Goal: Task Accomplishment & Management: Manage account settings

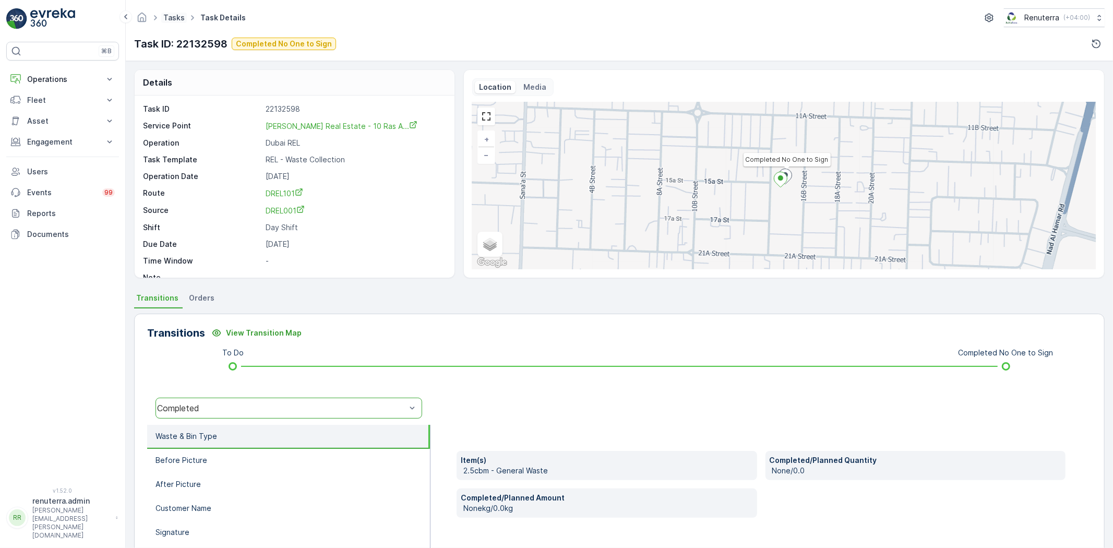
click at [169, 16] on link "Tasks" at bounding box center [173, 17] width 21 height 9
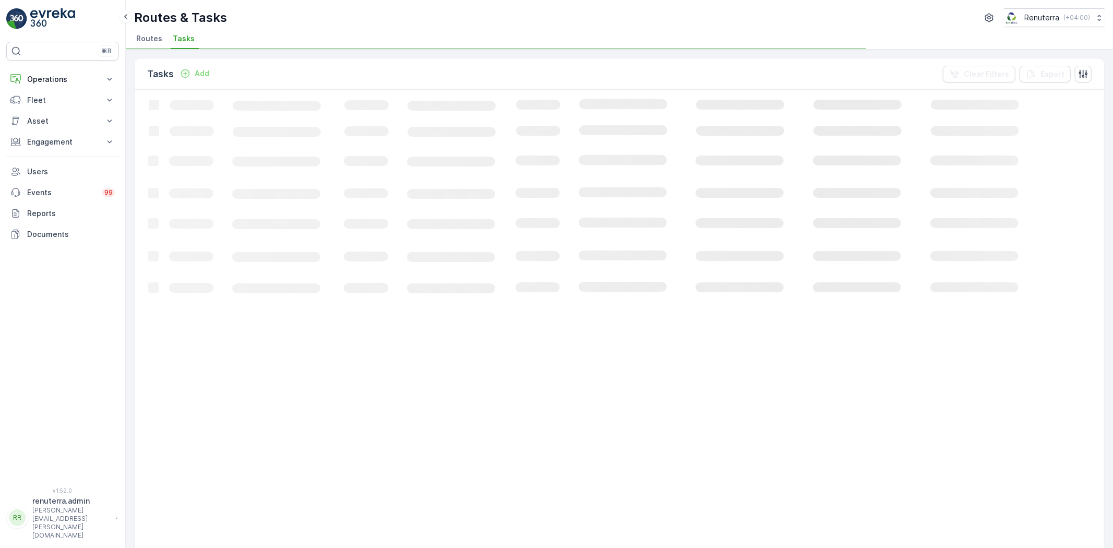
drag, startPoint x: 152, startPoint y: 42, endPoint x: 170, endPoint y: 14, distance: 33.6
click at [151, 42] on span "Routes" at bounding box center [149, 38] width 26 height 10
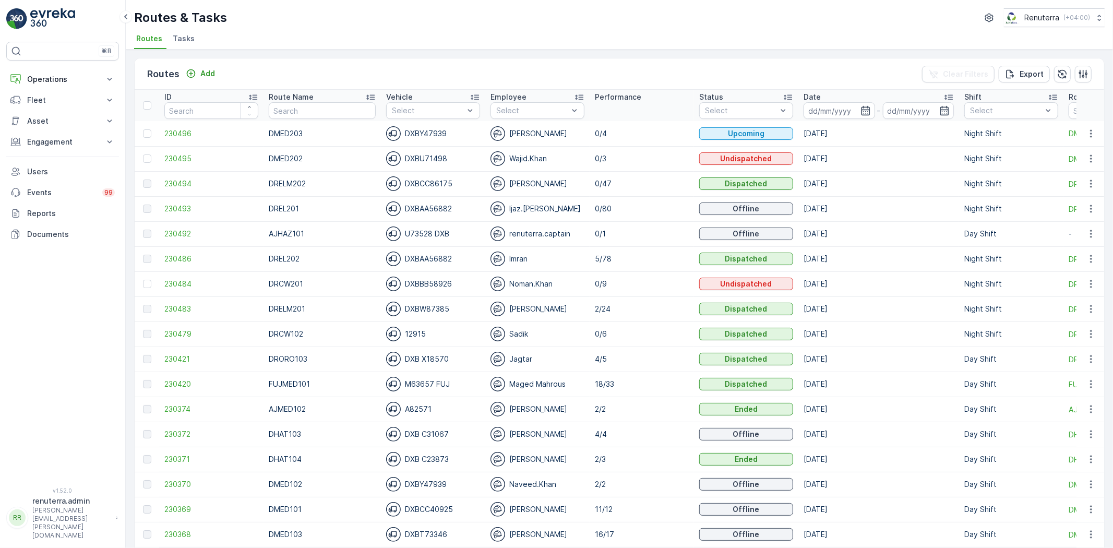
click at [531, 253] on div "Imran" at bounding box center [538, 259] width 94 height 15
click at [288, 119] on th "Route Name" at bounding box center [322, 105] width 117 height 31
click at [843, 113] on input at bounding box center [840, 110] width 72 height 17
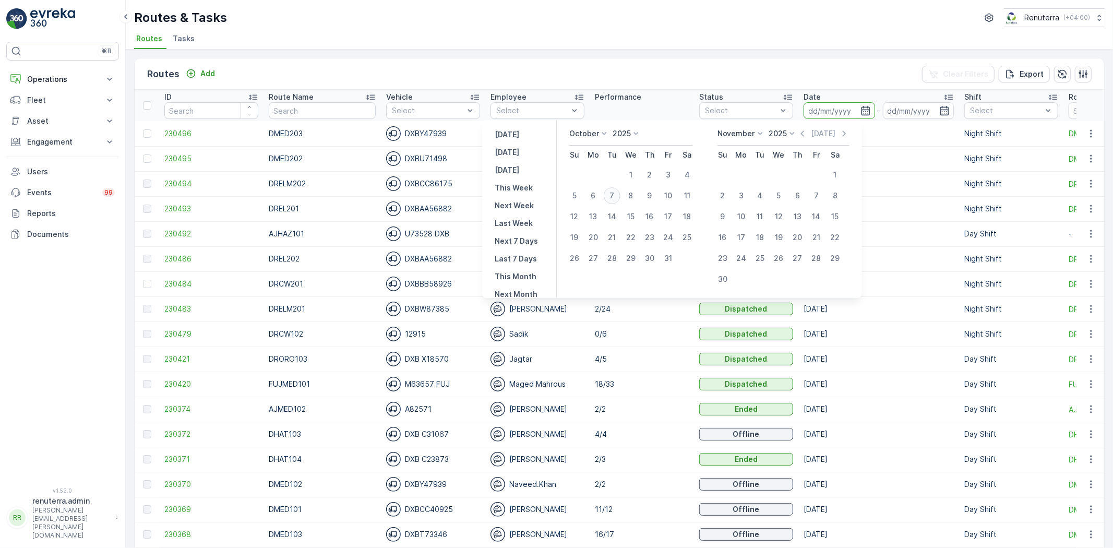
click at [620, 194] on div "7" at bounding box center [612, 195] width 17 height 17
type input "07.10.2025"
click at [620, 194] on div "7" at bounding box center [612, 195] width 17 height 17
type input "07.10.2025"
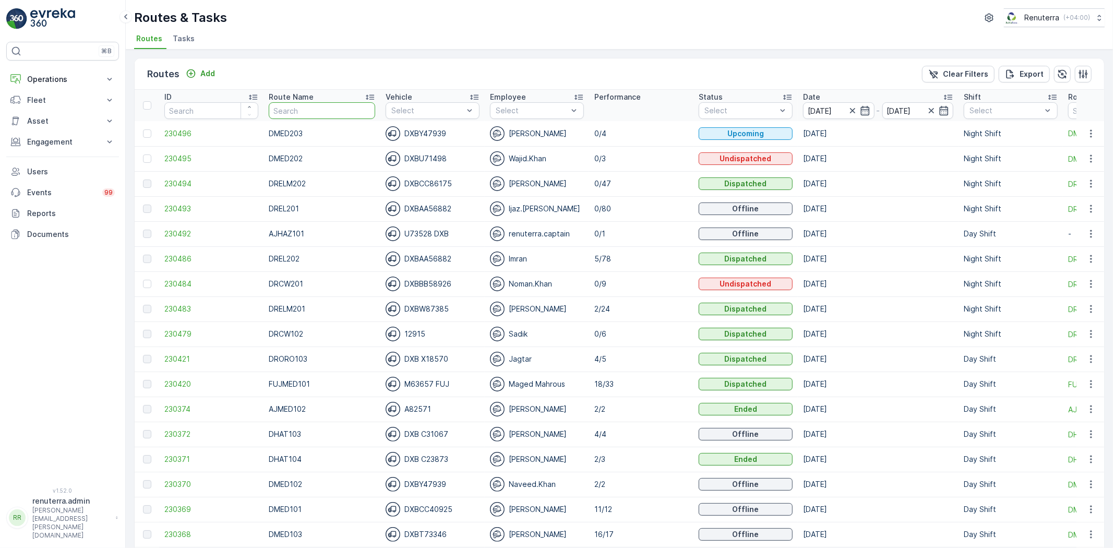
click at [282, 116] on input "text" at bounding box center [322, 110] width 106 height 17
type input "HAZ"
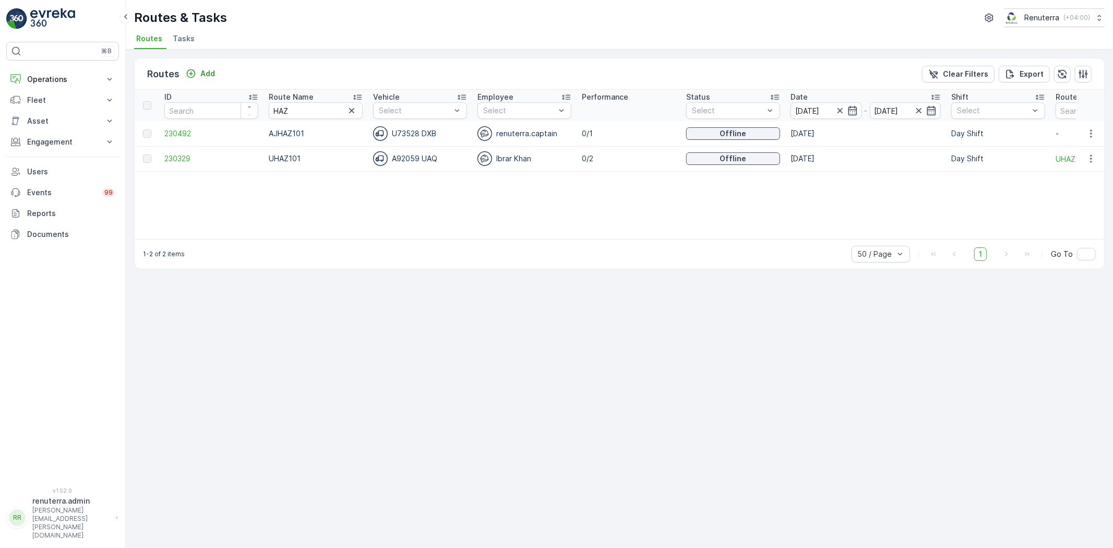
click at [174, 141] on td "230492" at bounding box center [211, 133] width 104 height 25
click at [174, 137] on span "230492" at bounding box center [211, 133] width 94 height 10
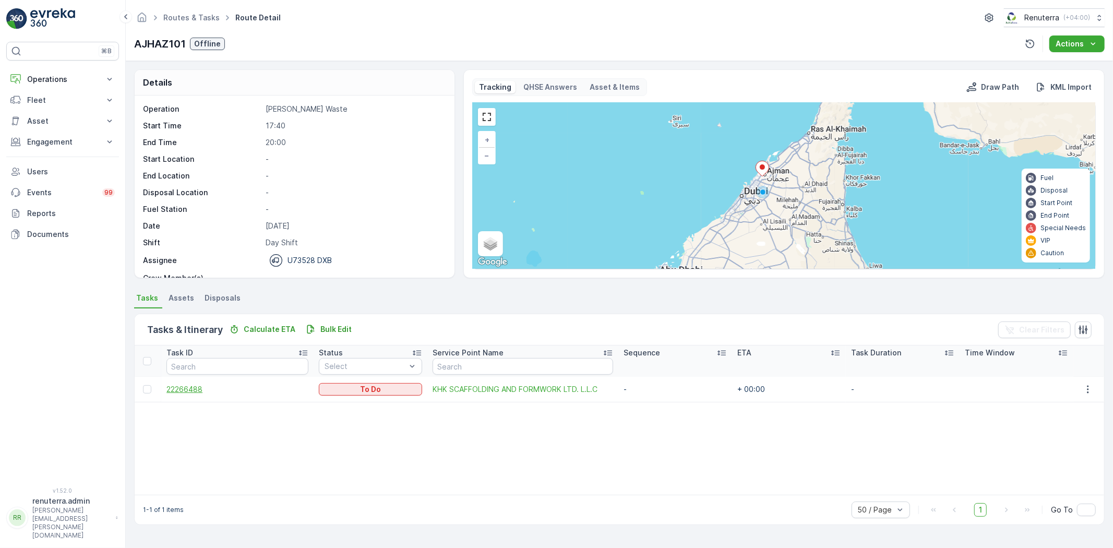
click at [196, 390] on span "22266488" at bounding box center [238, 389] width 142 height 10
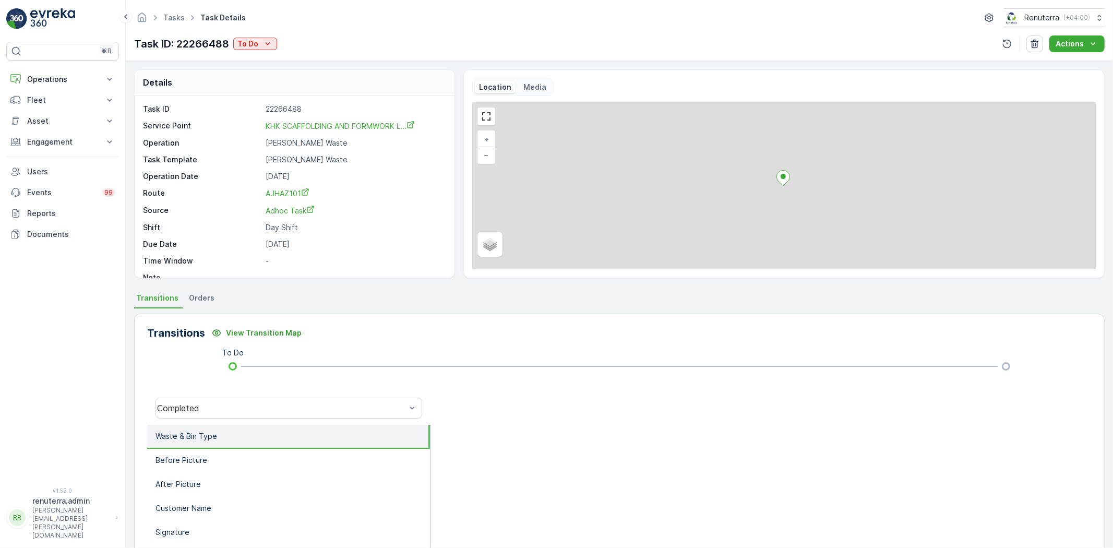
click at [229, 43] on p "Task ID: 22266488" at bounding box center [181, 44] width 95 height 16
click at [240, 46] on p "To Do" at bounding box center [247, 44] width 21 height 10
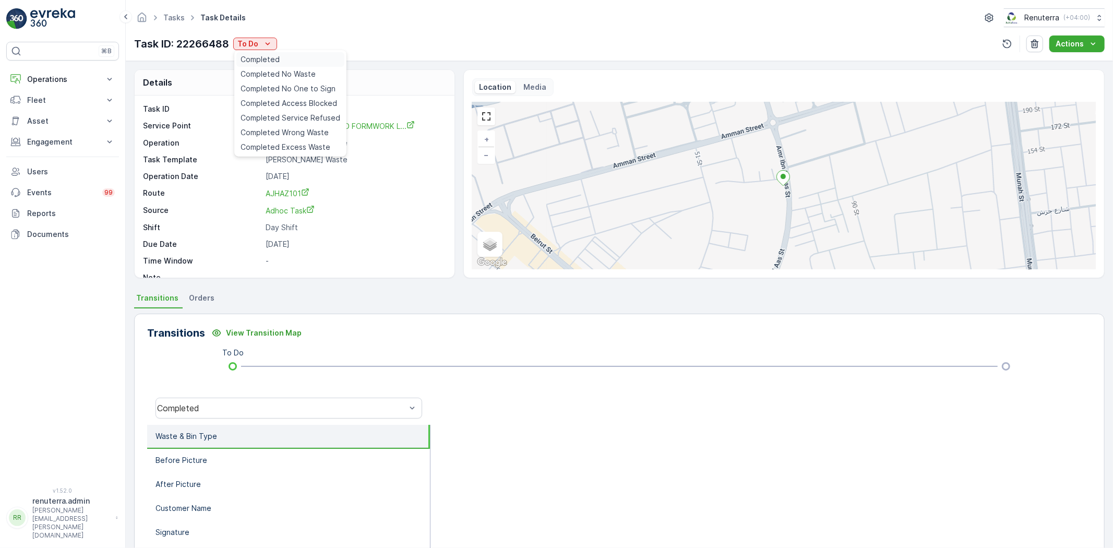
click at [271, 62] on span "Completed" at bounding box center [260, 59] width 39 height 10
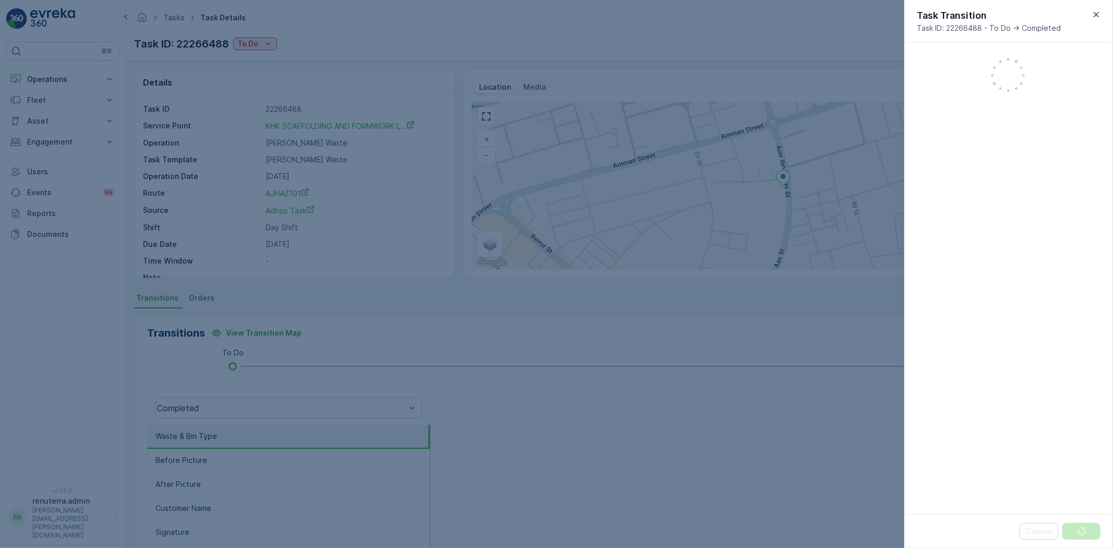
click at [273, 37] on div at bounding box center [556, 274] width 1113 height 548
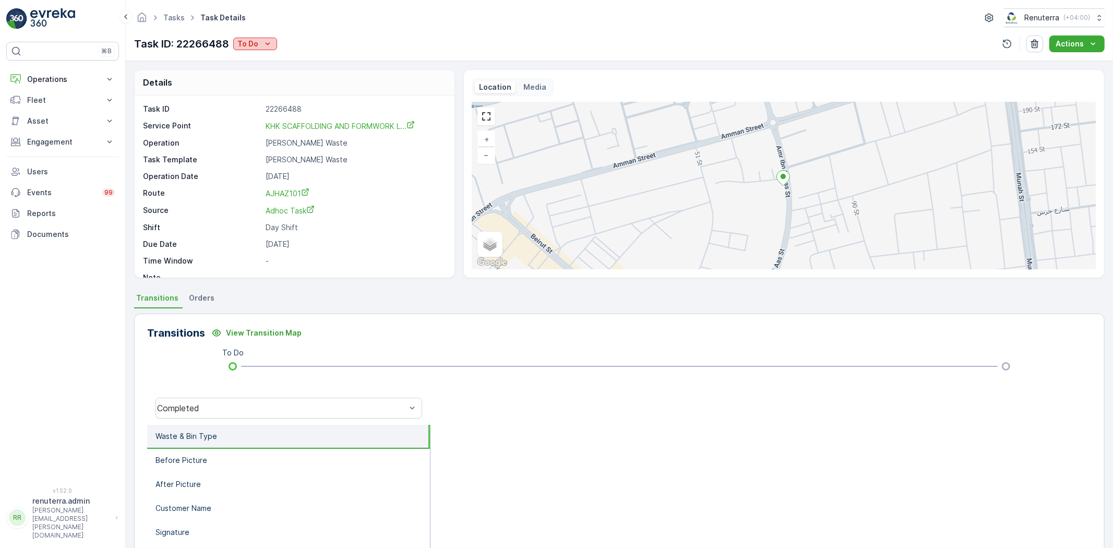
click at [268, 45] on icon "To Do" at bounding box center [268, 44] width 10 height 10
click at [284, 86] on span "Completed No One to Sign" at bounding box center [288, 89] width 95 height 10
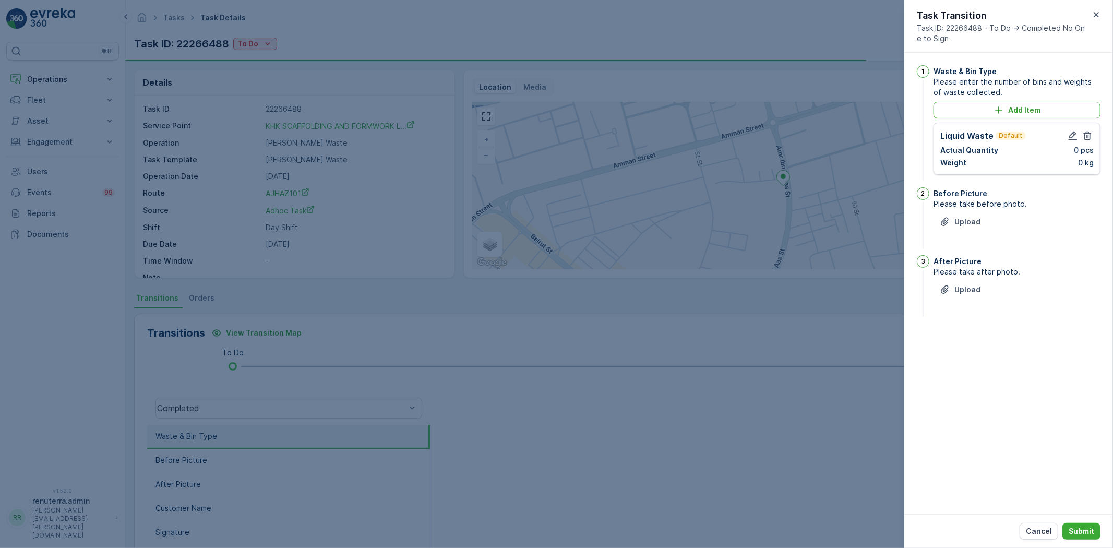
click at [1065, 135] on div "Liquid Waste Default" at bounding box center [1017, 135] width 153 height 13
click at [1075, 136] on icon "button" at bounding box center [1073, 135] width 10 height 10
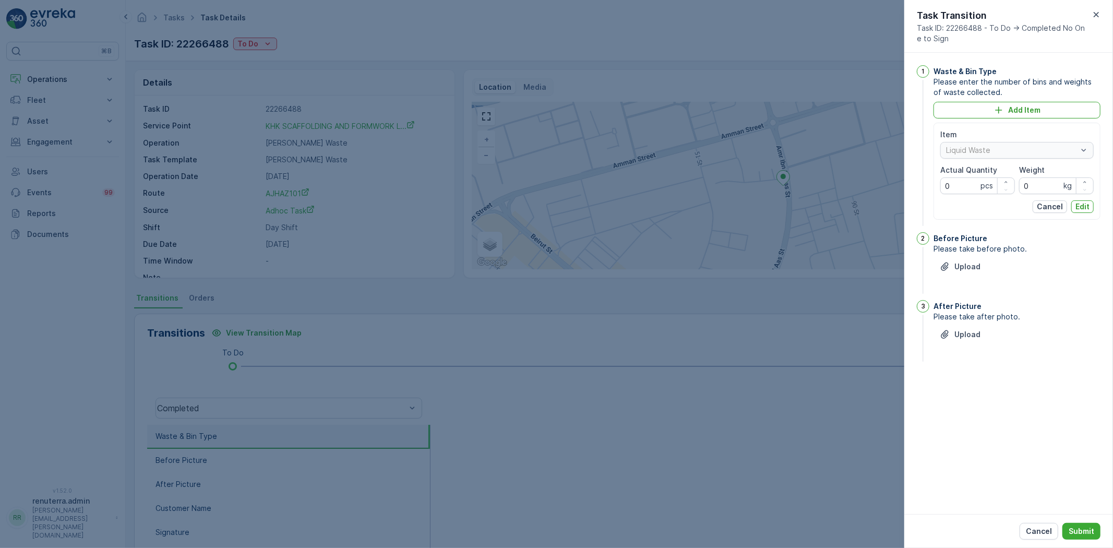
click at [958, 193] on div "Item Liquid Waste Actual Quantity 0 pcs Weight 0 kg Cancel Edit" at bounding box center [1017, 171] width 153 height 84
click at [956, 190] on Quantity "0" at bounding box center [978, 185] width 75 height 17
type Quantity "1"
drag, startPoint x: 1047, startPoint y: 190, endPoint x: 1036, endPoint y: 190, distance: 11.0
click at [1036, 190] on input "0" at bounding box center [1056, 185] width 75 height 17
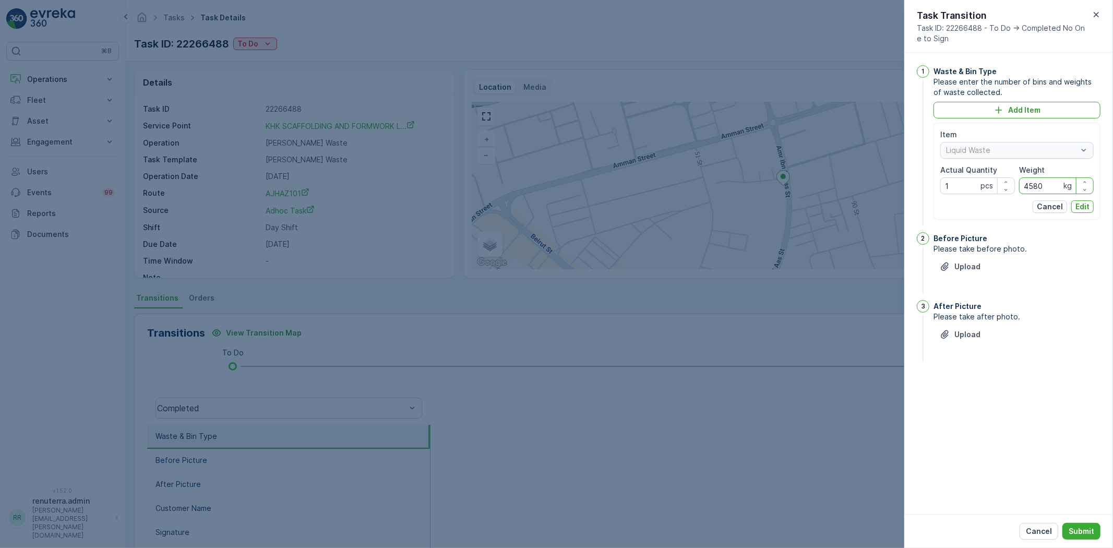
type input "4580"
click at [1078, 199] on div "Item Liquid Waste Actual Quantity 1 pcs Weight 4580 kg Cancel Edit" at bounding box center [1017, 171] width 153 height 84
click at [1074, 210] on button "Edit" at bounding box center [1083, 206] width 22 height 13
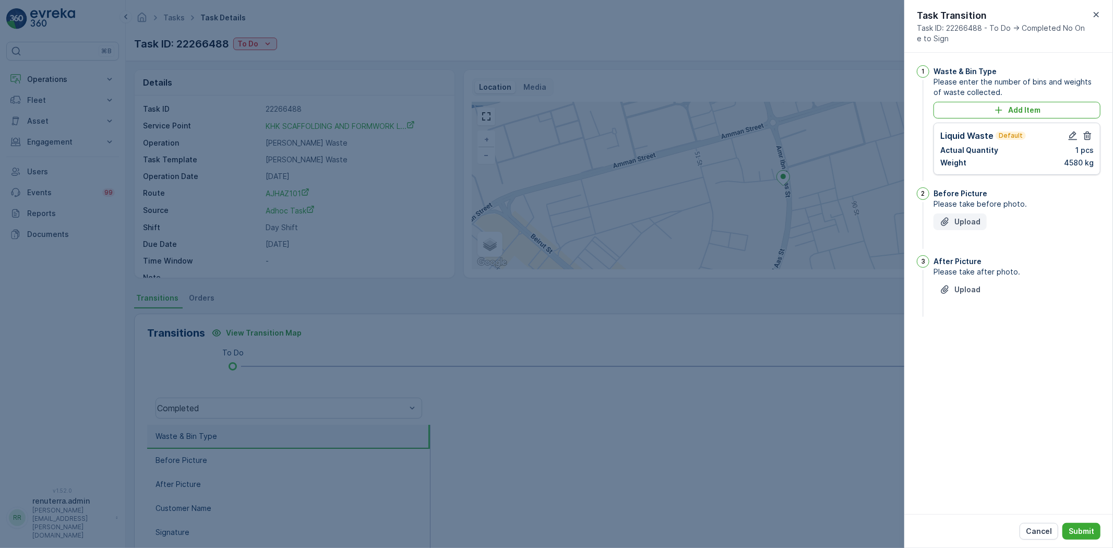
click at [953, 227] on button "Upload" at bounding box center [960, 221] width 53 height 17
click at [977, 332] on div "After Picture Please take after photo. Upload" at bounding box center [1017, 339] width 167 height 64
click at [972, 344] on p "Upload" at bounding box center [968, 342] width 26 height 10
click at [1073, 527] on p "Submit" at bounding box center [1082, 531] width 26 height 10
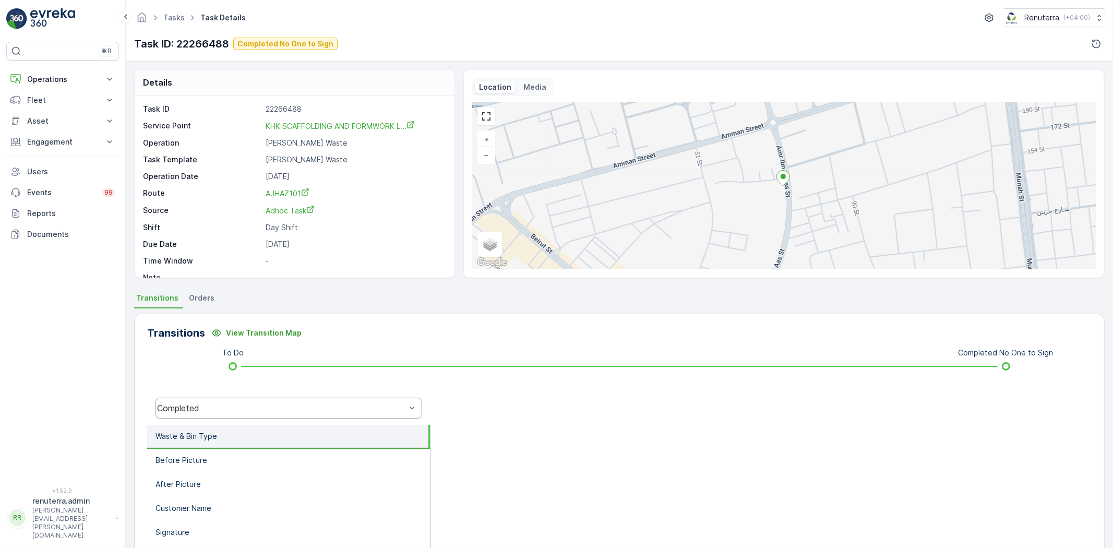
click at [218, 398] on div "Completed" at bounding box center [289, 408] width 267 height 21
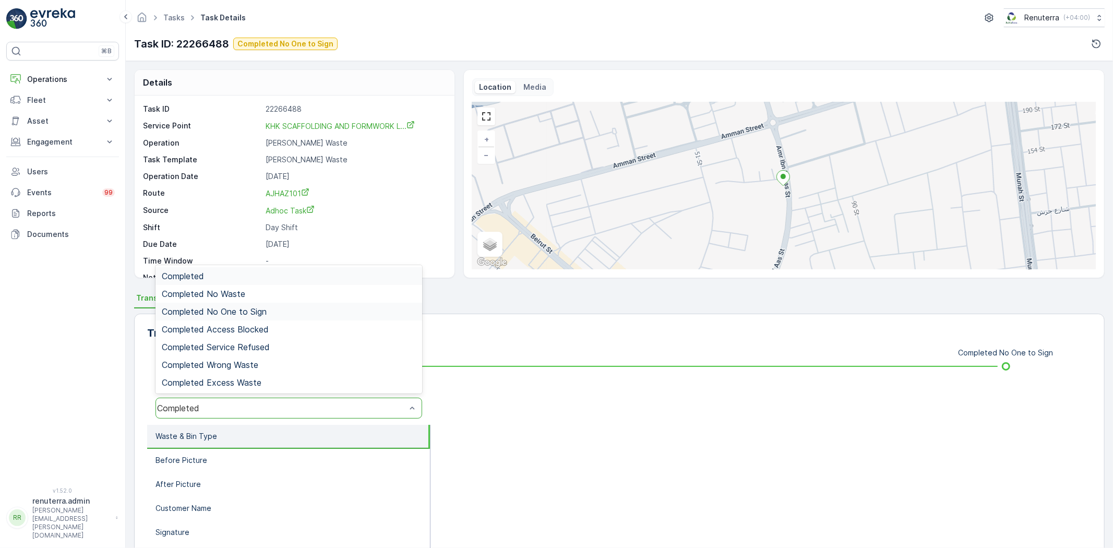
click at [228, 308] on span "Completed No One to Sign" at bounding box center [214, 311] width 105 height 9
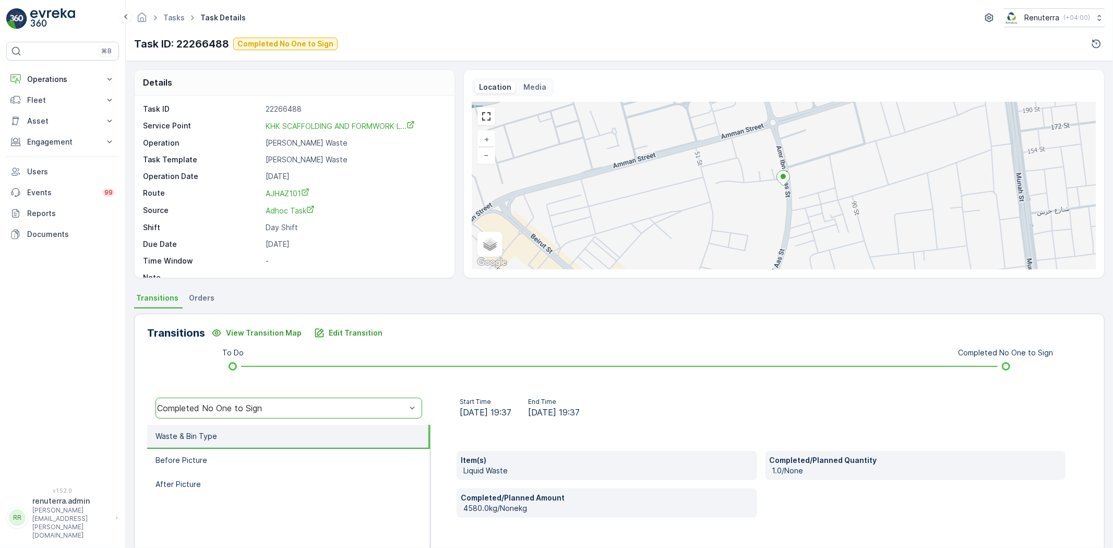
click at [241, 443] on li "Waste & Bin Type" at bounding box center [288, 437] width 283 height 24
click at [244, 449] on li "Before Picture" at bounding box center [288, 461] width 283 height 24
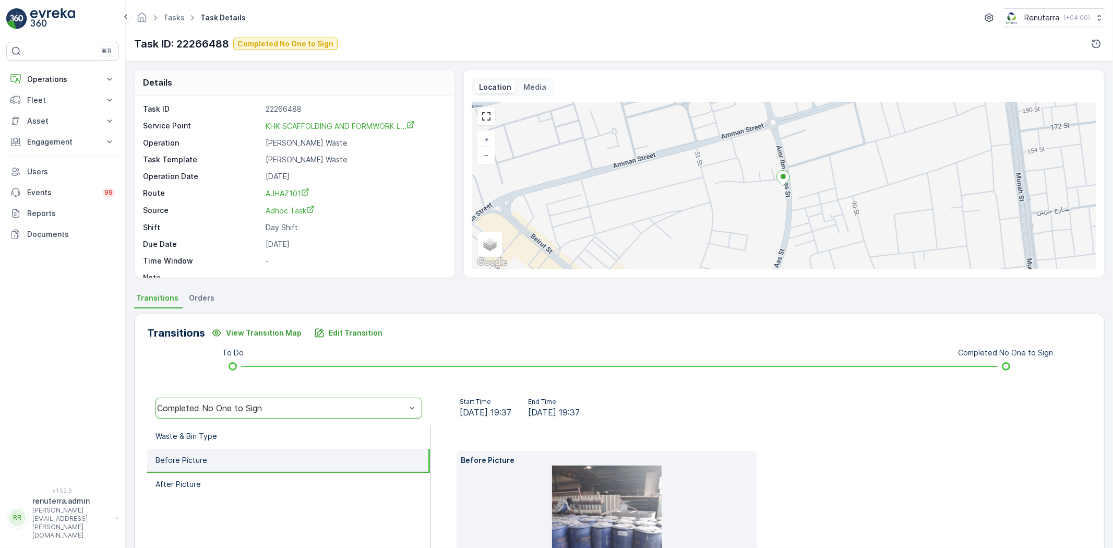
click at [240, 497] on ul "Waste & Bin Type Before Picture After Picture" at bounding box center [288, 537] width 283 height 225
click at [234, 482] on li "After Picture" at bounding box center [288, 485] width 283 height 24
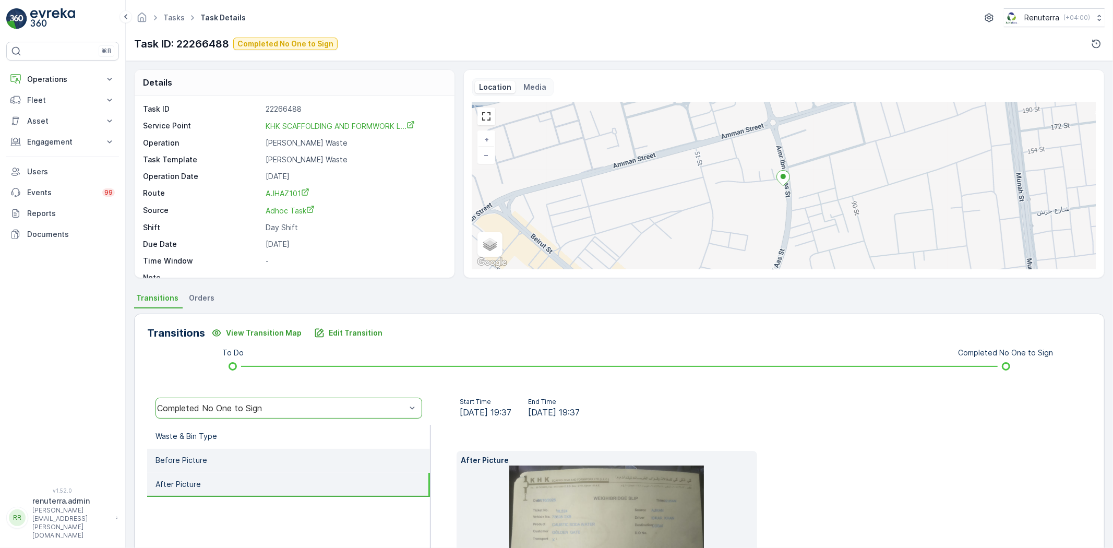
click at [227, 468] on li "Before Picture" at bounding box center [288, 461] width 283 height 24
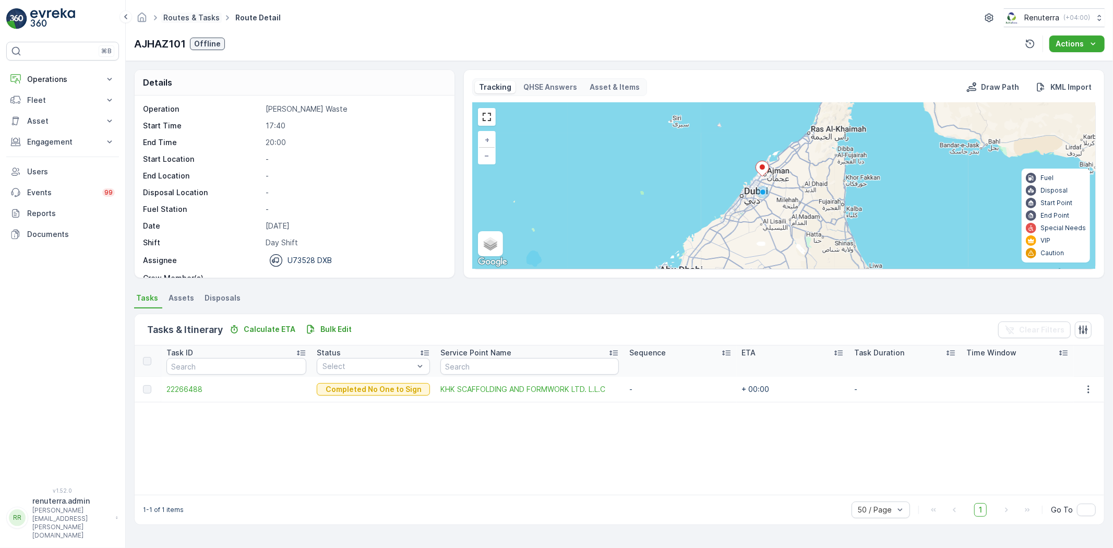
click at [177, 17] on link "Routes & Tasks" at bounding box center [191, 17] width 56 height 9
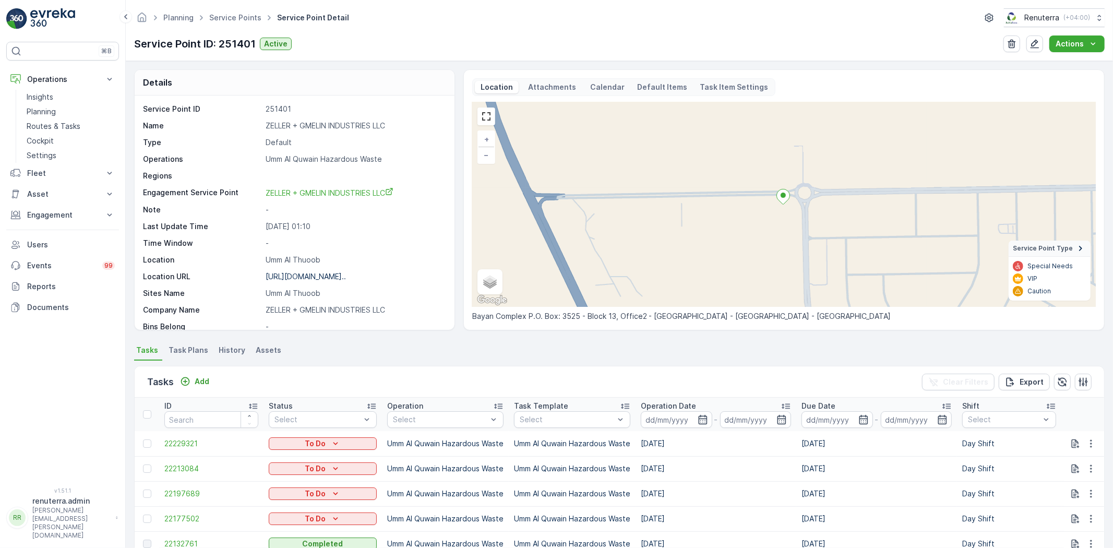
click at [230, 24] on ul "Service Points" at bounding box center [241, 17] width 68 height 15
click at [227, 19] on link "Service Points" at bounding box center [235, 17] width 52 height 9
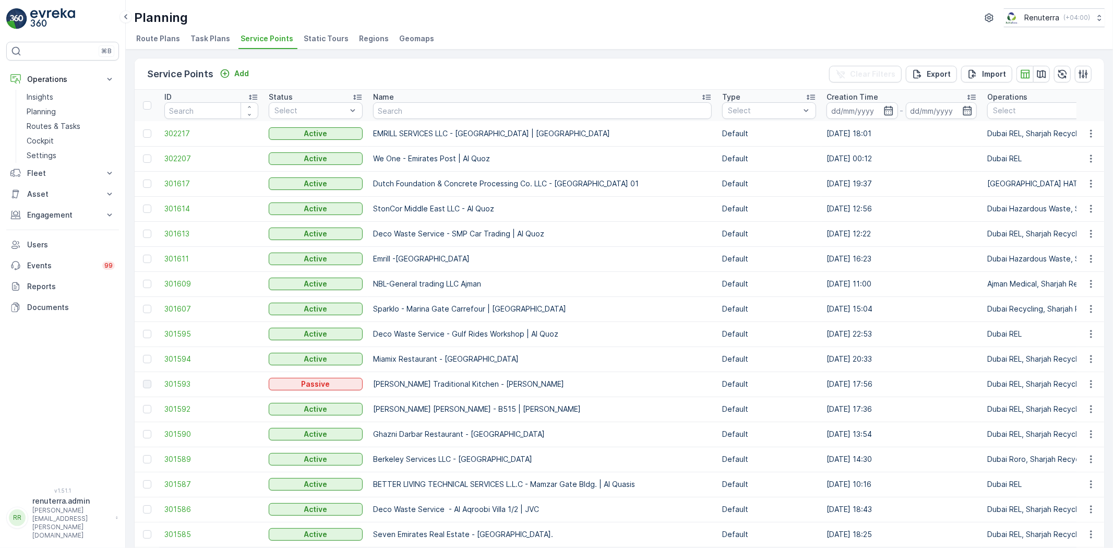
click at [376, 108] on input "text" at bounding box center [542, 110] width 339 height 17
click at [412, 102] on input "text" at bounding box center [542, 110] width 339 height 17
paste input "SOBHA CONSTRUCTIONS LLC - RIVERSIDE CRESCENT Module 1 | Ras Al Khor"
type input "SOBHA CONSTRUCTIONS LLC - RIVERSIDE CRESCENT Module 1 | Ras Al Khor"
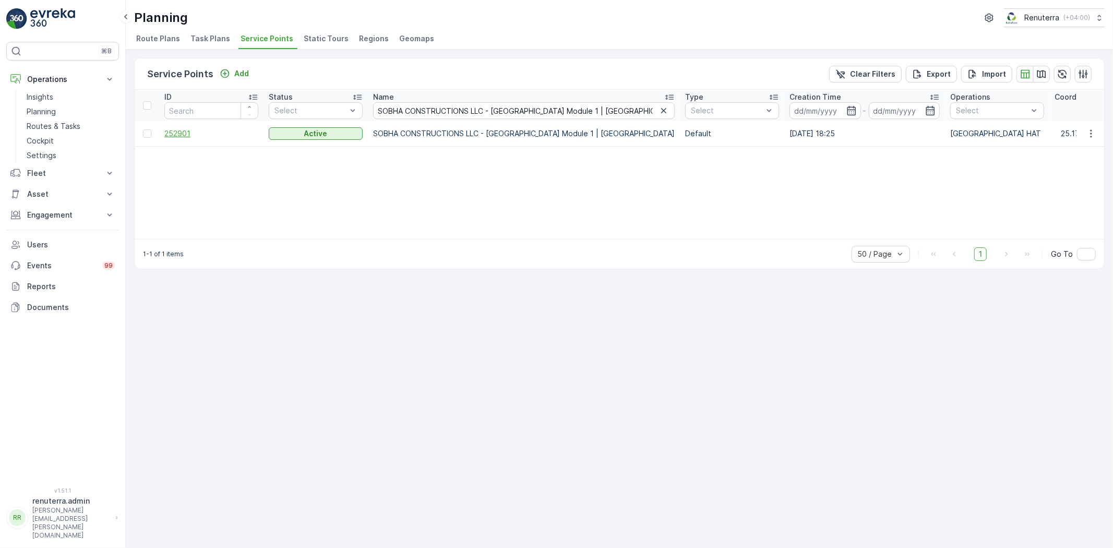
click at [185, 132] on span "252901" at bounding box center [211, 133] width 94 height 10
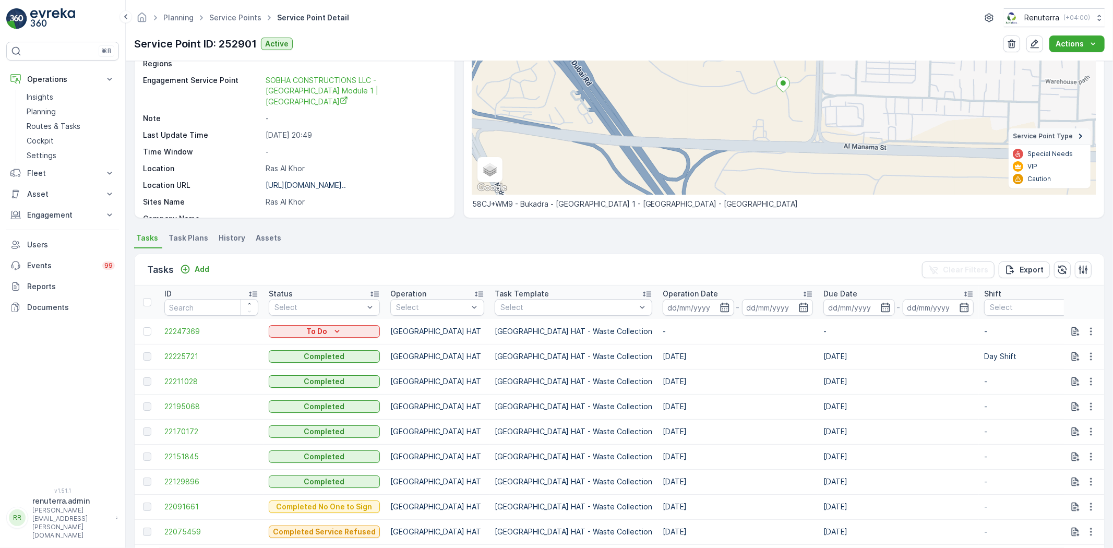
scroll to position [116, 0]
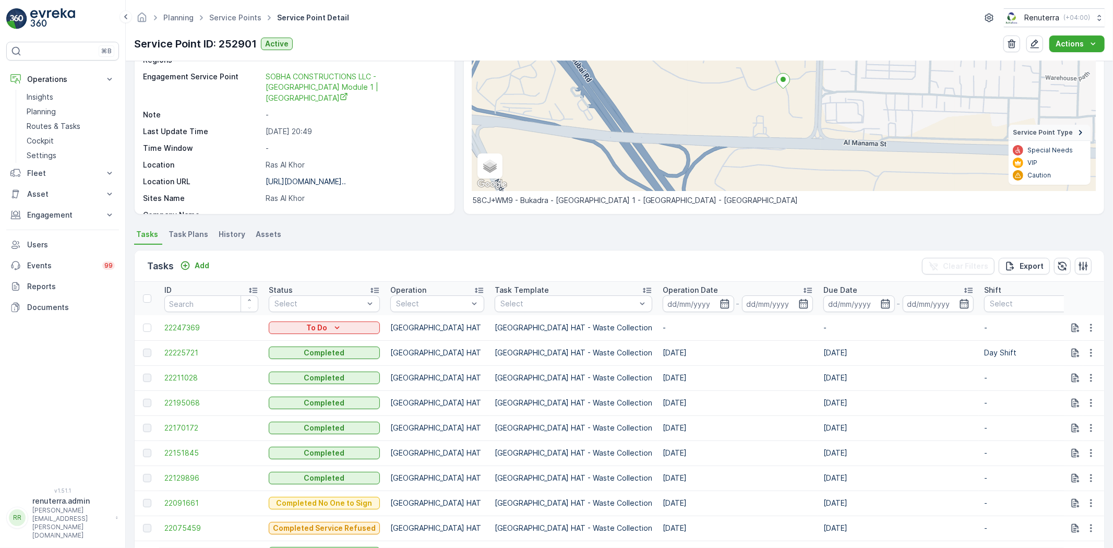
click at [153, 325] on td at bounding box center [147, 327] width 25 height 25
click at [152, 325] on div at bounding box center [148, 328] width 11 height 8
click at [143, 324] on input "checkbox" at bounding box center [143, 324] width 0 height 0
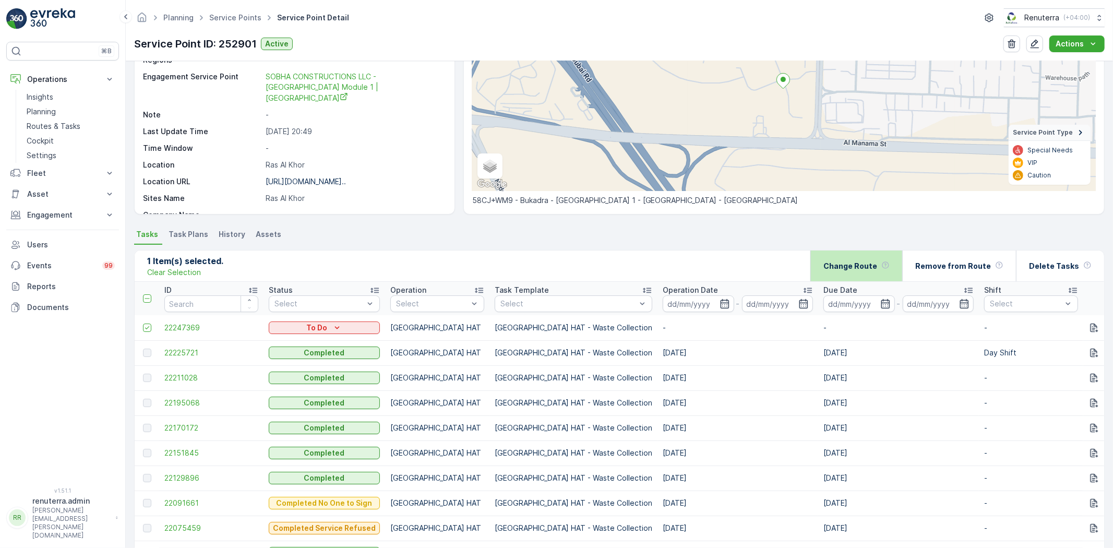
click at [866, 273] on div "Change Route" at bounding box center [857, 266] width 66 height 31
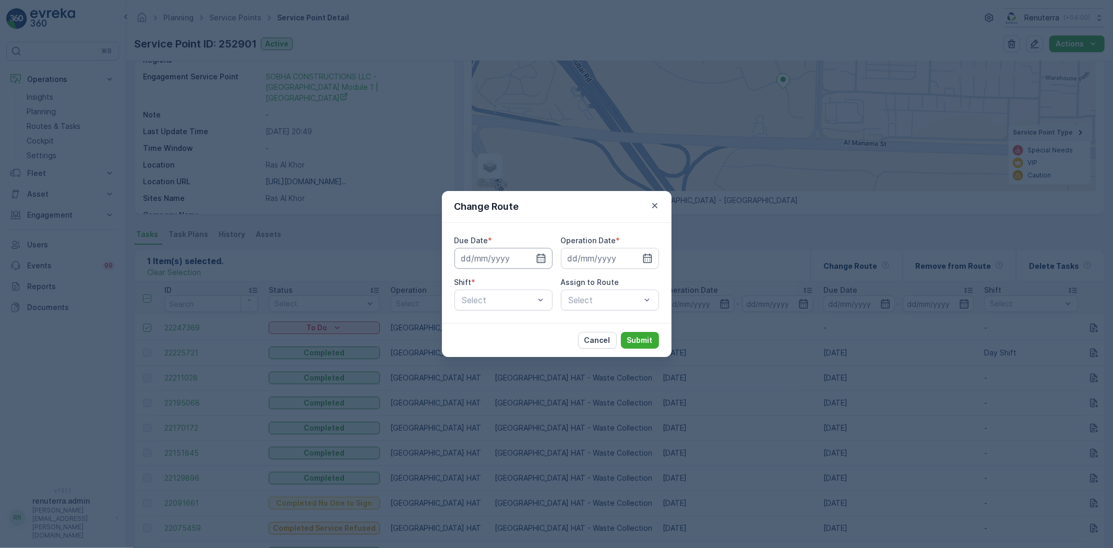
click at [529, 258] on input at bounding box center [504, 258] width 98 height 21
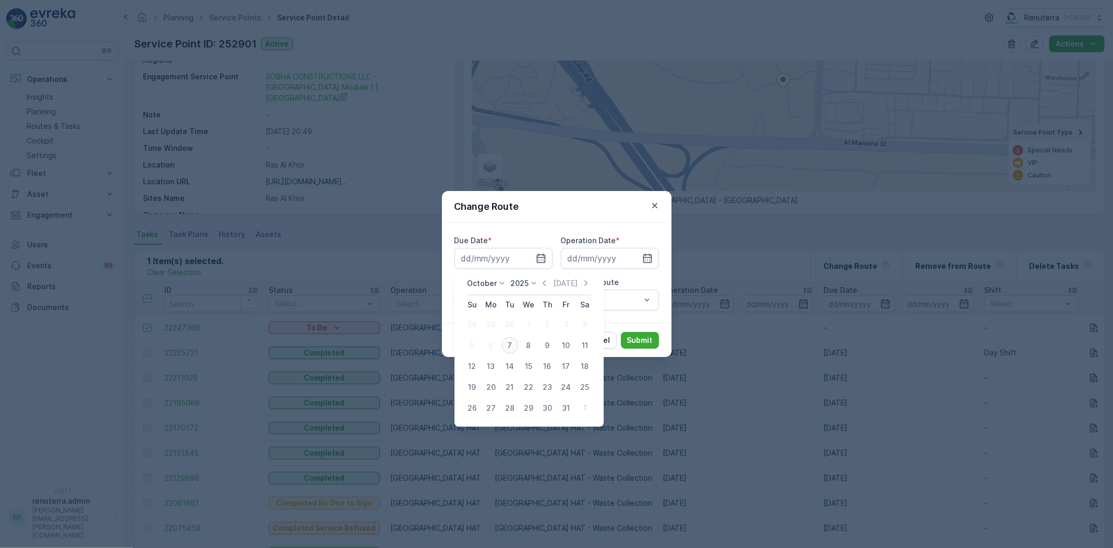
click at [508, 349] on div "7" at bounding box center [510, 345] width 17 height 17
type input "07.10.2025"
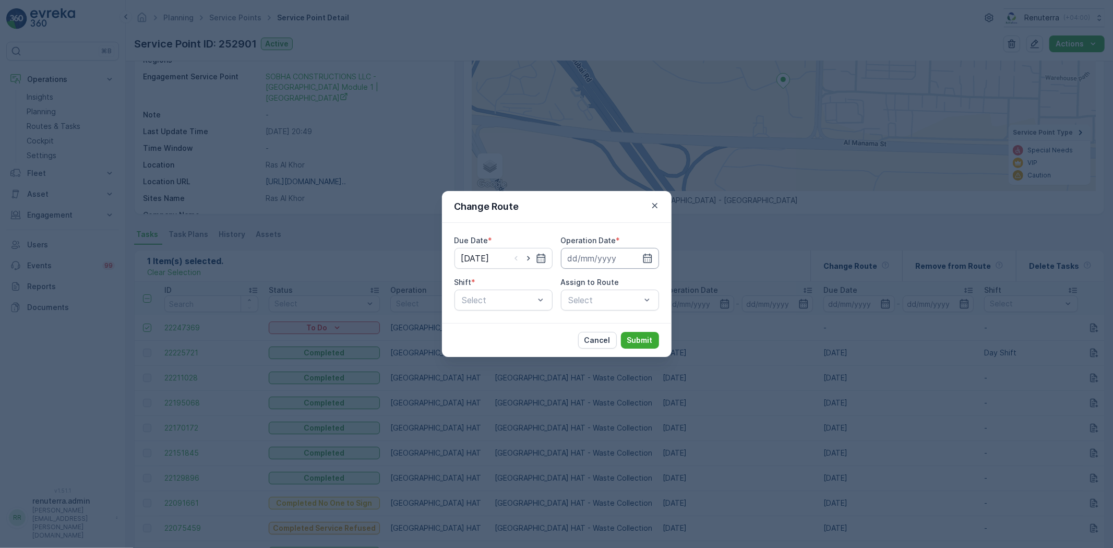
click at [575, 264] on input at bounding box center [610, 258] width 98 height 21
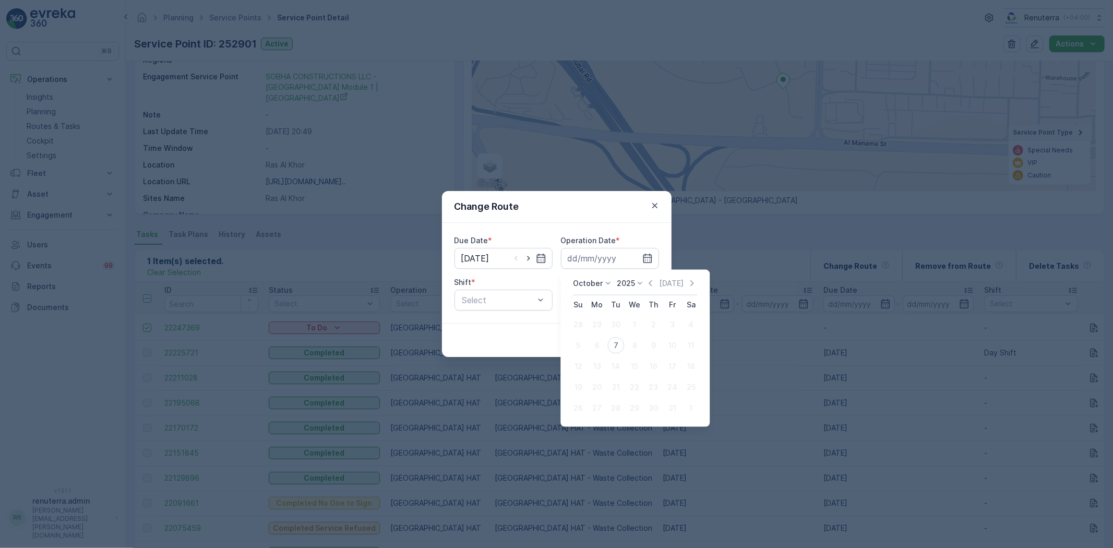
click at [611, 340] on button "7" at bounding box center [616, 345] width 19 height 19
type input "07.10.2025"
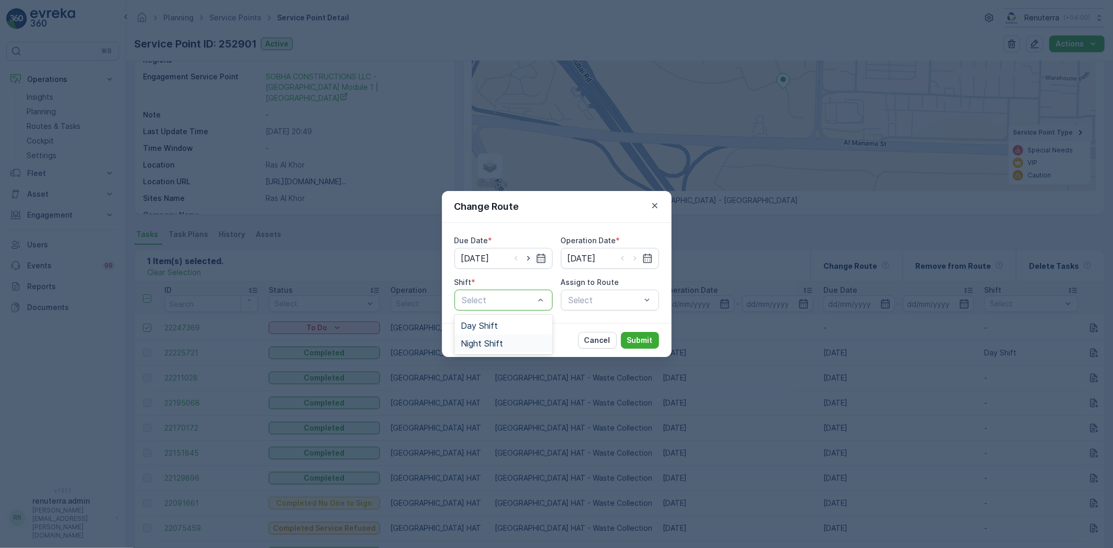
click at [500, 335] on div "Night Shift" at bounding box center [504, 344] width 98 height 18
click at [569, 311] on div "Due Date * 07.10.2025 Operation Date * 07.10.2025 Shift * option Night Shift, s…" at bounding box center [557, 273] width 230 height 100
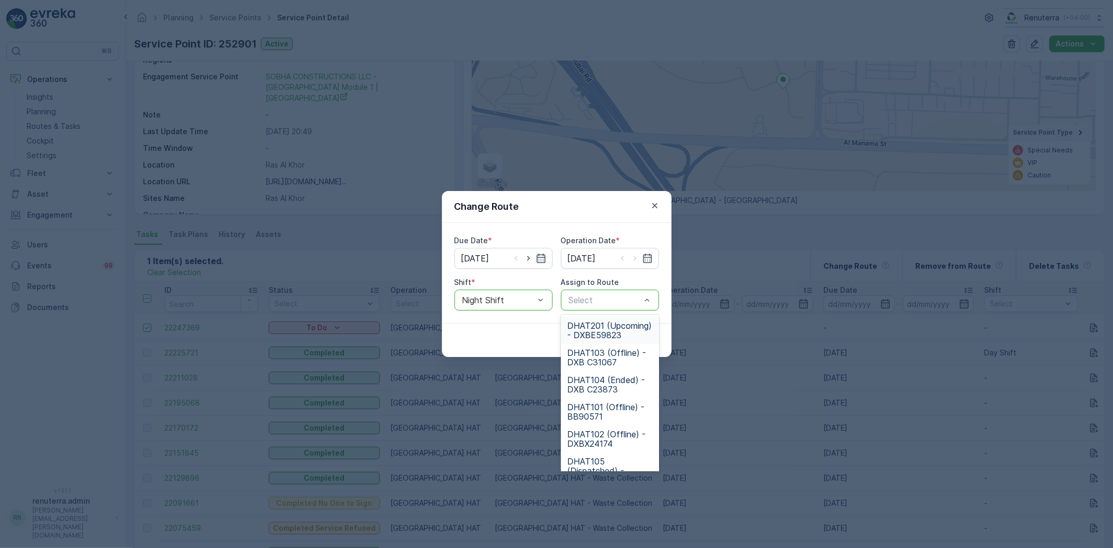
click at [599, 336] on span "DHAT201 (Upcoming) - DXBE59823" at bounding box center [610, 330] width 86 height 19
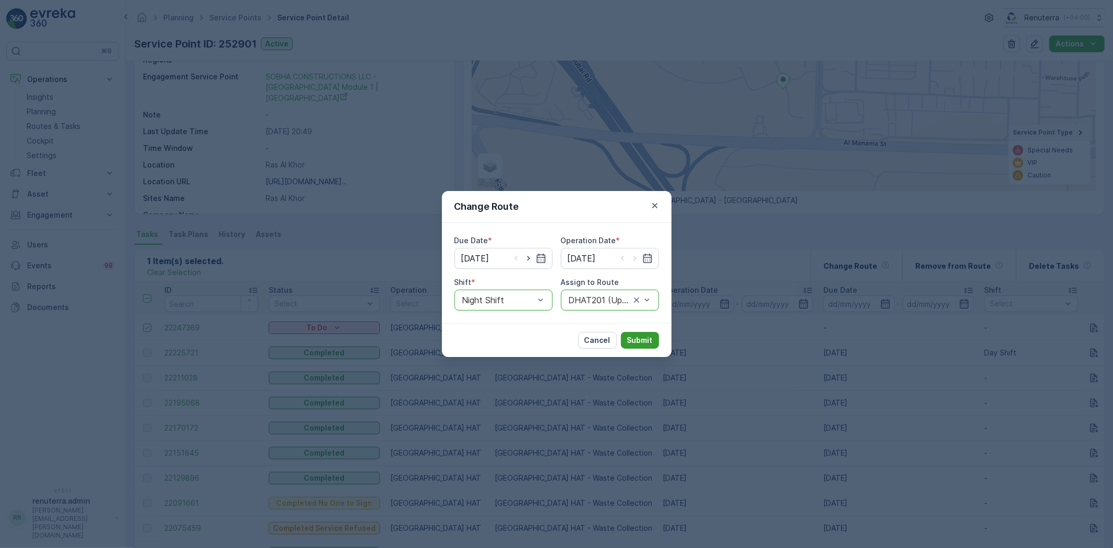
click at [640, 336] on p "Submit" at bounding box center [640, 340] width 26 height 10
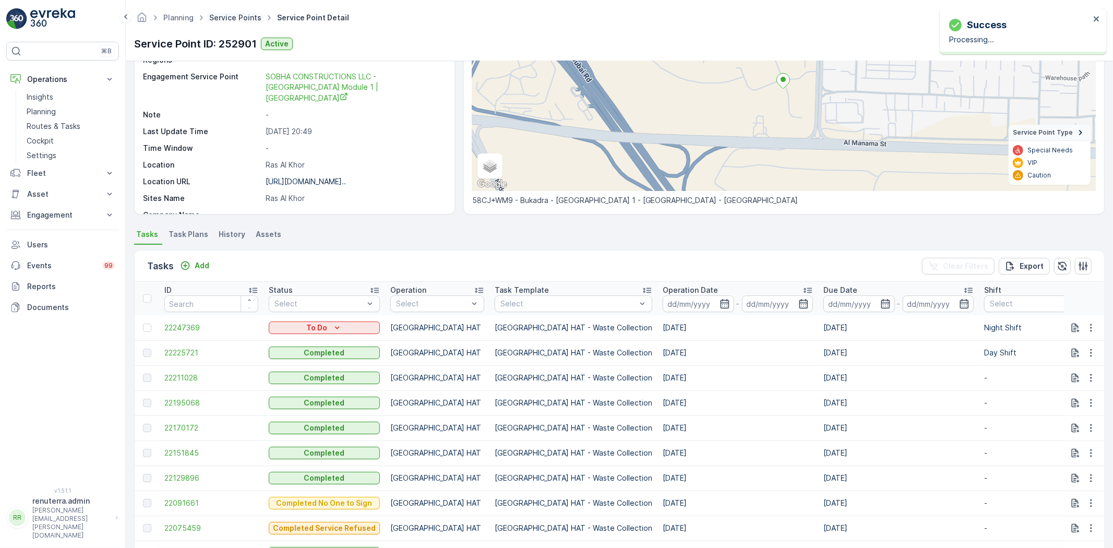
click at [228, 21] on link "Service Points" at bounding box center [235, 17] width 52 height 9
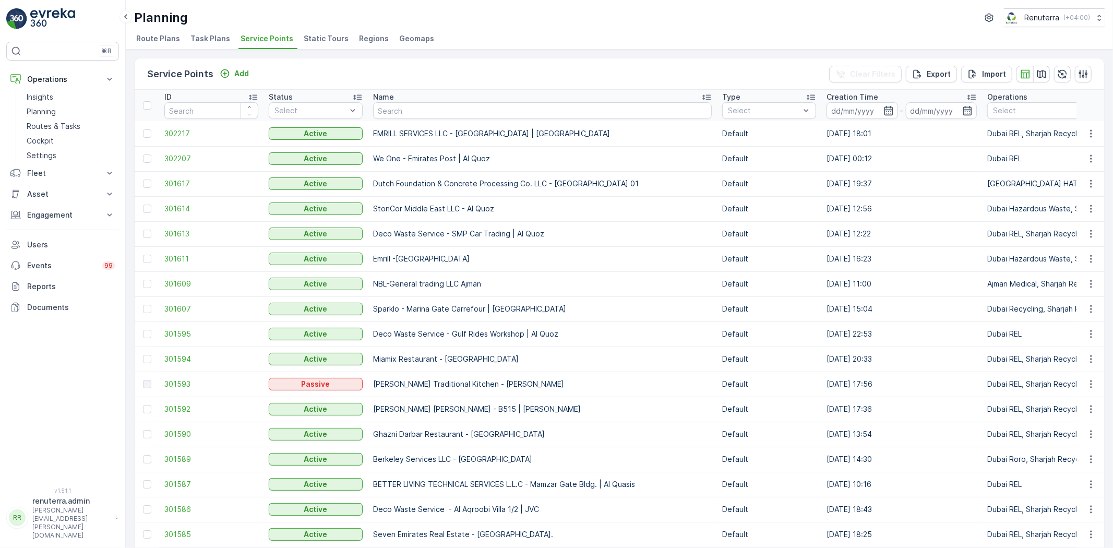
click at [399, 97] on div "Name" at bounding box center [542, 97] width 339 height 10
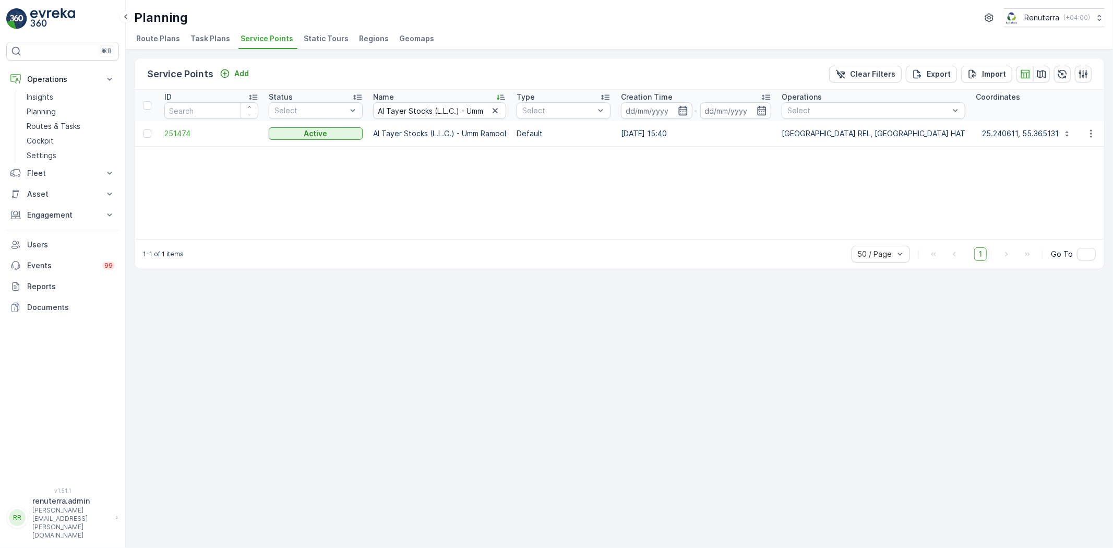
click at [177, 127] on td "251474" at bounding box center [211, 133] width 104 height 25
click at [181, 132] on span "251474" at bounding box center [211, 133] width 94 height 10
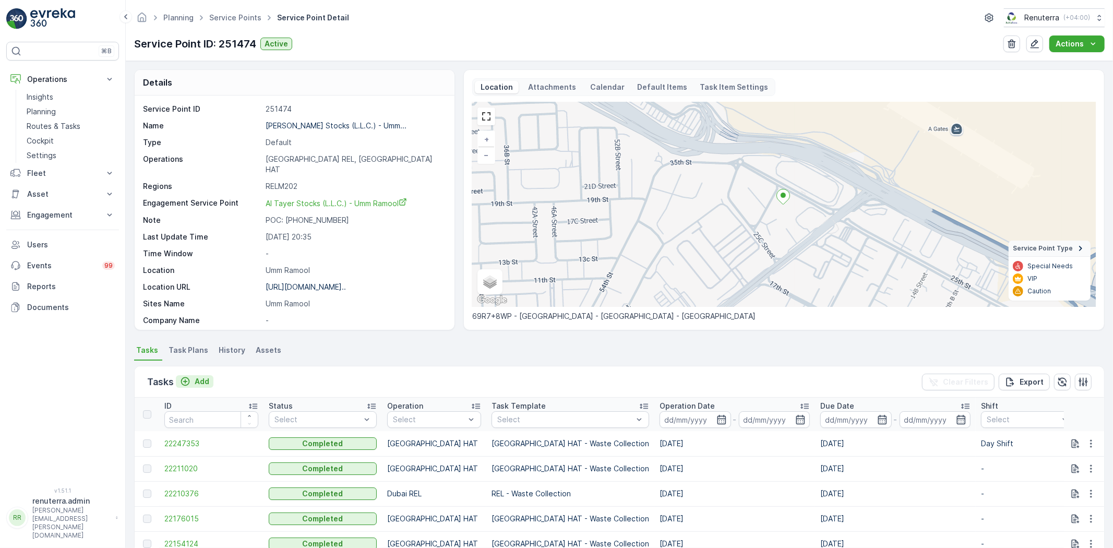
drag, startPoint x: 218, startPoint y: 383, endPoint x: 212, endPoint y: 382, distance: 5.8
click at [216, 383] on div "Tasks Add Clear Filters Export" at bounding box center [620, 381] width 970 height 31
click at [210, 382] on button "Add" at bounding box center [195, 381] width 38 height 13
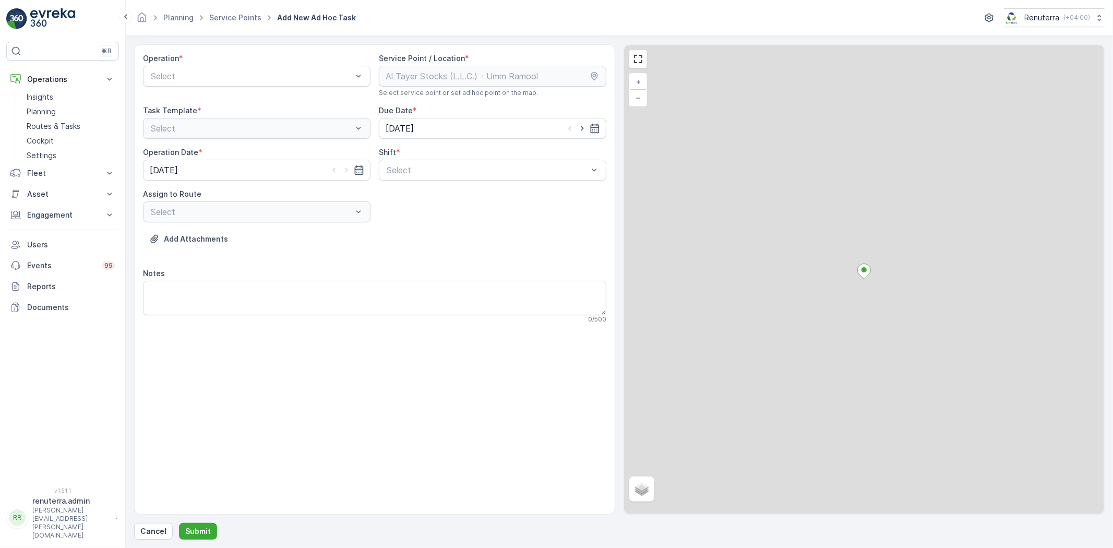
click at [205, 89] on div "Operation * Select" at bounding box center [257, 75] width 228 height 44
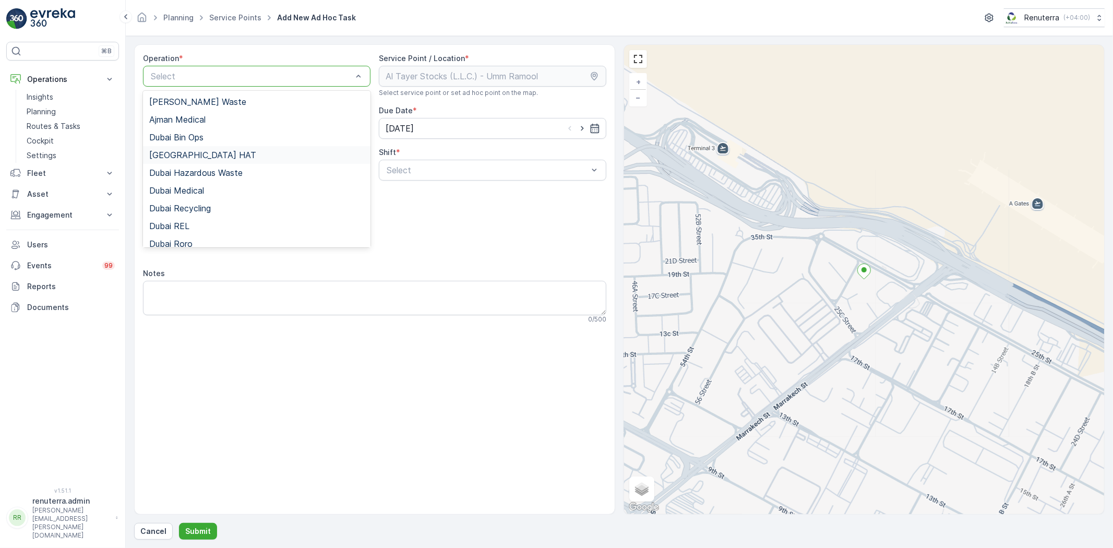
click at [186, 157] on span "Dubai HAT" at bounding box center [202, 154] width 107 height 9
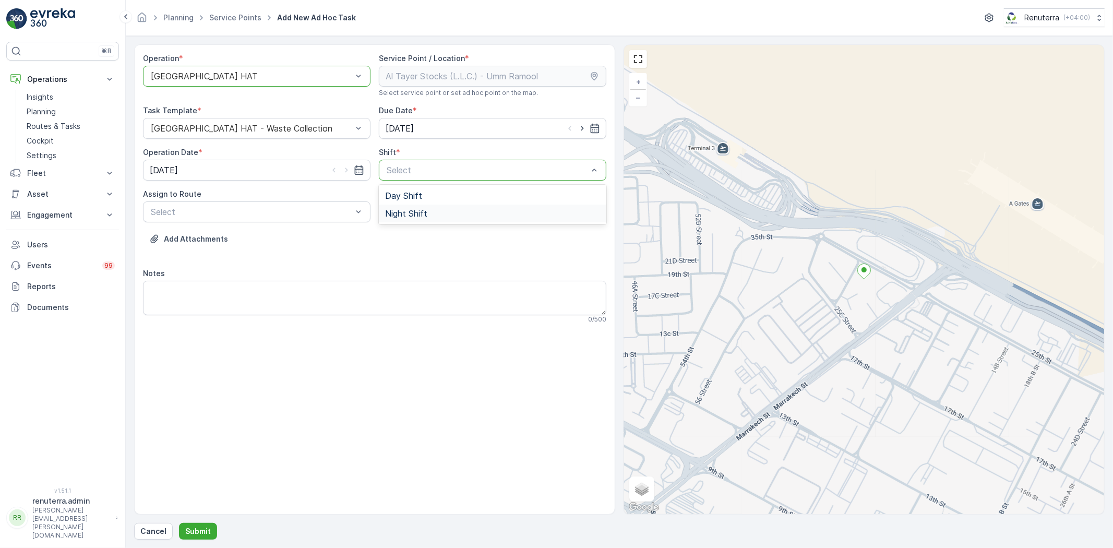
click at [410, 205] on div "Night Shift" at bounding box center [493, 214] width 228 height 18
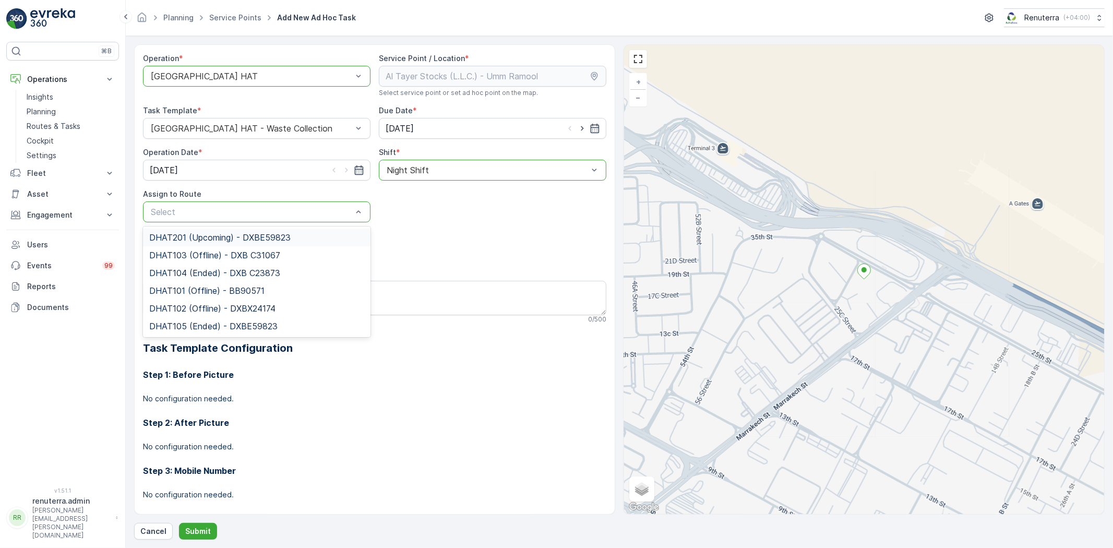
click at [267, 233] on span "DHAT201 (Upcoming) - DXBE59823" at bounding box center [219, 237] width 141 height 9
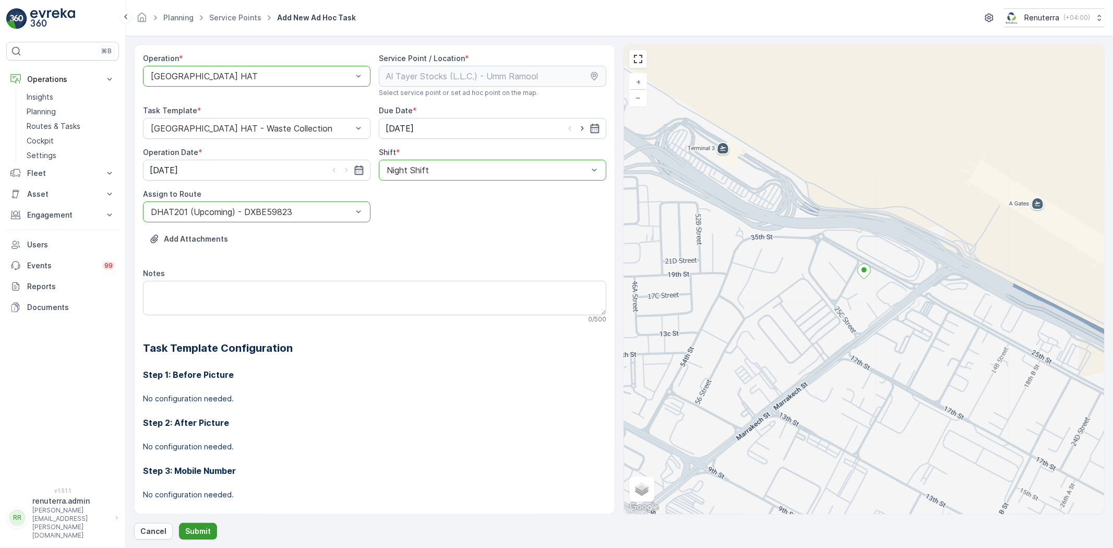
click at [200, 524] on button "Submit" at bounding box center [198, 531] width 38 height 17
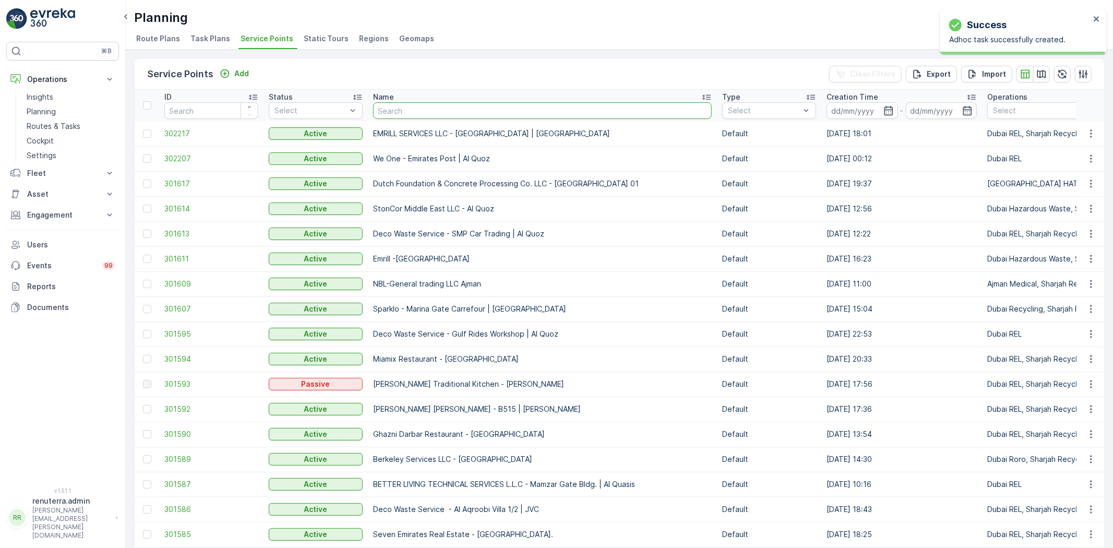
click at [387, 106] on input "text" at bounding box center [542, 110] width 339 height 17
paste input "Madar Emirates for Building Materials"
type input "Madar Emirates for Building Materials"
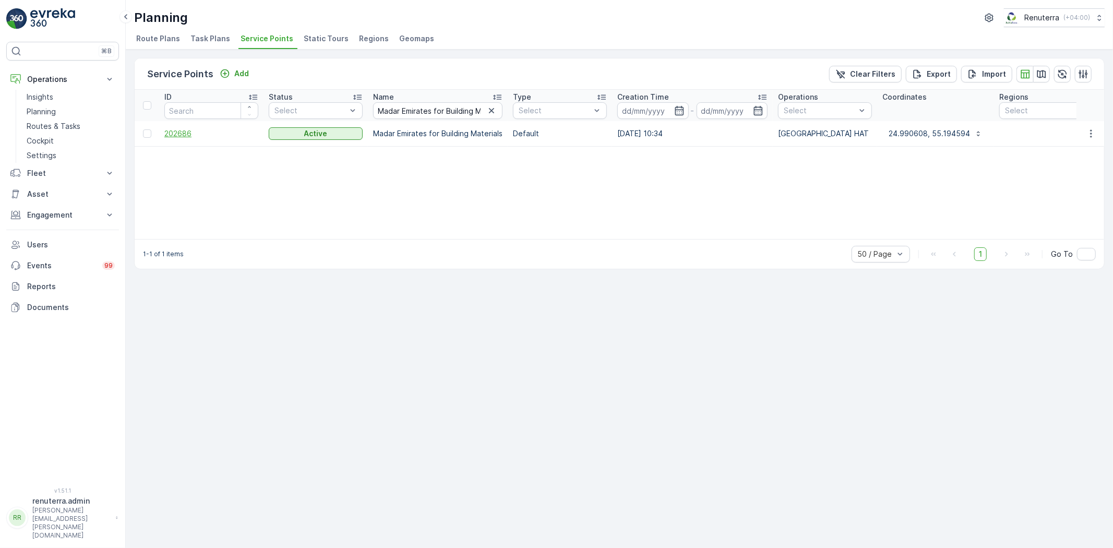
click at [196, 132] on span "202686" at bounding box center [211, 133] width 94 height 10
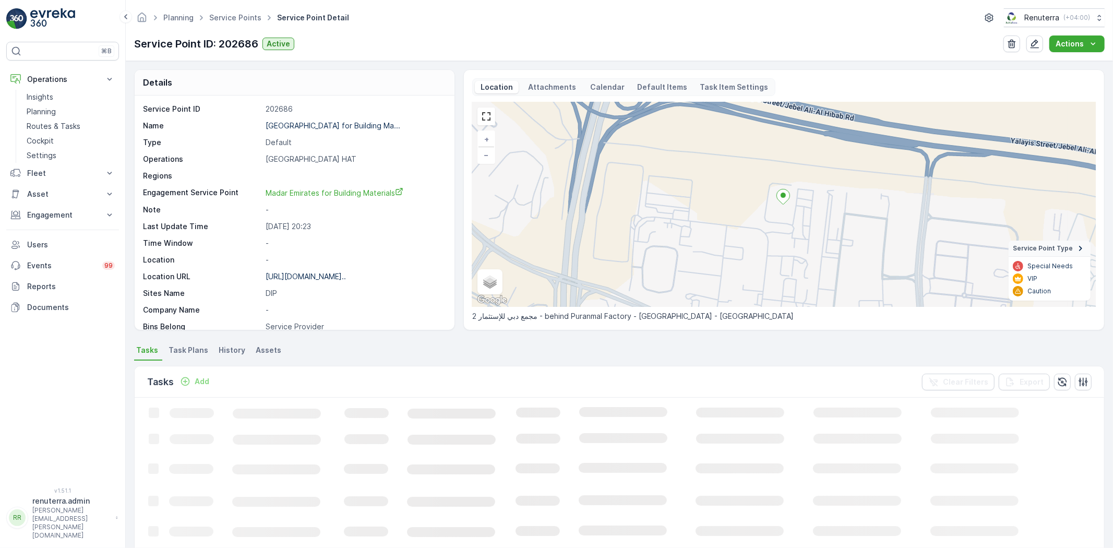
click at [207, 382] on p "Add" at bounding box center [202, 381] width 15 height 10
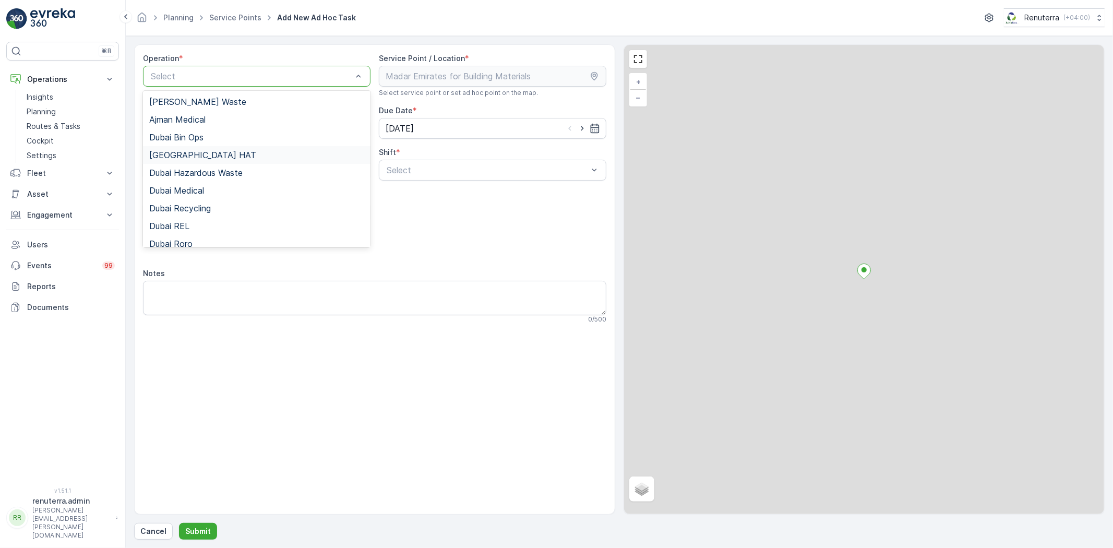
click at [198, 162] on div "Dubai HAT" at bounding box center [257, 155] width 228 height 18
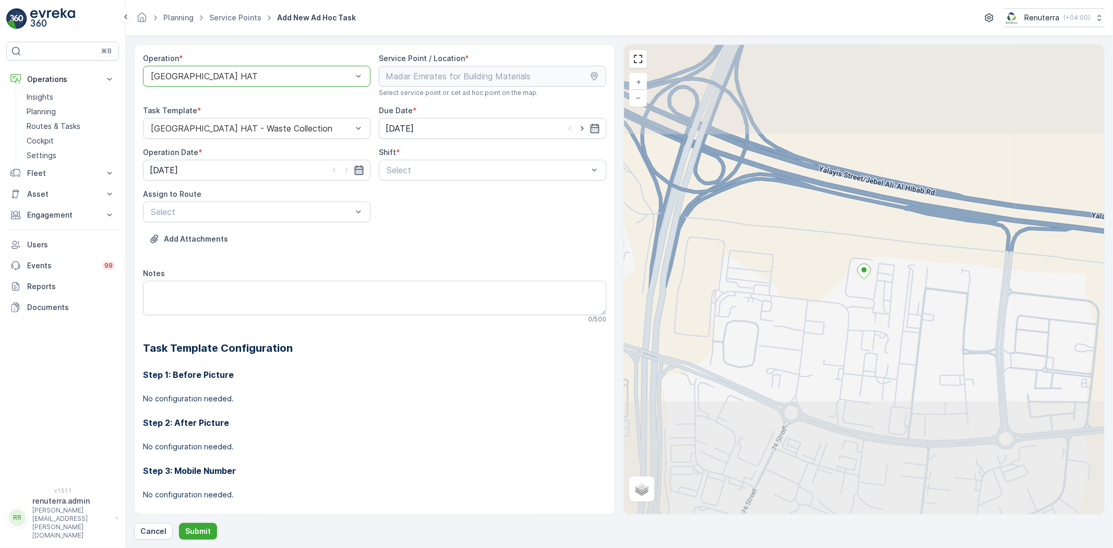
click at [358, 168] on icon "button" at bounding box center [359, 170] width 10 height 10
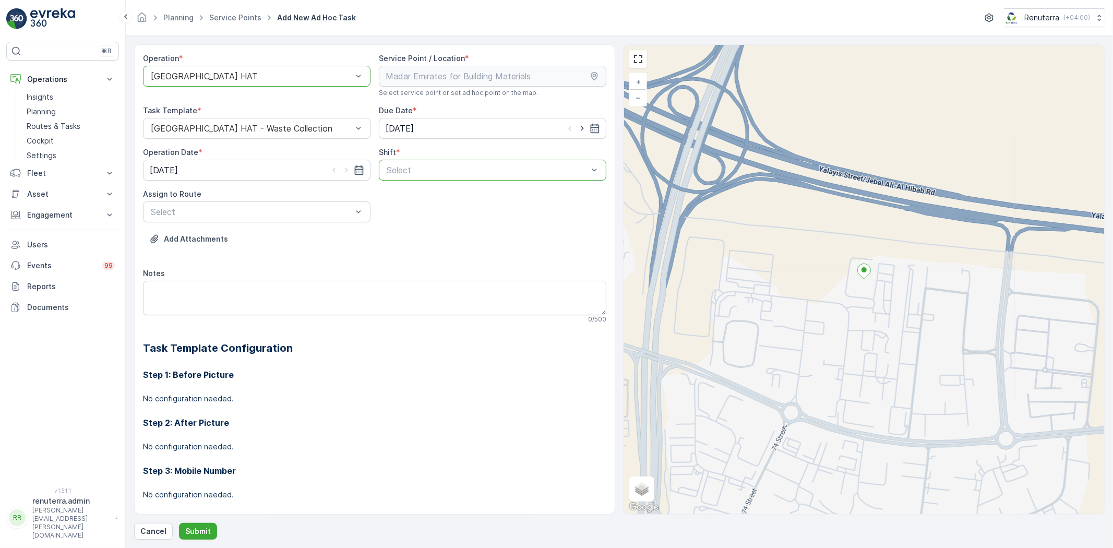
click at [393, 165] on div at bounding box center [488, 169] width 204 height 9
click at [393, 209] on span "Night Shift" at bounding box center [406, 213] width 42 height 9
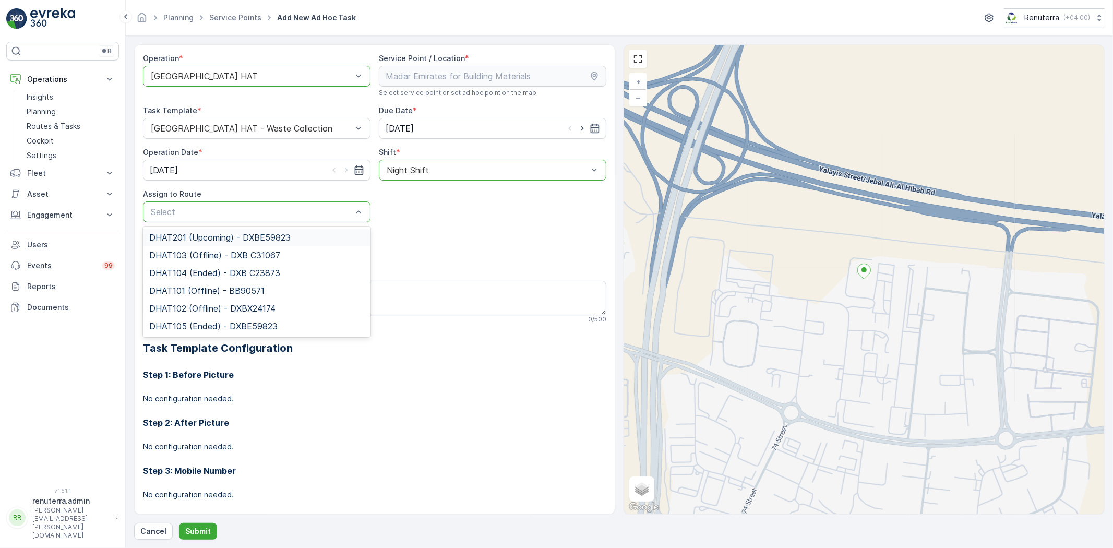
click at [216, 233] on span "DHAT201 (Upcoming) - DXBE59823" at bounding box center [219, 237] width 141 height 9
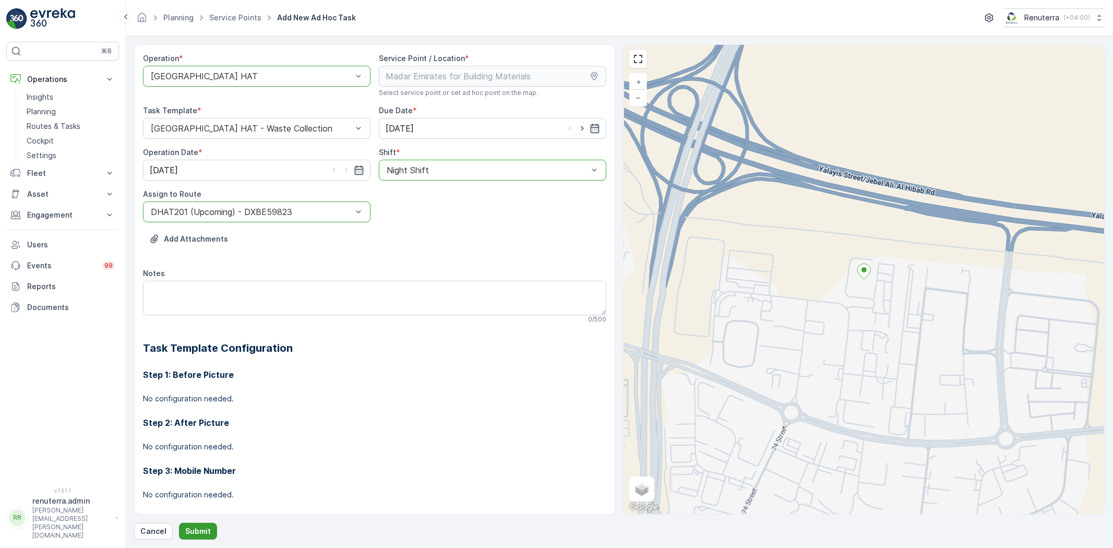
click at [204, 530] on p "Submit" at bounding box center [198, 531] width 26 height 10
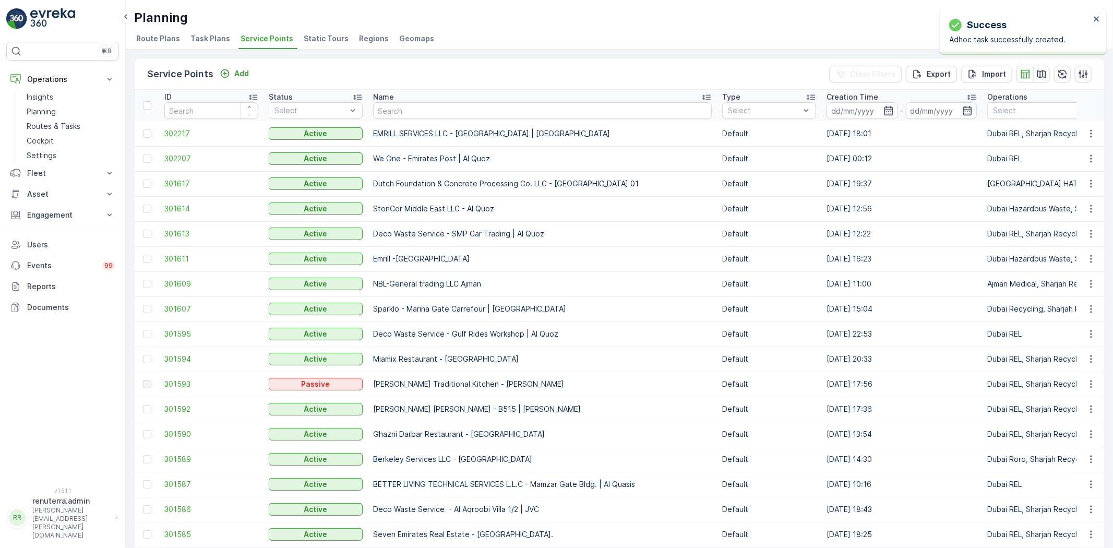
click at [368, 117] on th "Name" at bounding box center [542, 105] width 349 height 31
click at [374, 113] on input "text" at bounding box center [542, 110] width 339 height 17
paste input "Emrill / Jumeirah Al Safa"
type input "Emrill / Jumeirah Al Safa"
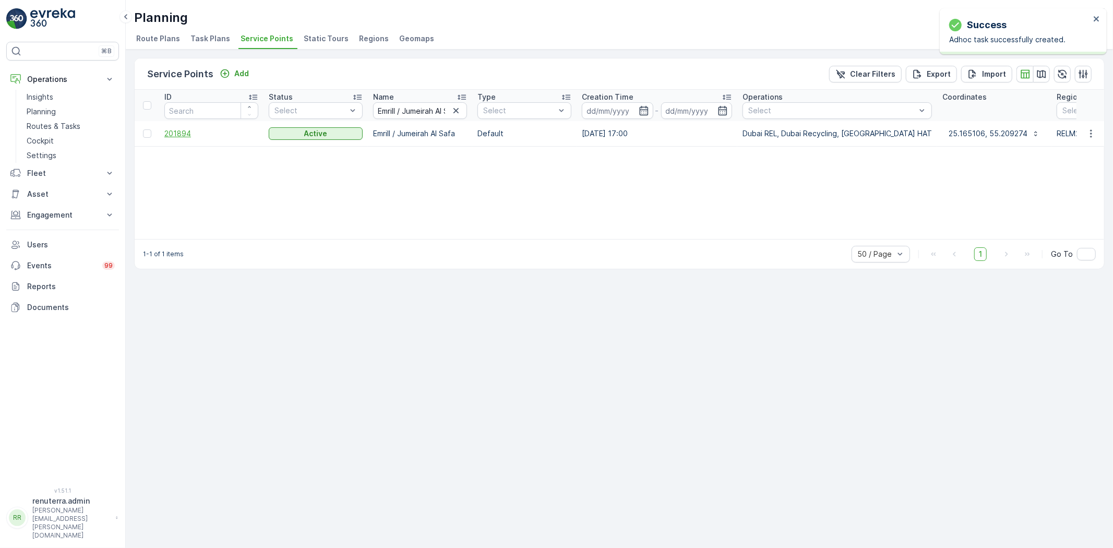
click at [197, 132] on span "201894" at bounding box center [211, 133] width 94 height 10
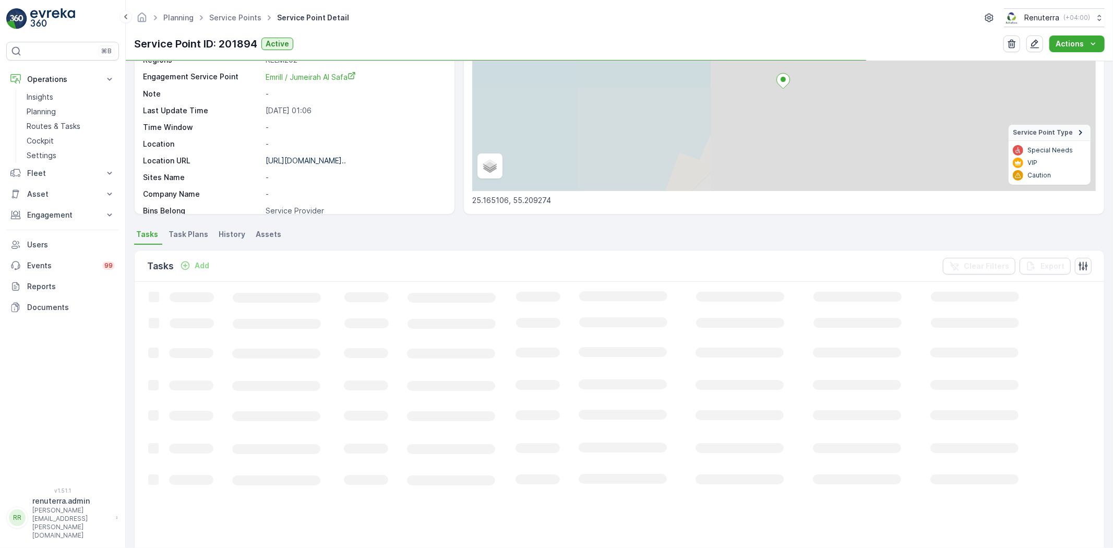
scroll to position [116, 0]
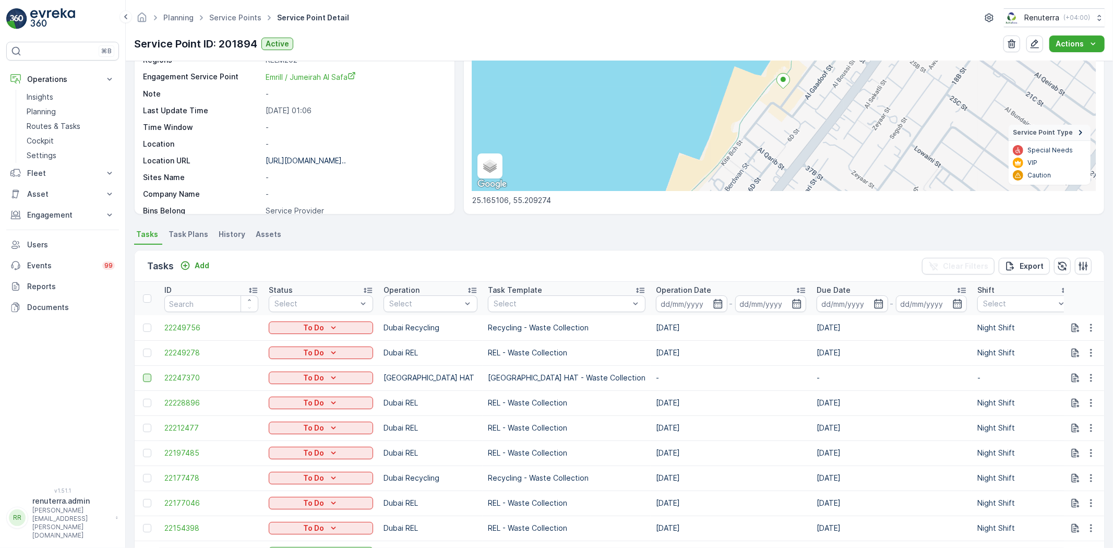
click at [146, 376] on div at bounding box center [147, 378] width 8 height 8
click at [143, 374] on input "checkbox" at bounding box center [143, 374] width 0 height 0
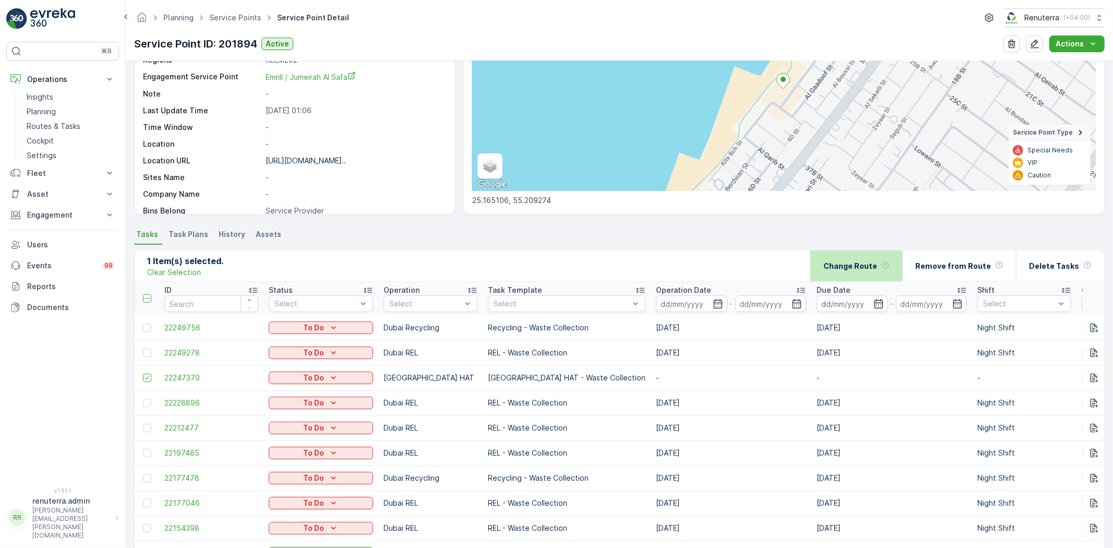
click at [885, 268] on div "Change Route" at bounding box center [857, 266] width 66 height 31
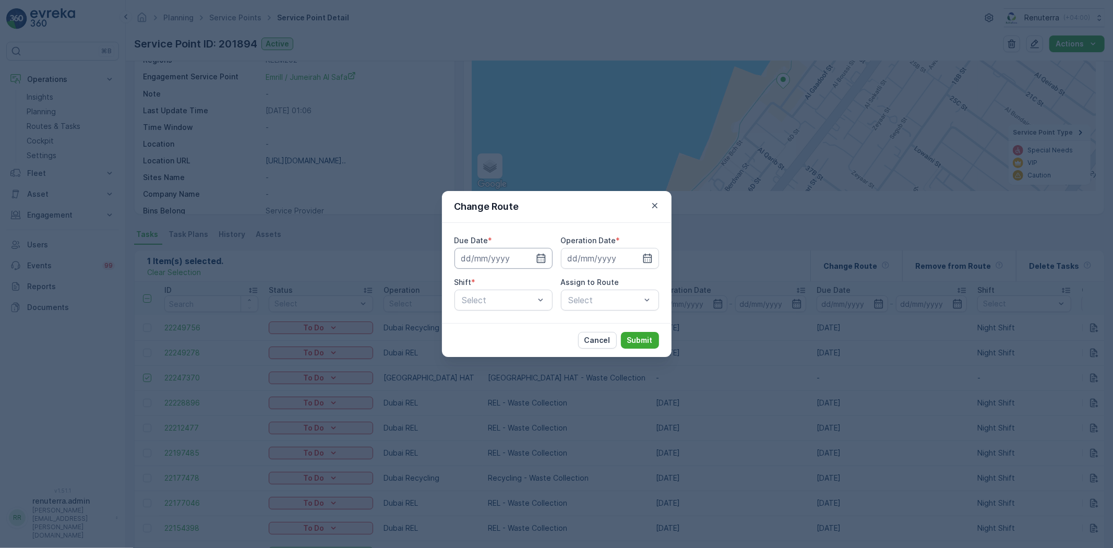
click at [492, 254] on input at bounding box center [504, 258] width 98 height 21
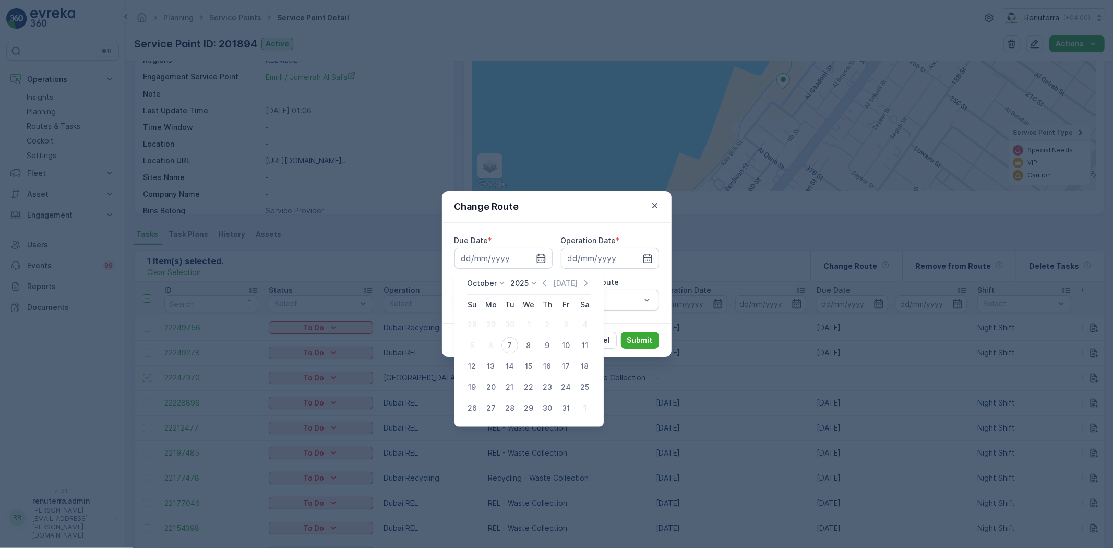
click at [524, 345] on div "8" at bounding box center [528, 345] width 17 height 17
type input "08.10.2025"
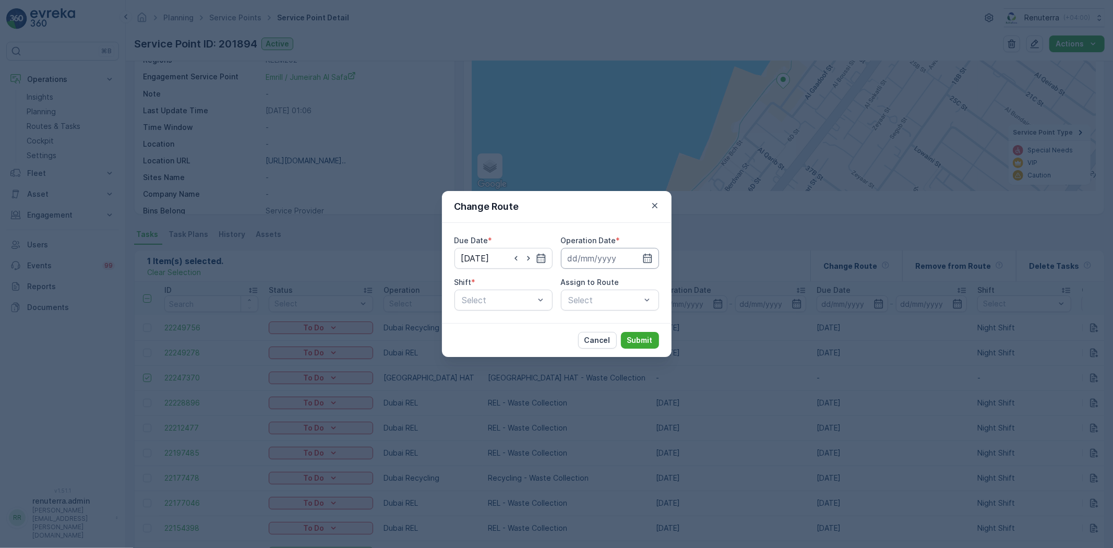
click at [582, 259] on input at bounding box center [610, 258] width 98 height 21
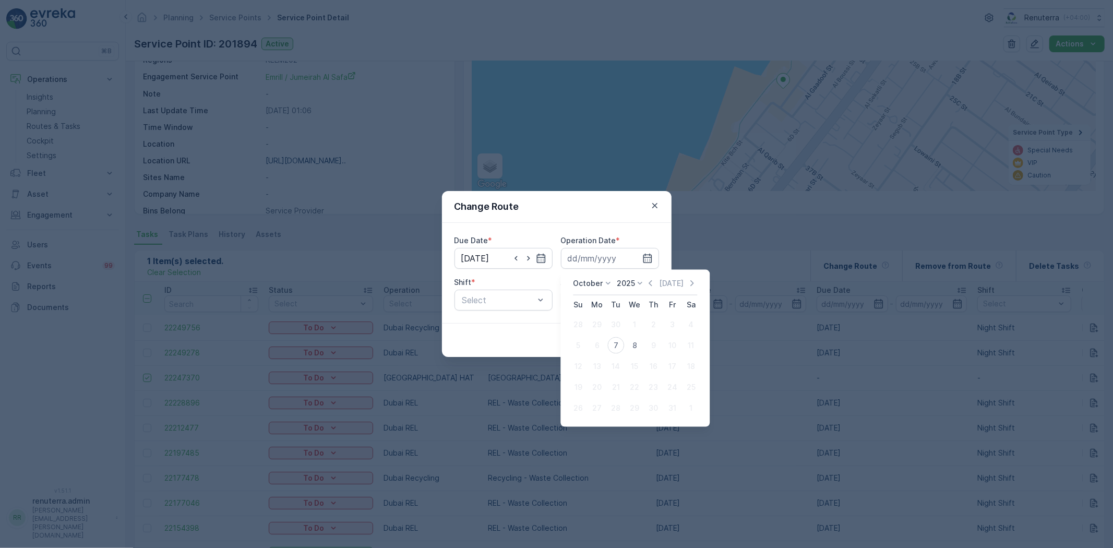
click at [613, 344] on div "7" at bounding box center [616, 345] width 17 height 17
type input "07.10.2025"
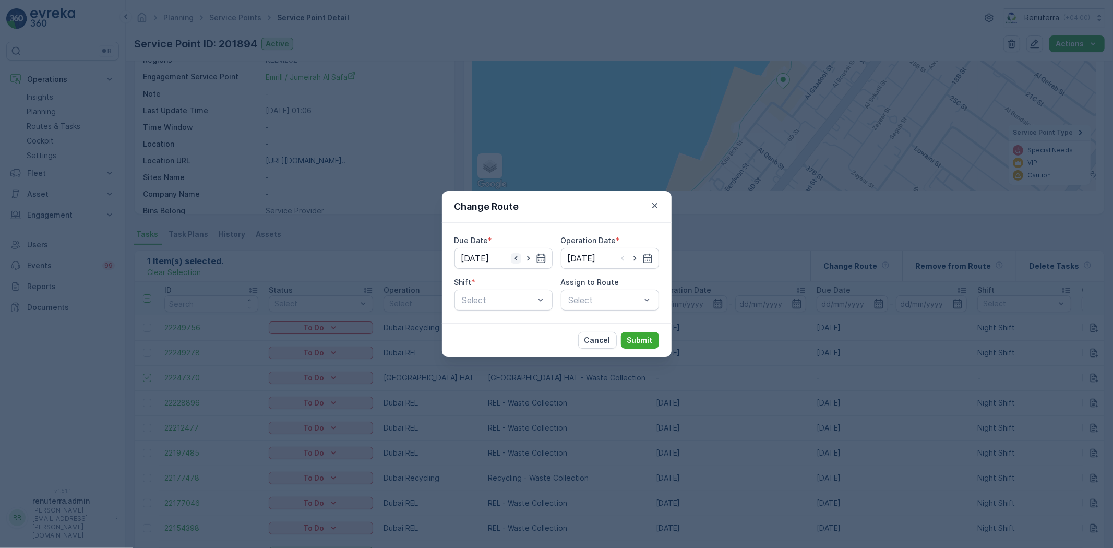
drag, startPoint x: 514, startPoint y: 248, endPoint x: 510, endPoint y: 254, distance: 6.1
click at [514, 249] on input "08.10.2025" at bounding box center [504, 258] width 98 height 21
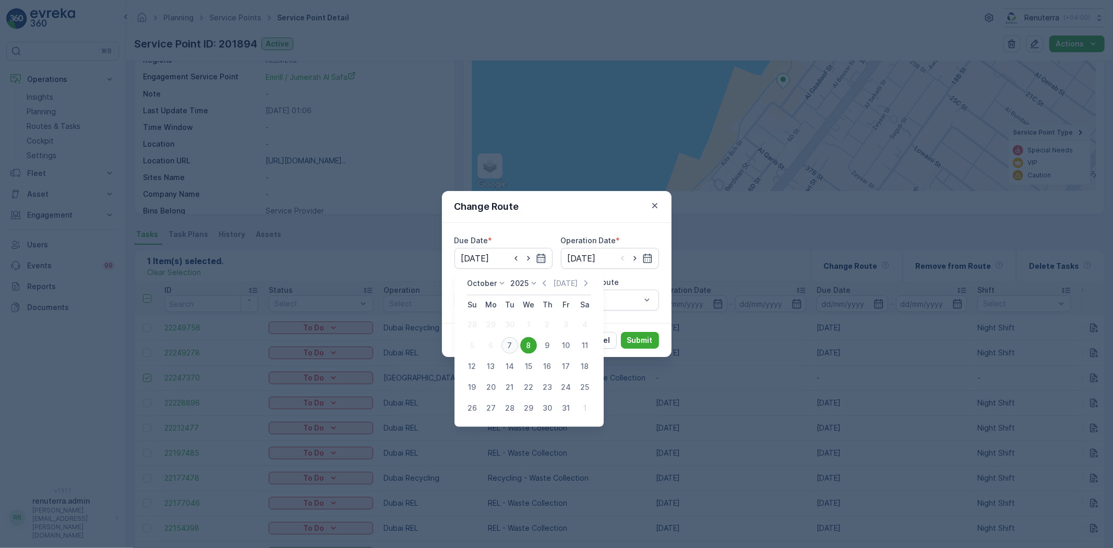
click at [512, 349] on div "7" at bounding box center [510, 345] width 17 height 17
type input "07.10.2025"
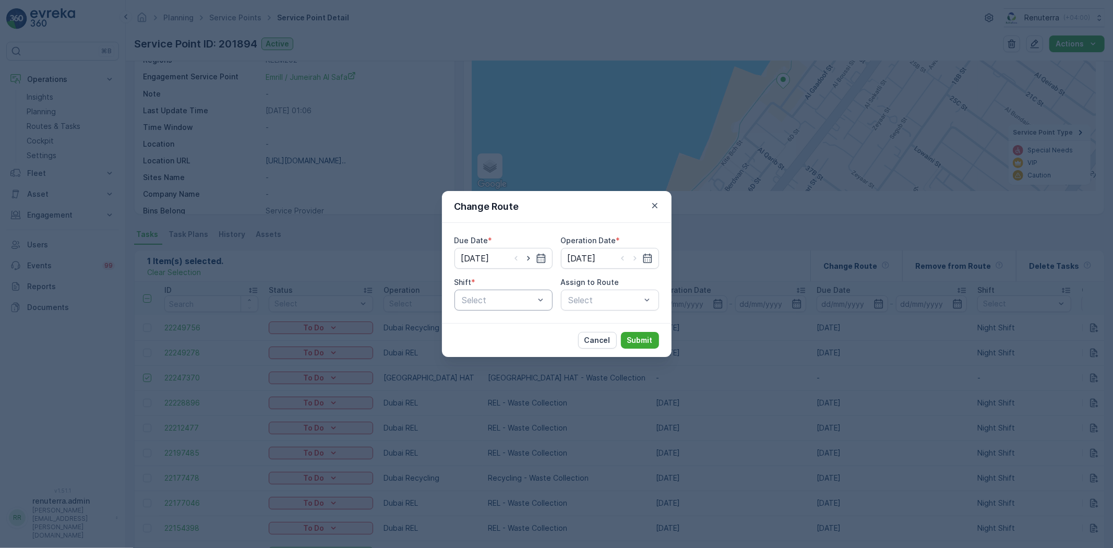
click at [489, 307] on div "Due Date * 07.10.2025 Operation Date * 07.10.2025 Shift * Select Assign to Rout…" at bounding box center [557, 273] width 230 height 100
click at [504, 342] on div "Night Shift" at bounding box center [504, 343] width 86 height 9
click at [611, 300] on div "Select" at bounding box center [610, 300] width 98 height 21
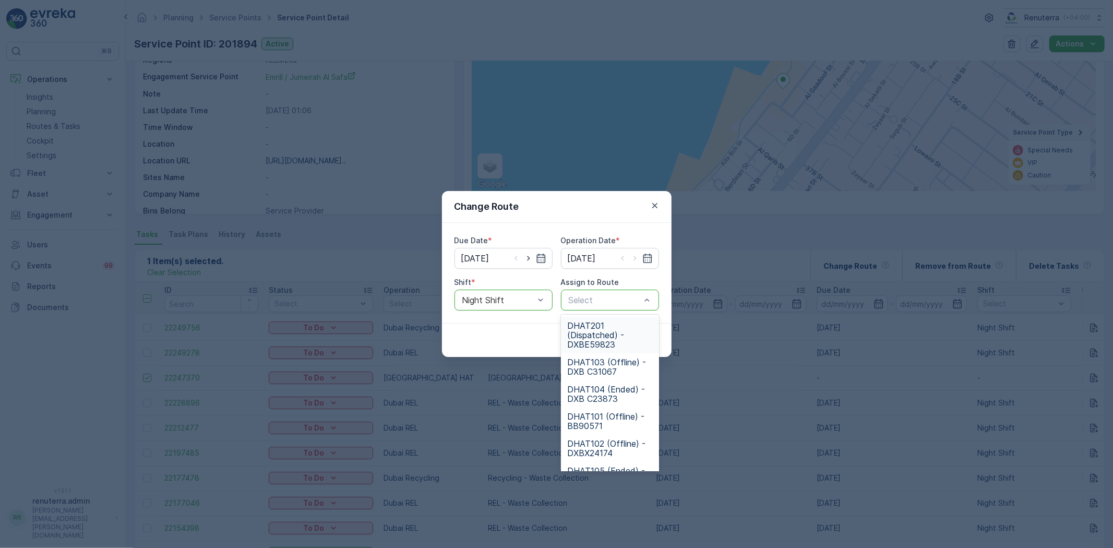
click at [613, 326] on span "DHAT201 (Dispatched) - DXBE59823" at bounding box center [610, 335] width 86 height 28
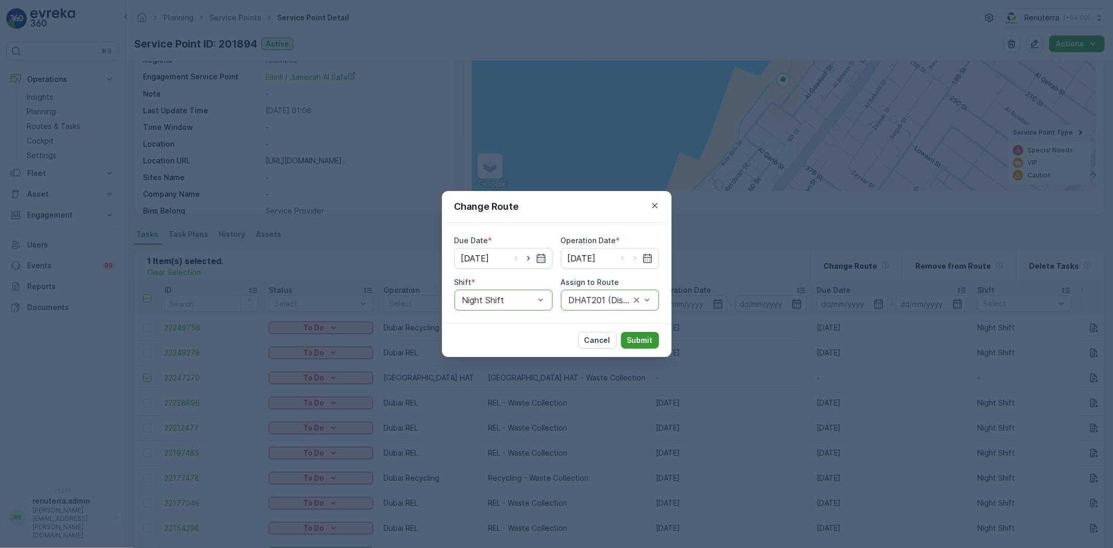
click at [628, 334] on button "Submit" at bounding box center [640, 340] width 38 height 17
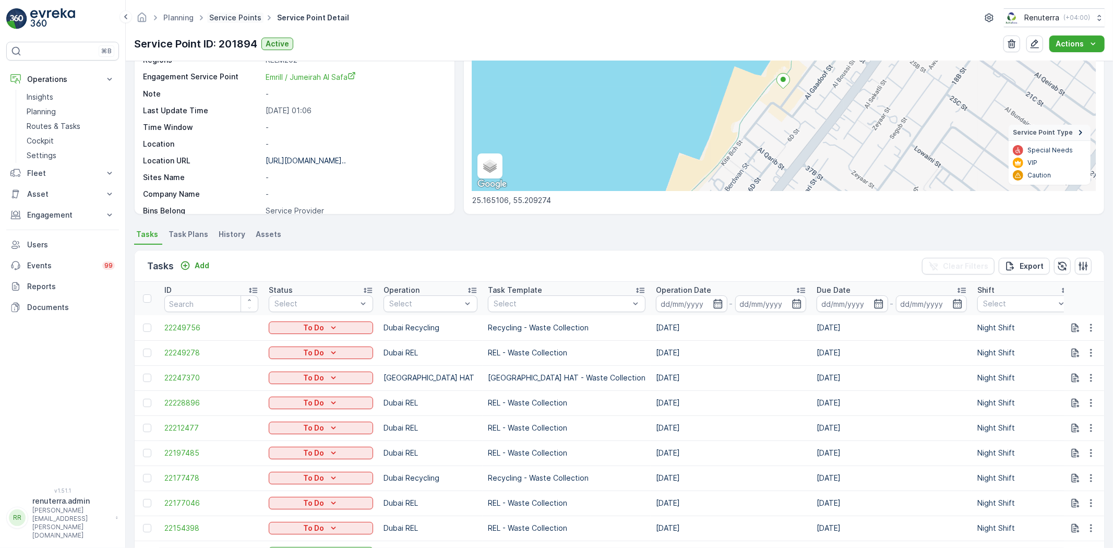
click at [234, 15] on link "Service Points" at bounding box center [235, 17] width 52 height 9
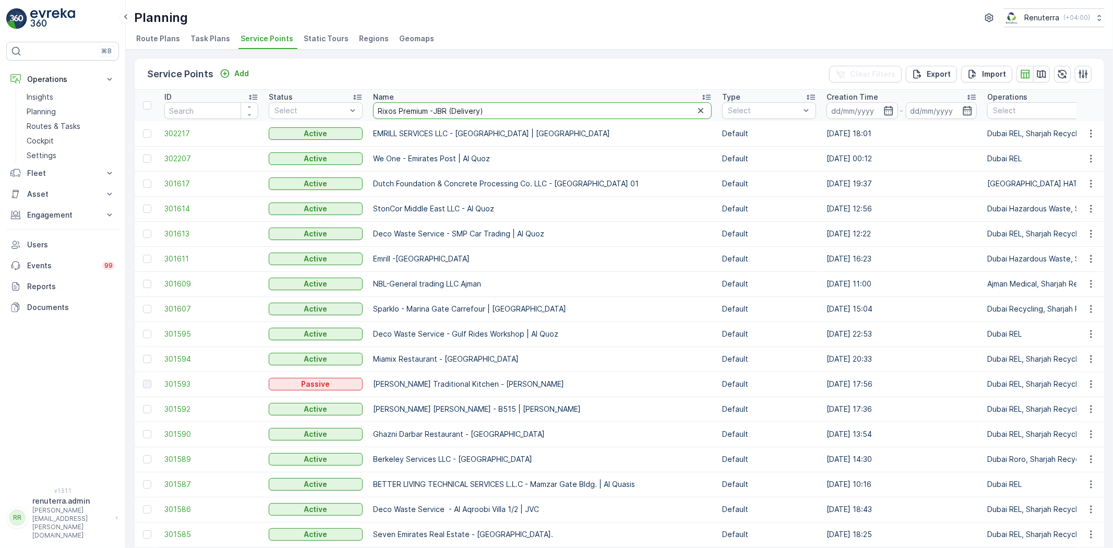
type input "Rixos Premium -JBR (Delivery)"
drag, startPoint x: 304, startPoint y: 144, endPoint x: 394, endPoint y: 118, distance: 93.8
click at [395, 119] on th "Name Rixos Premium -JBR (Delivery)" at bounding box center [542, 105] width 349 height 31
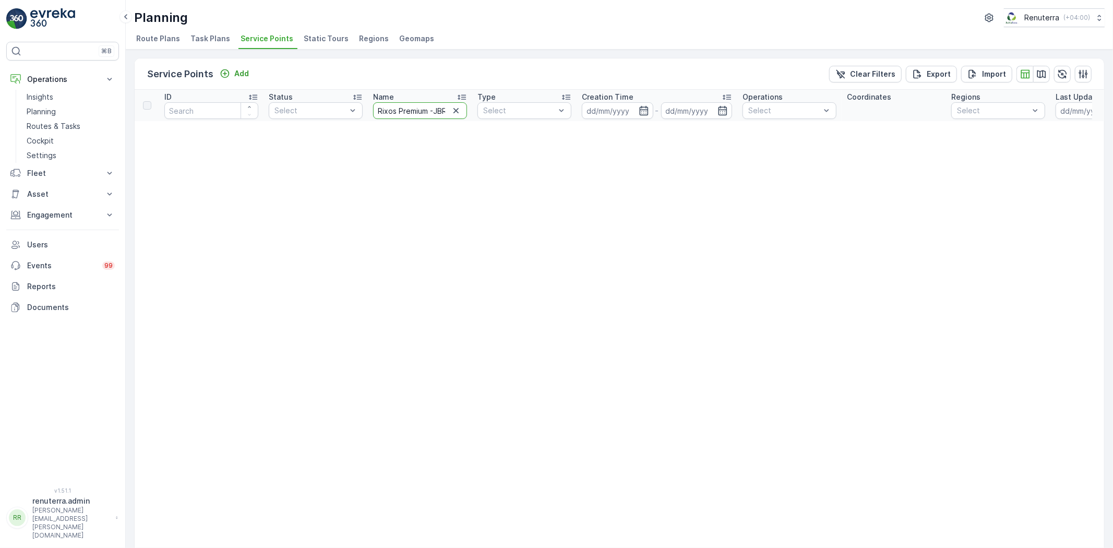
scroll to position [0, 38]
drag, startPoint x: 429, startPoint y: 106, endPoint x: 501, endPoint y: 98, distance: 72.5
type input "Rixos Premium"
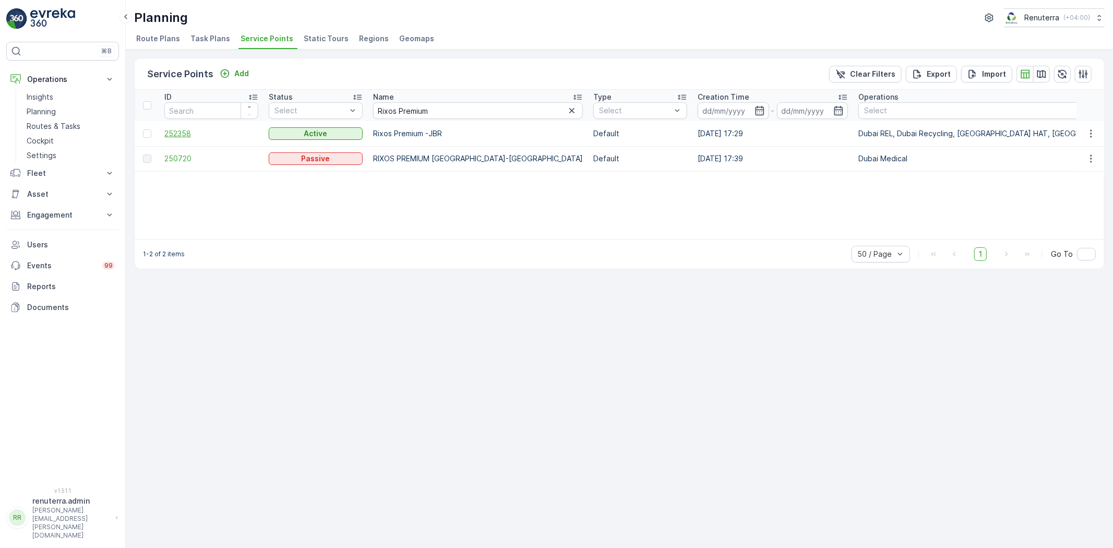
click at [197, 135] on span "252358" at bounding box center [211, 133] width 94 height 10
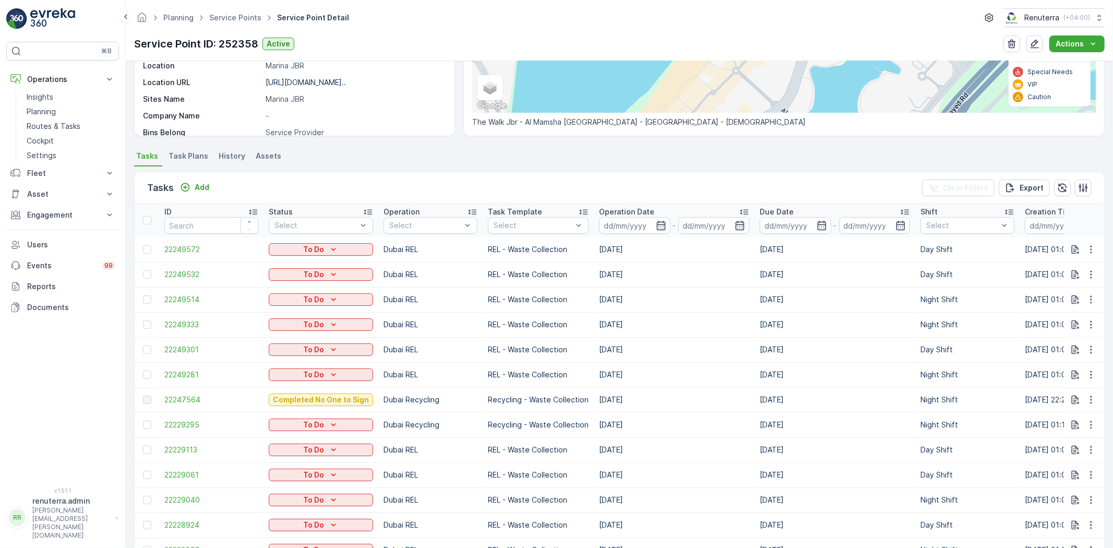
scroll to position [116, 0]
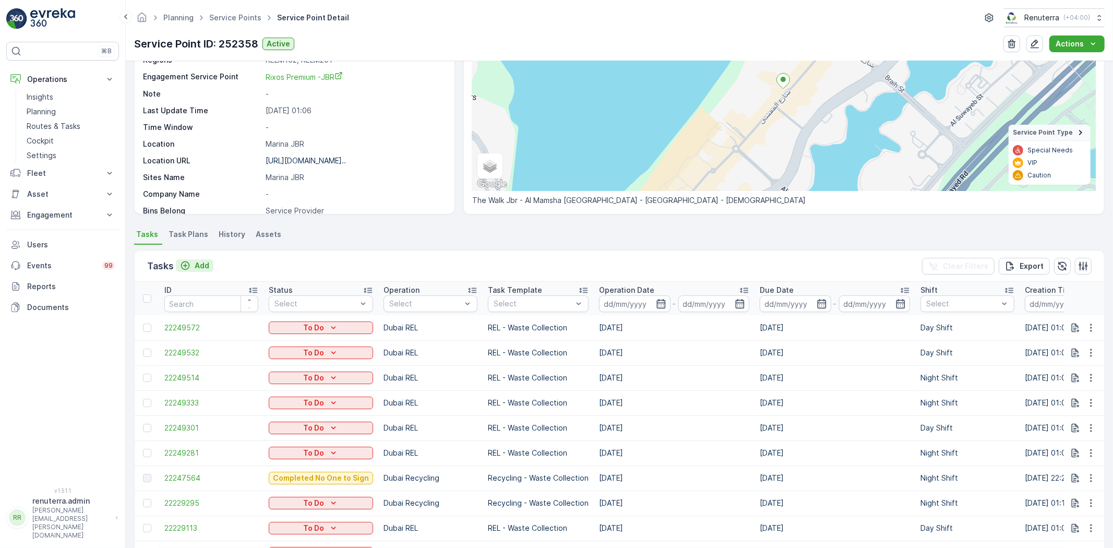
click at [210, 263] on button "Add" at bounding box center [195, 265] width 38 height 13
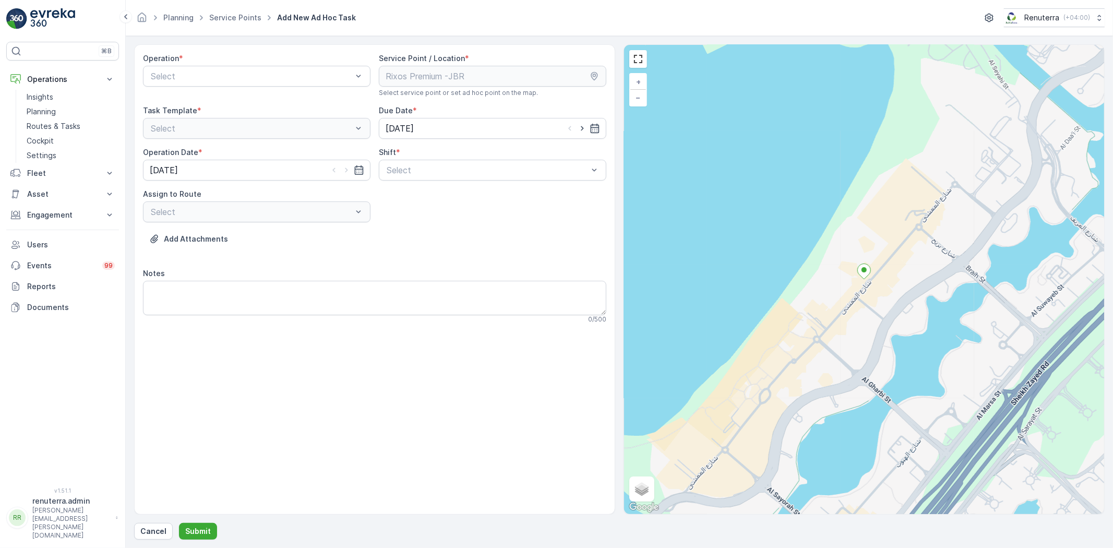
click at [243, 63] on div "Operation *" at bounding box center [257, 58] width 228 height 10
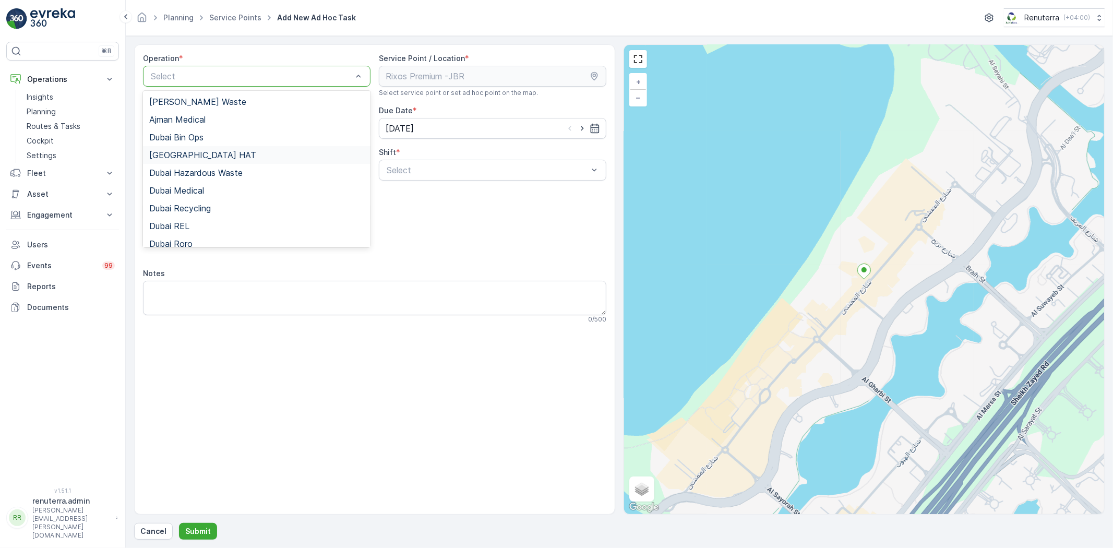
click at [223, 148] on div "Dubai HAT" at bounding box center [257, 155] width 228 height 18
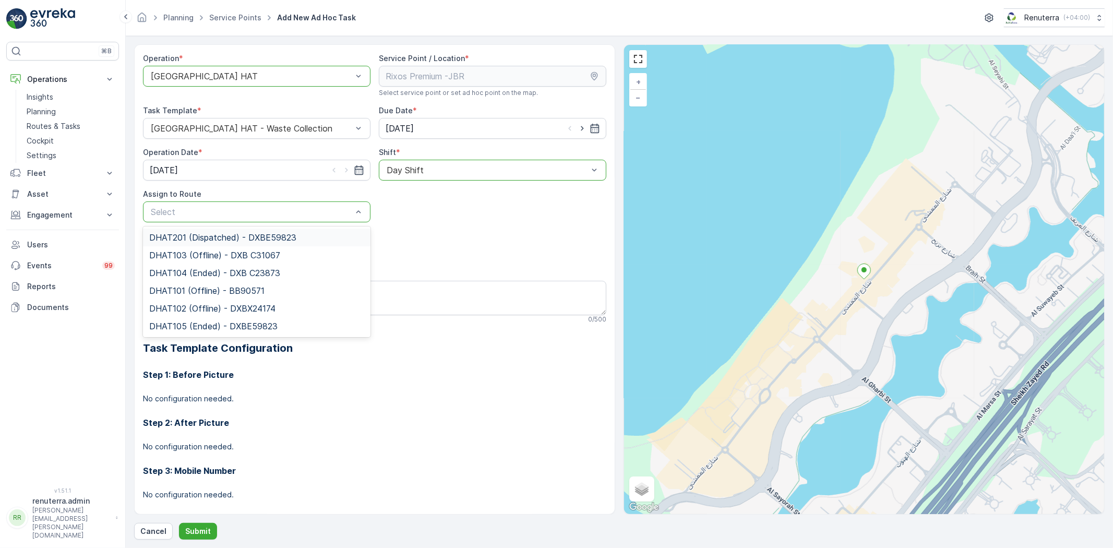
click at [203, 220] on div "Select" at bounding box center [257, 211] width 228 height 21
click at [202, 241] on span "DHAT201 (Dispatched) - DXBE59823" at bounding box center [222, 237] width 147 height 9
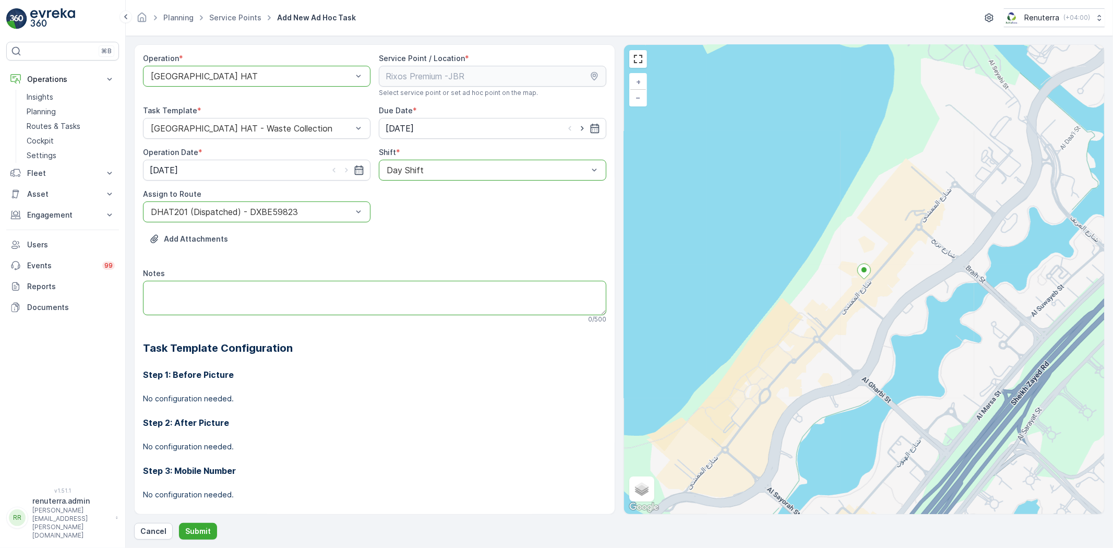
click at [209, 281] on textarea "Notes" at bounding box center [374, 298] width 463 height 34
type textarea "Delivery only"
click at [204, 530] on p "Submit" at bounding box center [198, 531] width 26 height 10
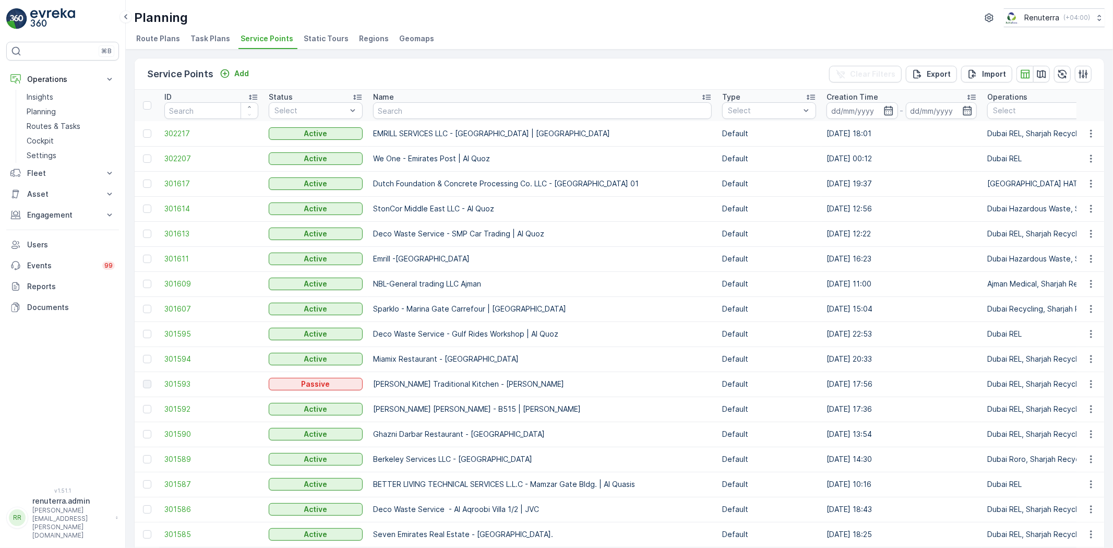
click at [383, 116] on input "text" at bounding box center [542, 110] width 339 height 17
click at [402, 111] on input "text" at bounding box center [542, 110] width 339 height 17
type input "Uniba"
click at [393, 117] on input "Uniba" at bounding box center [542, 110] width 339 height 17
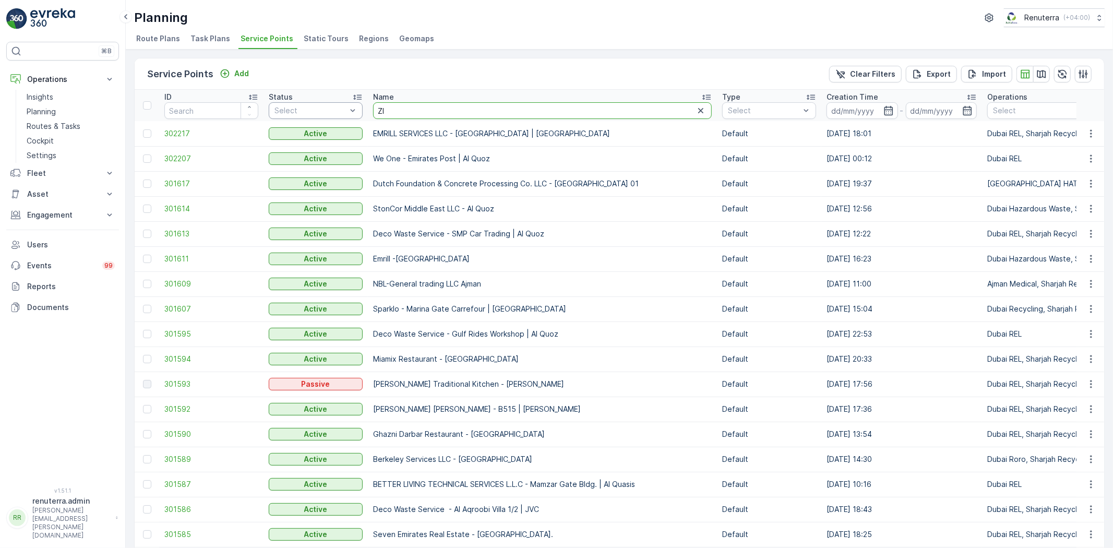
type input "Z"
type input "Al za"
click at [430, 110] on input "Al za" at bounding box center [542, 110] width 339 height 17
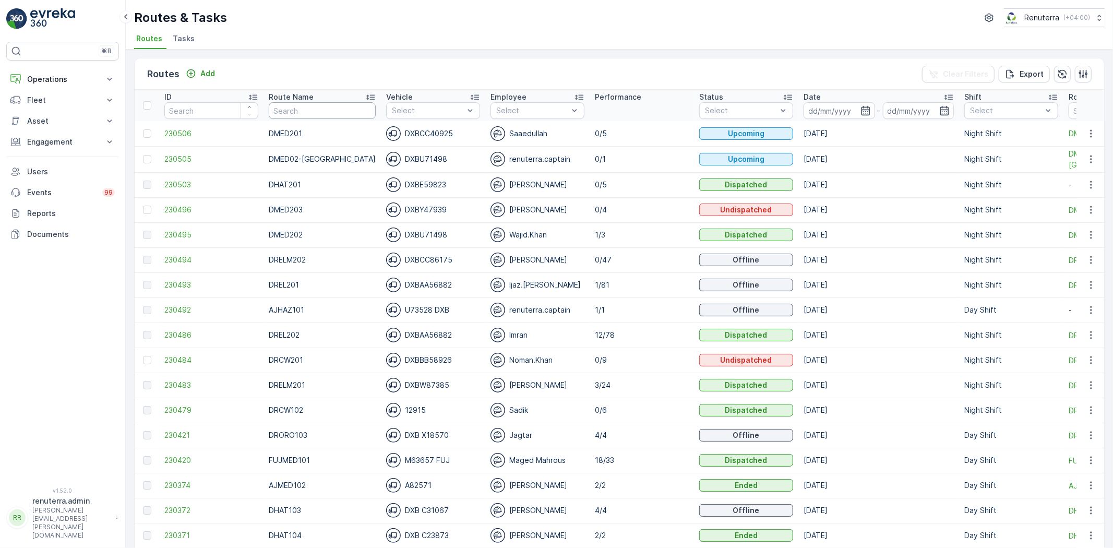
click at [327, 113] on input "text" at bounding box center [322, 110] width 107 height 17
type input "DHAT"
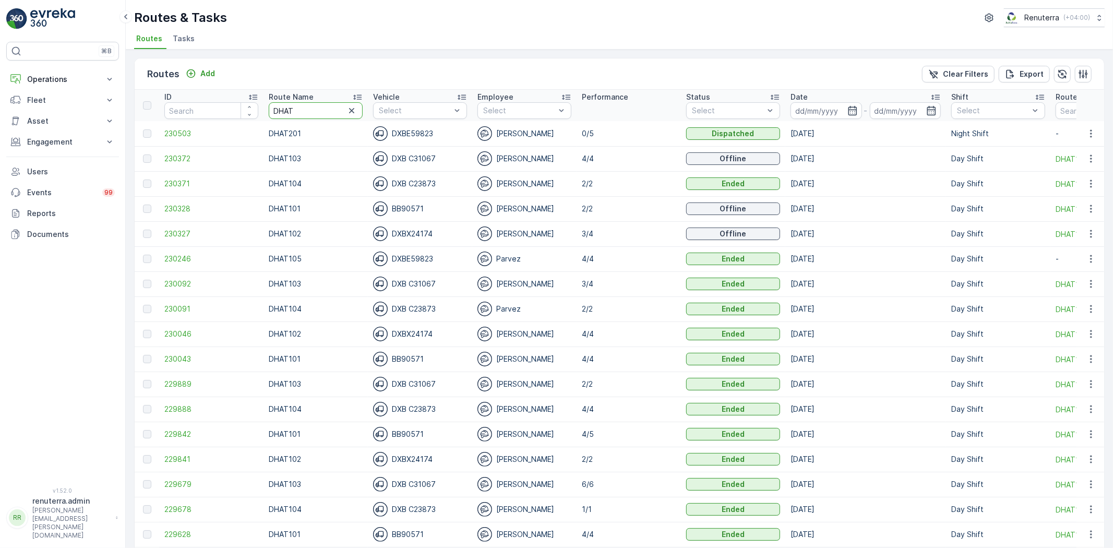
click at [237, 111] on tr "ID Route Name DHAT Vehicle Select Employee Select Performance Status Select Dat…" at bounding box center [659, 105] width 1049 height 31
type input "HAZ"
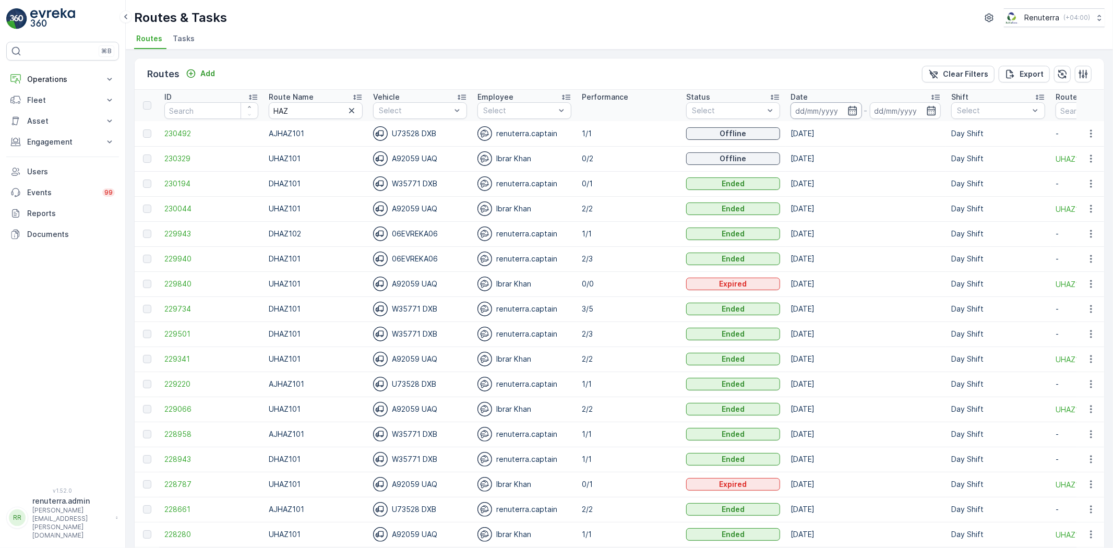
click at [846, 117] on input at bounding box center [827, 110] width 72 height 17
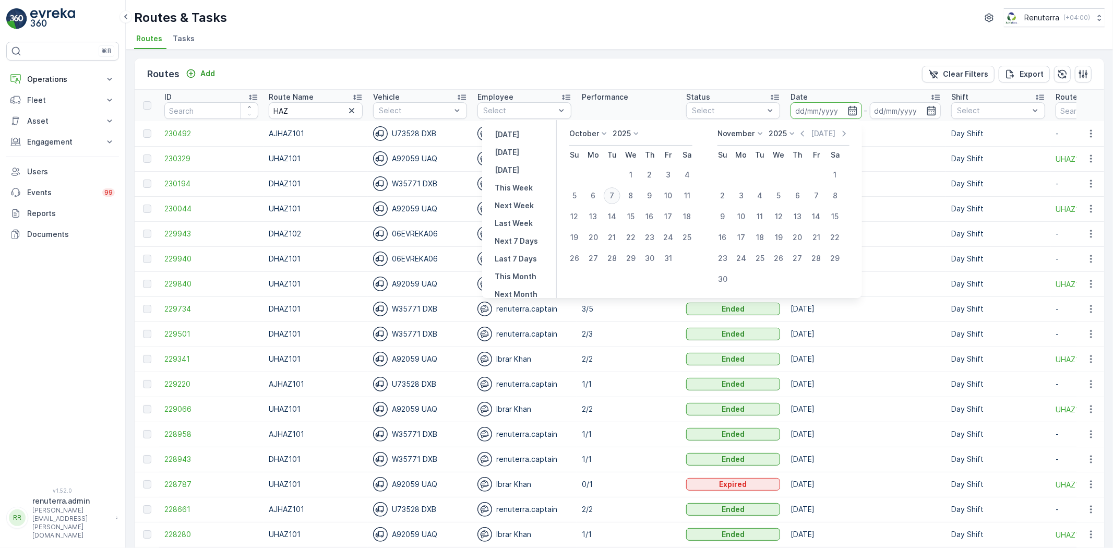
click at [619, 197] on div "7" at bounding box center [612, 195] width 17 height 17
type input "07.10.2025"
click at [619, 197] on div "7" at bounding box center [612, 195] width 17 height 17
type input "07.10.2025"
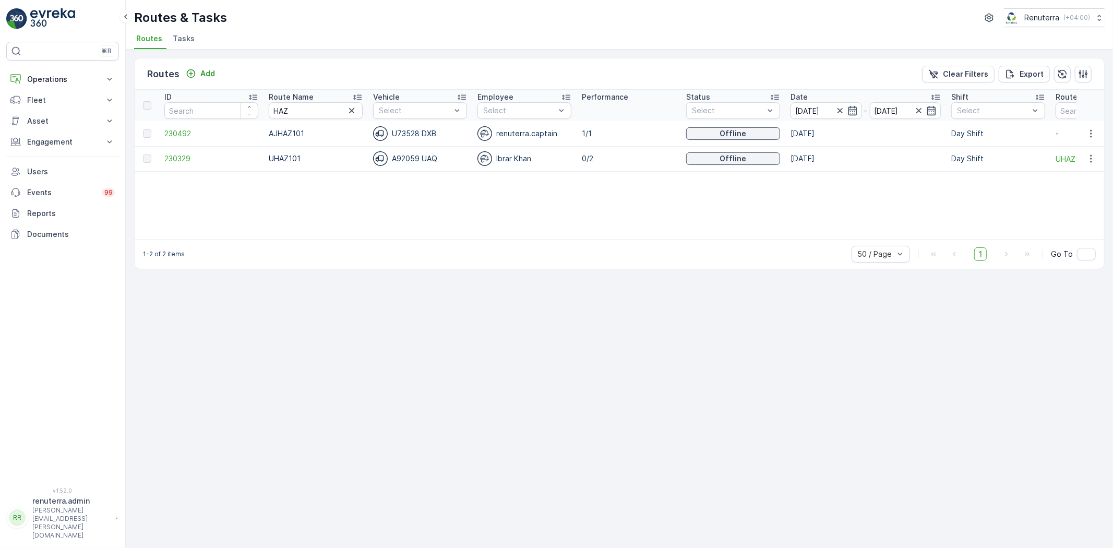
click at [181, 149] on td "230329" at bounding box center [211, 158] width 104 height 25
click at [178, 155] on span "230329" at bounding box center [211, 158] width 94 height 10
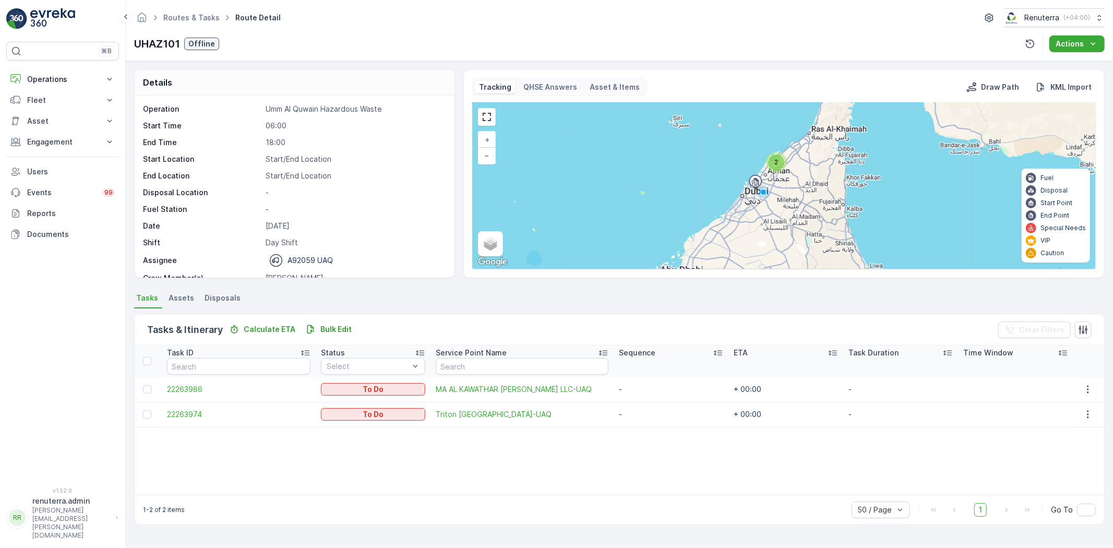
click at [212, 403] on td "22263974" at bounding box center [239, 414] width 154 height 25
click at [175, 429] on div "Task ID Status Select Service Point Name Sequence ETA Task Duration Time Window…" at bounding box center [620, 420] width 970 height 149
click at [175, 419] on span "22263974" at bounding box center [239, 414] width 144 height 10
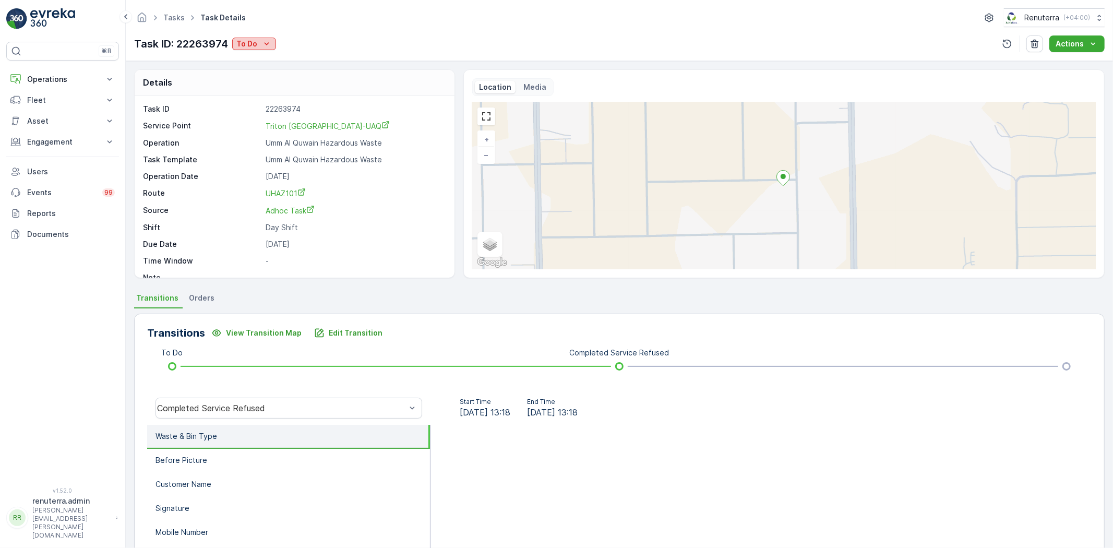
click at [239, 44] on p "To Do" at bounding box center [246, 44] width 21 height 10
click at [293, 103] on span "Completed No One to Sign" at bounding box center [286, 103] width 95 height 10
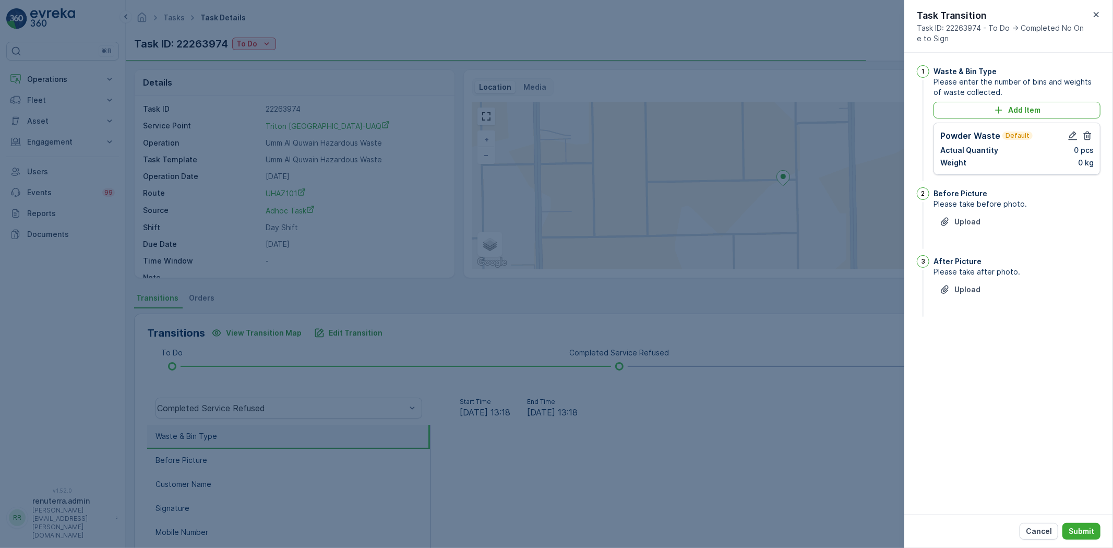
click at [1080, 138] on div at bounding box center [1080, 135] width 27 height 13
click at [1076, 136] on icon "button" at bounding box center [1073, 135] width 10 height 10
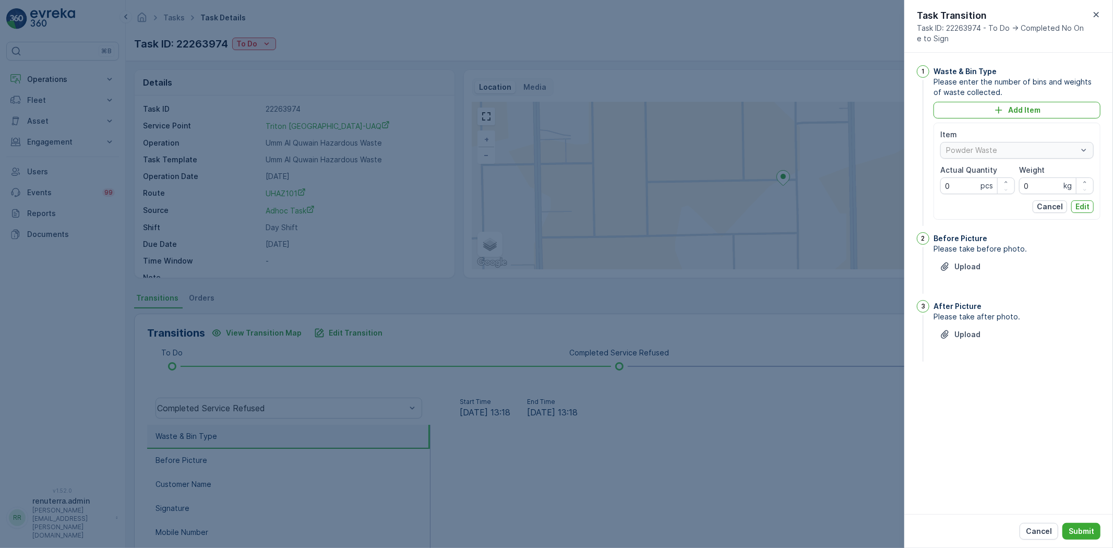
click at [988, 154] on div "Powder Waste" at bounding box center [1017, 150] width 153 height 17
click at [1054, 205] on p "Cancel" at bounding box center [1050, 206] width 26 height 10
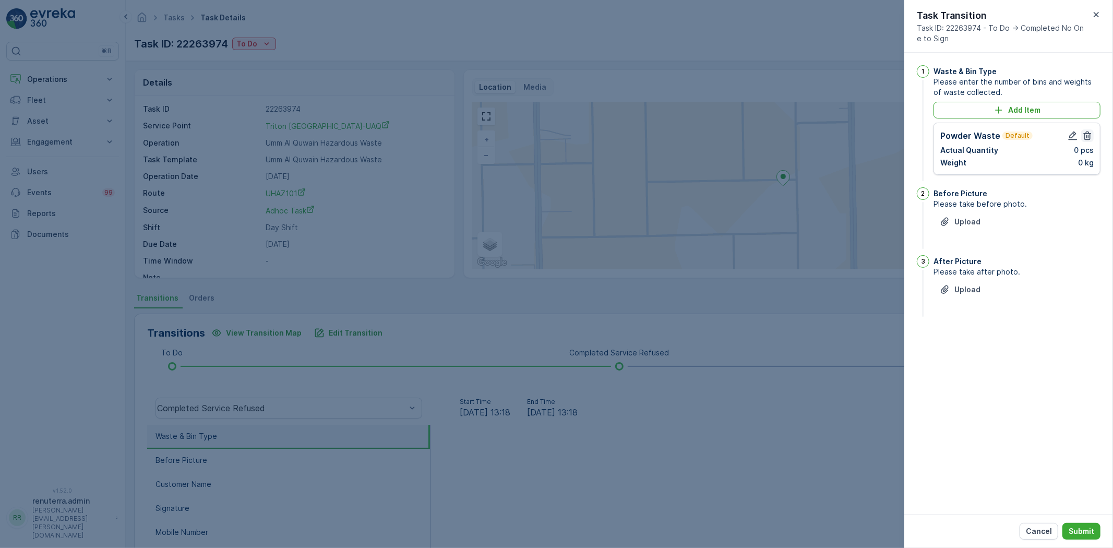
click at [1083, 136] on icon "button" at bounding box center [1088, 135] width 10 height 10
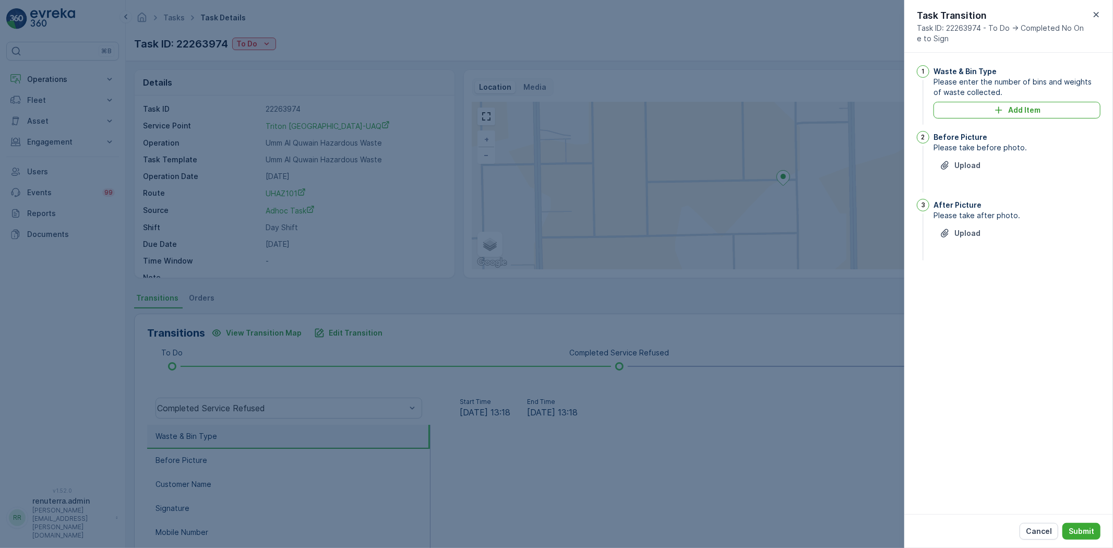
click at [1031, 119] on div "Waste & Bin Type Please enter the number of bins and weights of waste collected…" at bounding box center [1017, 96] width 167 height 62
click at [1028, 115] on button "Add Item" at bounding box center [1017, 110] width 167 height 17
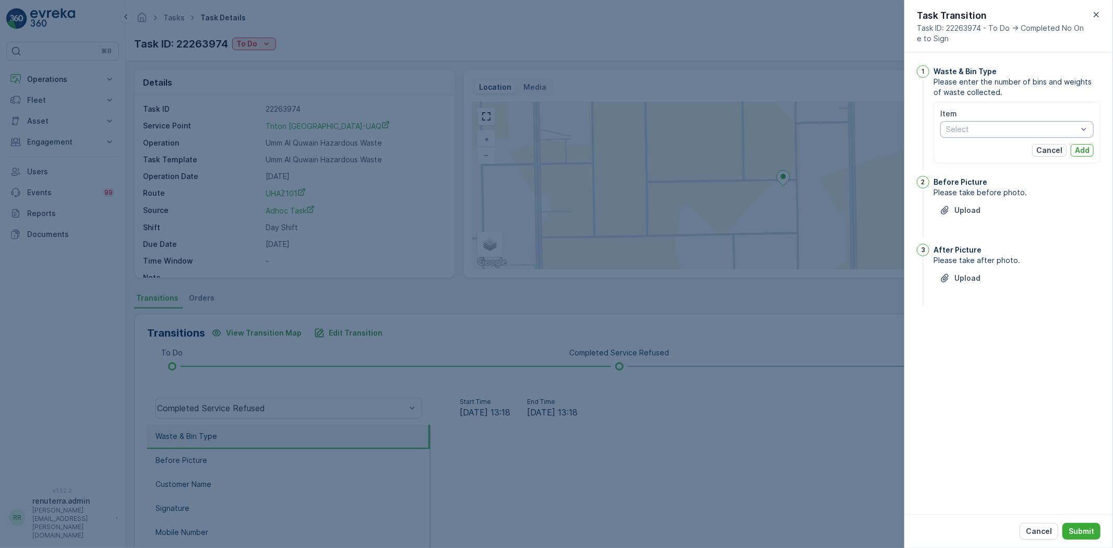
click at [993, 136] on div "Select" at bounding box center [1017, 129] width 153 height 17
click at [992, 167] on span "Chemical waste" at bounding box center [974, 169] width 55 height 8
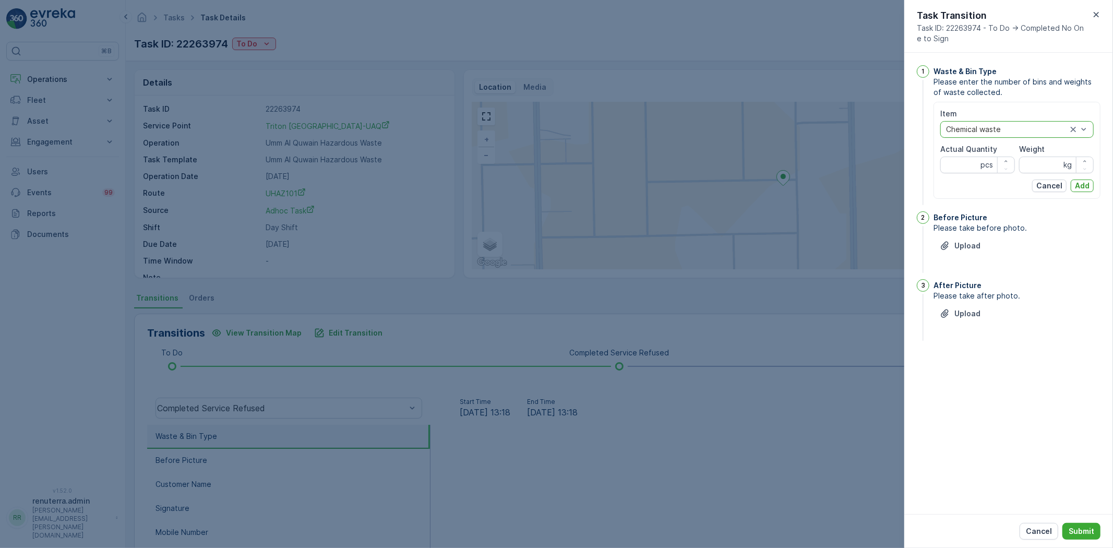
click at [981, 163] on p "pcs" at bounding box center [987, 165] width 13 height 10
click at [961, 161] on Quantity "Actual Quantity" at bounding box center [978, 165] width 75 height 17
type Quantity "1"
click at [1019, 170] on input "Weight" at bounding box center [1056, 165] width 75 height 17
type input "10910"
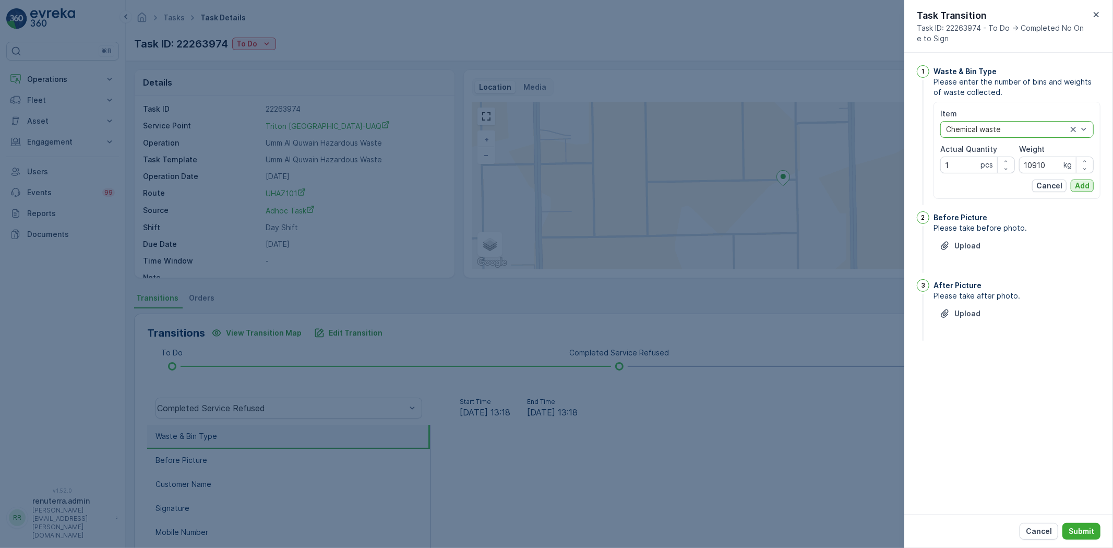
click at [1083, 181] on p "Add" at bounding box center [1082, 186] width 15 height 10
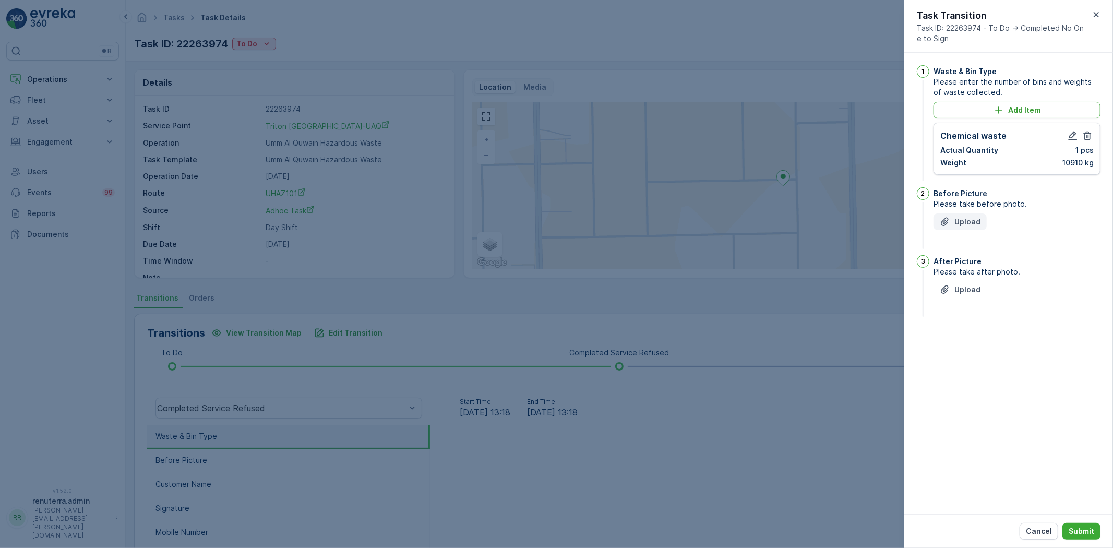
click at [972, 221] on p "Upload" at bounding box center [968, 222] width 26 height 10
click at [966, 351] on div "Upload" at bounding box center [1017, 348] width 167 height 29
click at [965, 345] on p "Upload" at bounding box center [968, 342] width 26 height 10
click at [1072, 525] on button "Submit" at bounding box center [1082, 531] width 38 height 17
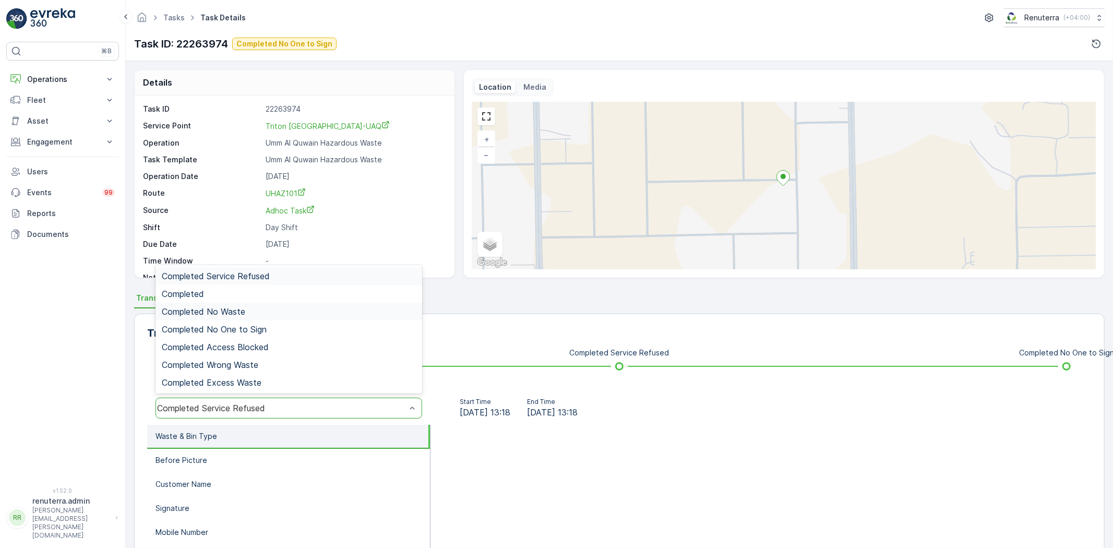
click at [270, 314] on div "Completed No Waste" at bounding box center [289, 311] width 254 height 9
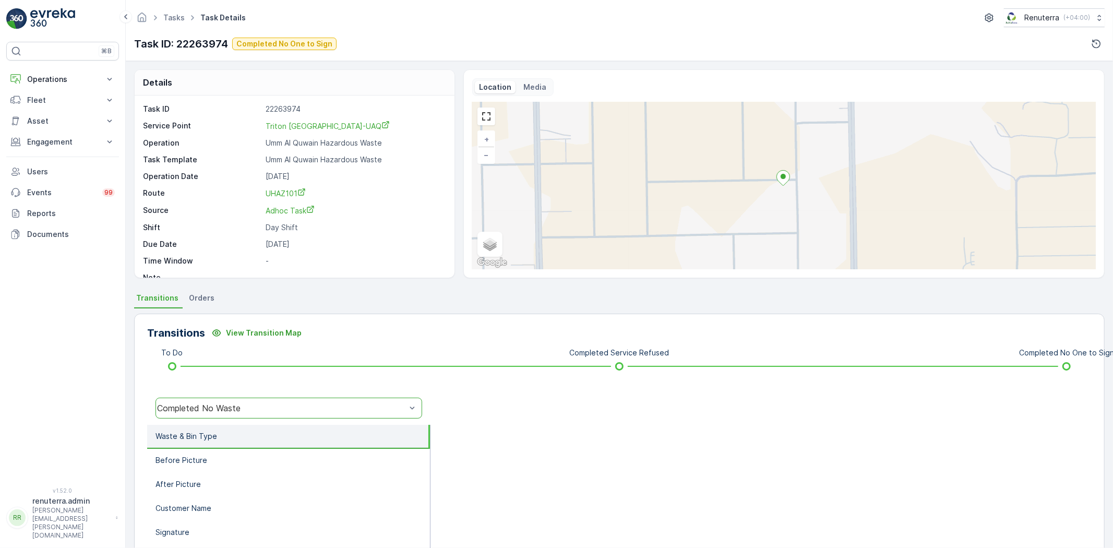
click at [245, 408] on div "Completed No Waste" at bounding box center [281, 407] width 249 height 9
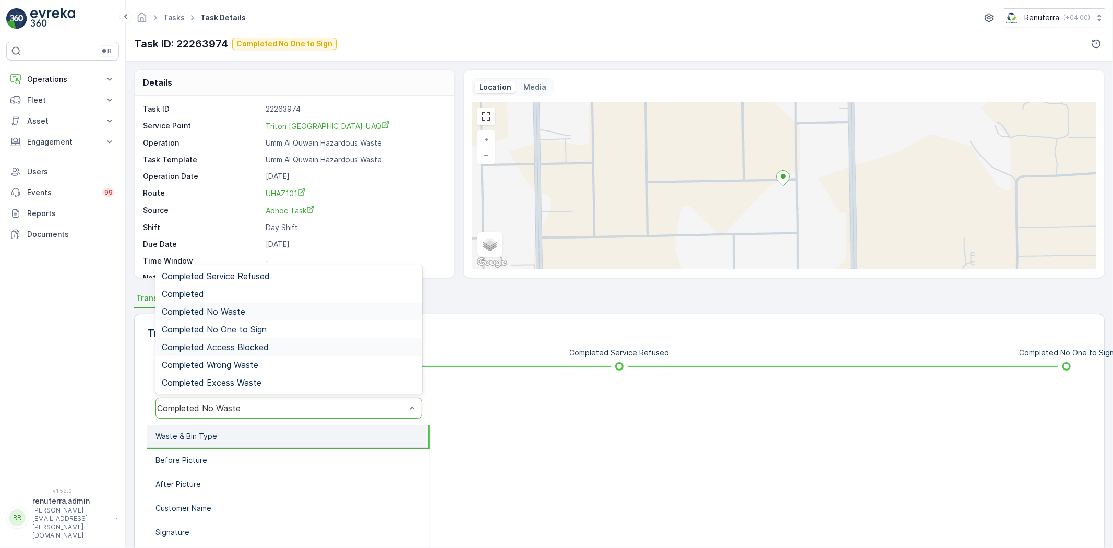
click at [252, 338] on div "Completed Access Blocked" at bounding box center [289, 347] width 267 height 18
drag, startPoint x: 242, startPoint y: 407, endPoint x: 253, endPoint y: 343, distance: 64.7
click at [241, 407] on div "Completed Access Blocked" at bounding box center [281, 407] width 249 height 9
click at [254, 330] on span "Completed No One to Sign" at bounding box center [214, 329] width 105 height 9
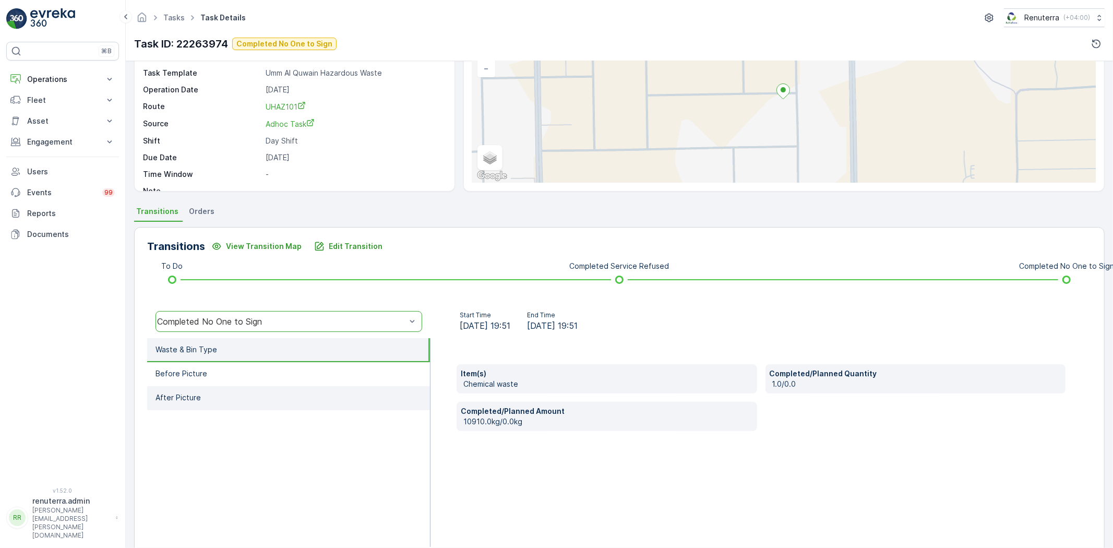
scroll to position [110, 0]
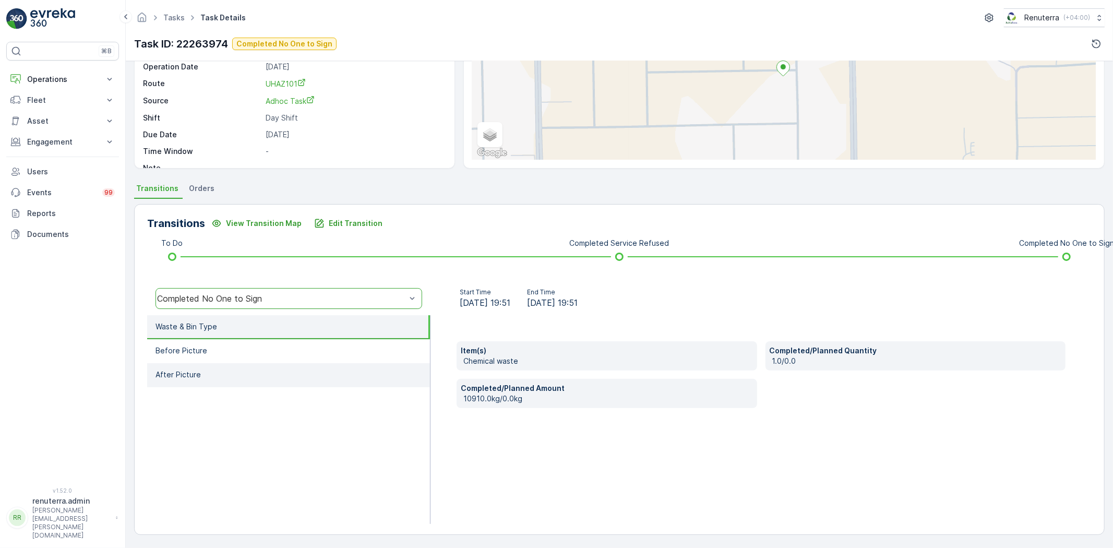
click at [247, 363] on li "After Picture" at bounding box center [288, 375] width 283 height 24
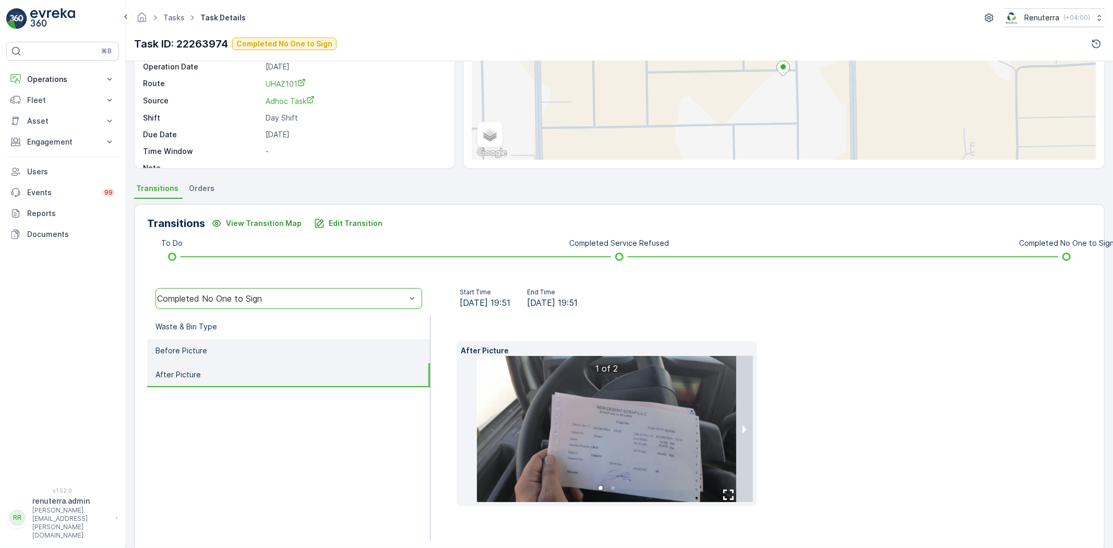
click at [233, 345] on li "Before Picture" at bounding box center [288, 351] width 283 height 24
click at [254, 370] on li "After Picture" at bounding box center [288, 375] width 283 height 24
click at [263, 388] on ul "Waste & Bin Type Before Picture After Picture" at bounding box center [288, 427] width 283 height 225
click at [242, 339] on li "Before Picture" at bounding box center [288, 351] width 283 height 24
click at [187, 17] on icon at bounding box center [192, 17] width 11 height 11
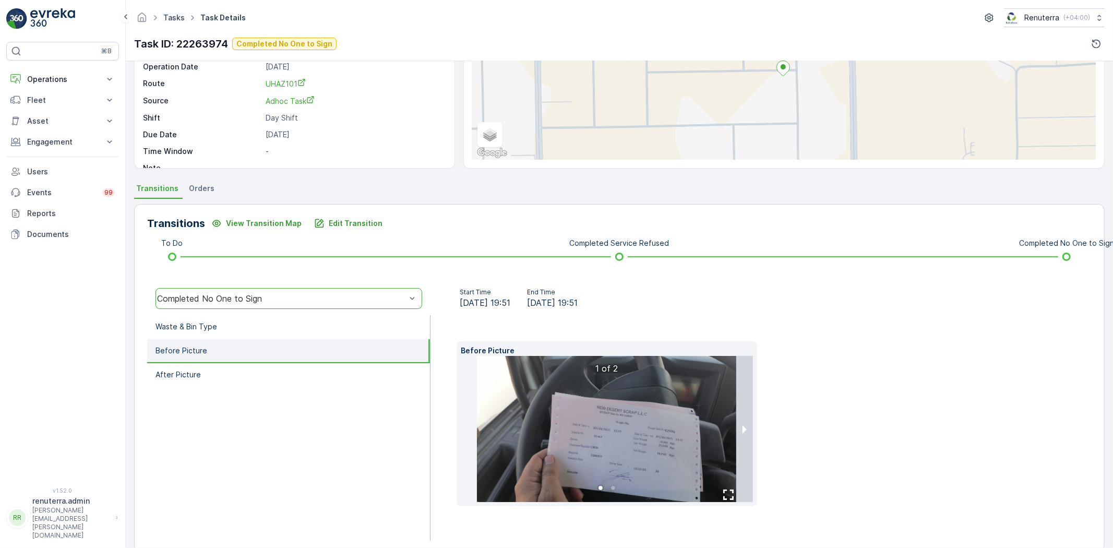
click at [181, 17] on link "Tasks" at bounding box center [173, 17] width 21 height 9
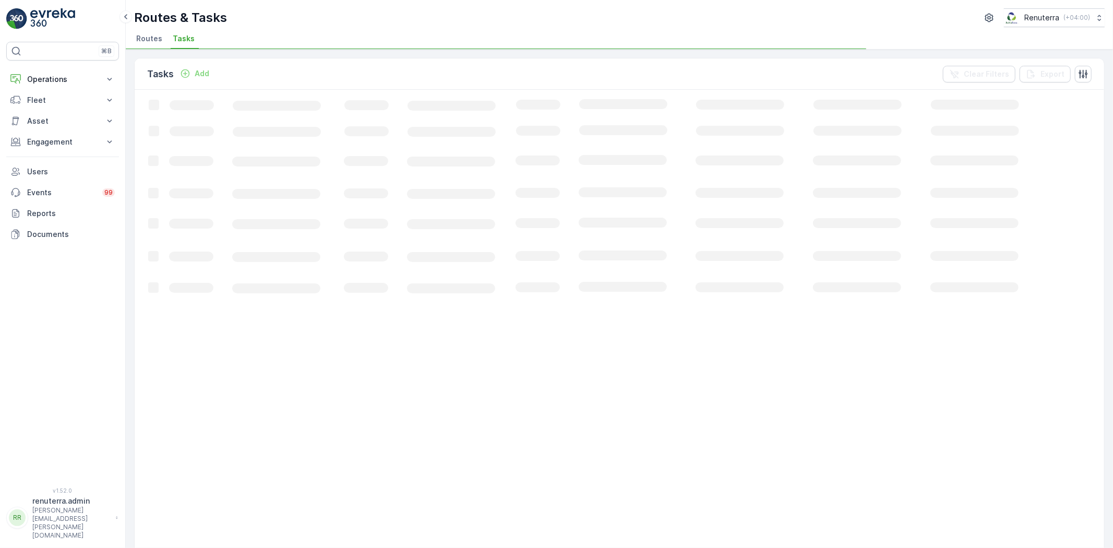
click at [166, 34] on ul "Routes Tasks" at bounding box center [615, 40] width 962 height 18
click at [156, 37] on span "Routes" at bounding box center [149, 38] width 26 height 10
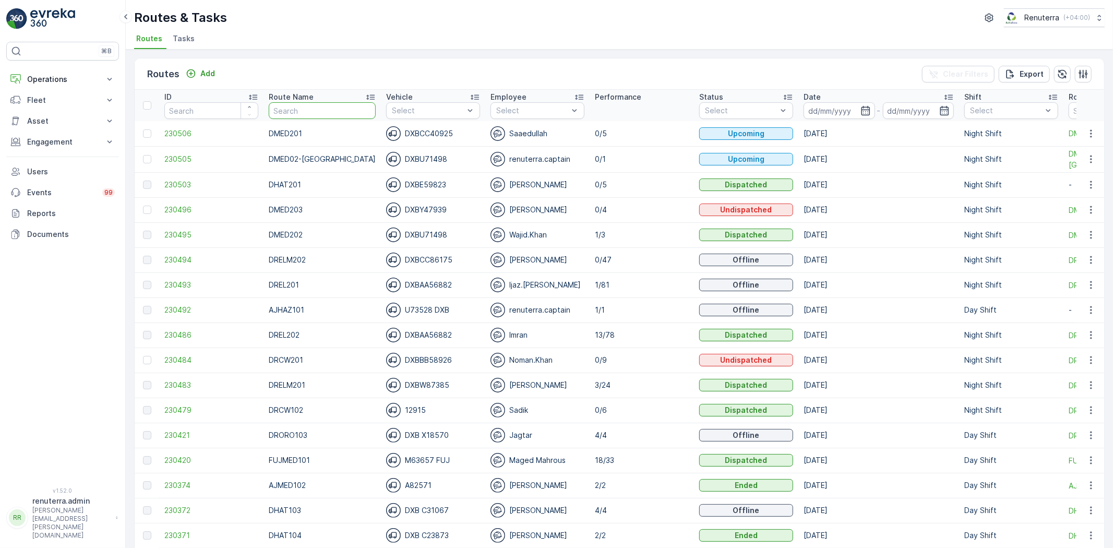
click at [340, 114] on input "text" at bounding box center [322, 110] width 107 height 17
type input "DHAT"
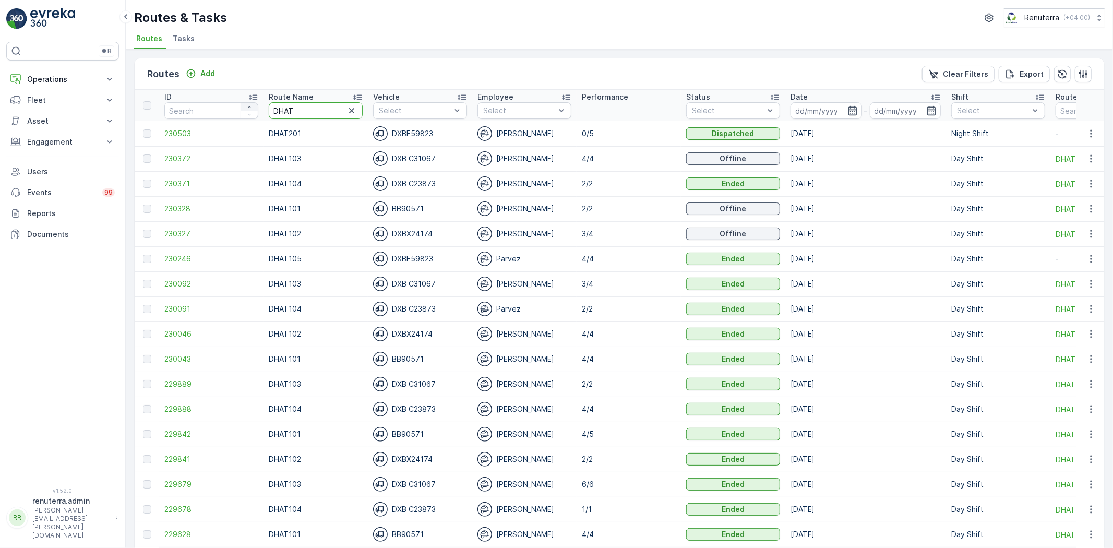
drag, startPoint x: 298, startPoint y: 107, endPoint x: 242, endPoint y: 102, distance: 56.1
click at [242, 102] on tr "ID Route Name DHAT Vehicle Select Employee Select Performance Status Select Dat…" at bounding box center [659, 105] width 1049 height 31
type input "HAZ"
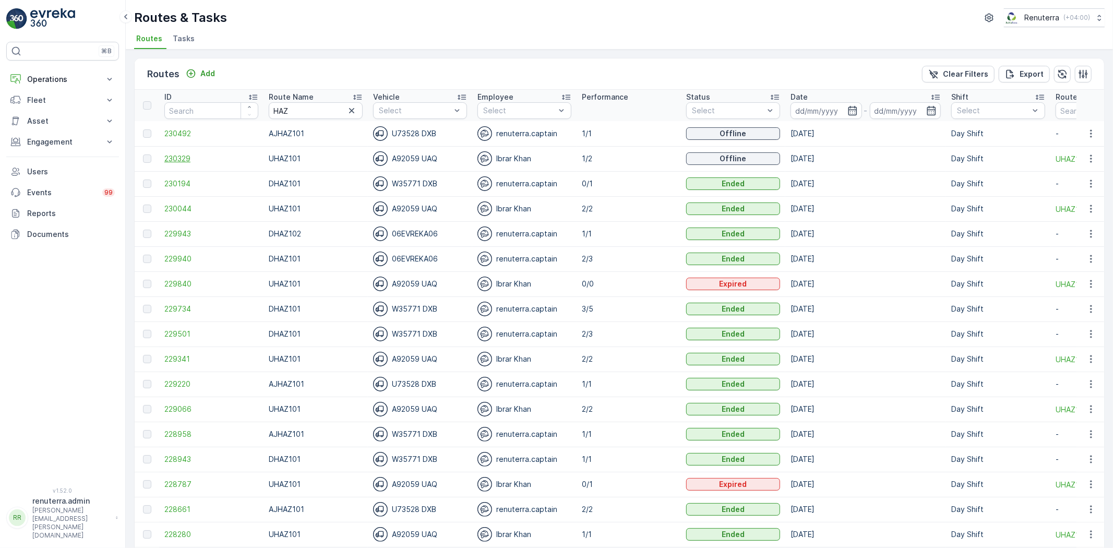
click at [207, 162] on span "230329" at bounding box center [211, 158] width 94 height 10
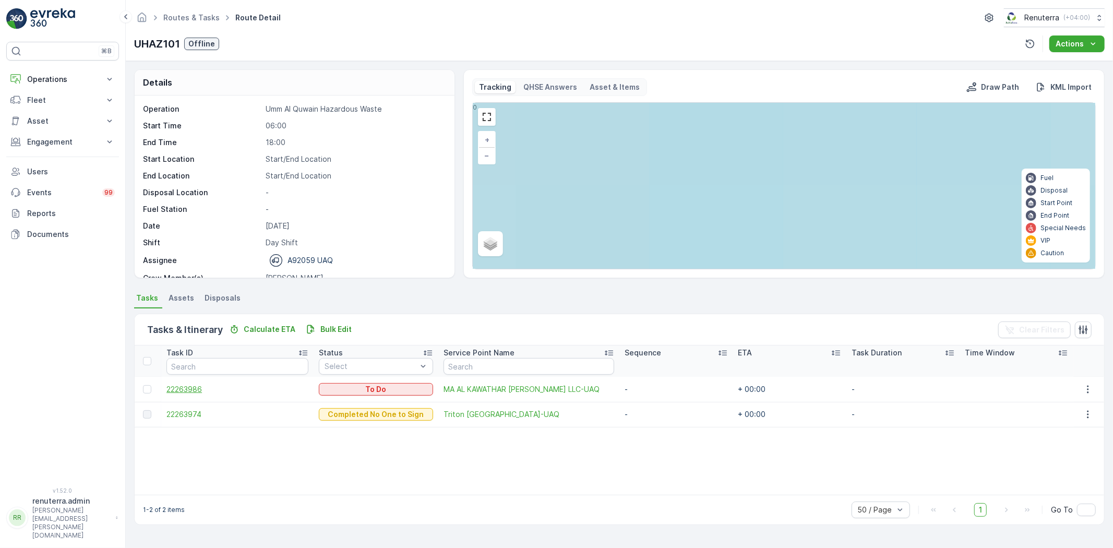
click at [194, 388] on span "22263986" at bounding box center [238, 389] width 142 height 10
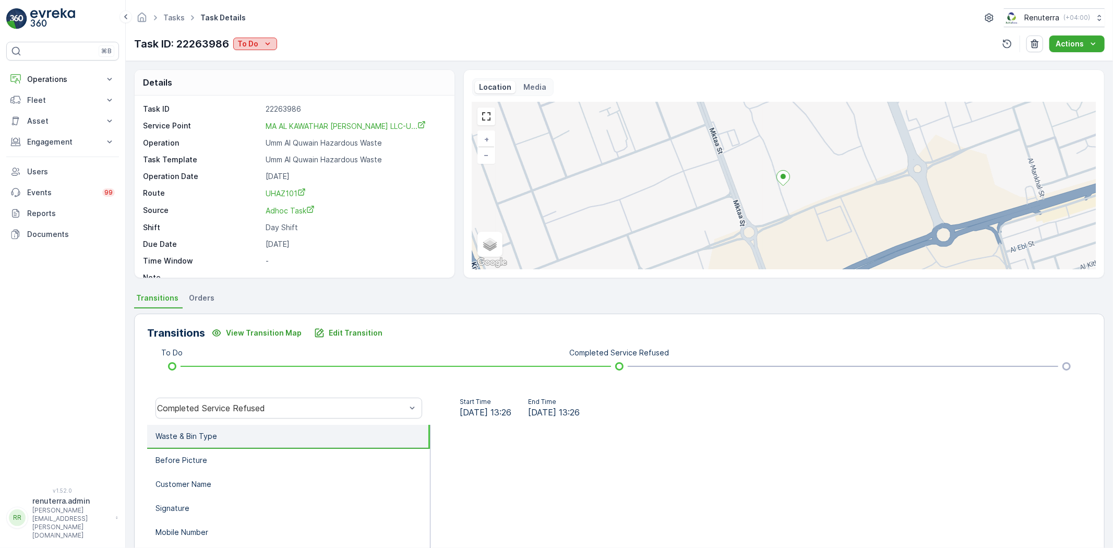
click at [246, 46] on p "To Do" at bounding box center [247, 44] width 21 height 10
click at [289, 111] on div "Completed Access Blocked" at bounding box center [290, 118] width 108 height 15
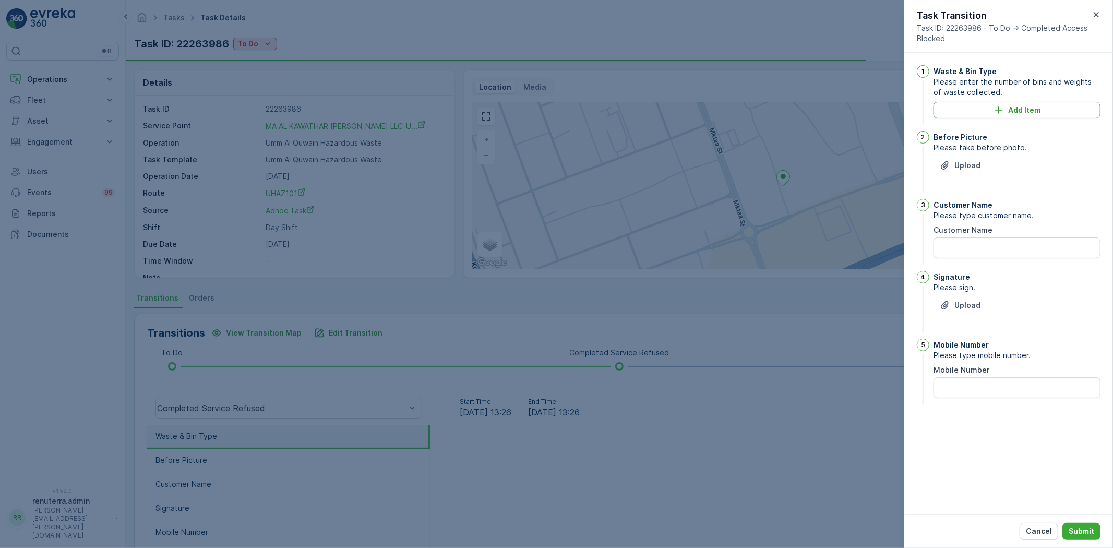
click at [650, 96] on div at bounding box center [556, 274] width 1113 height 548
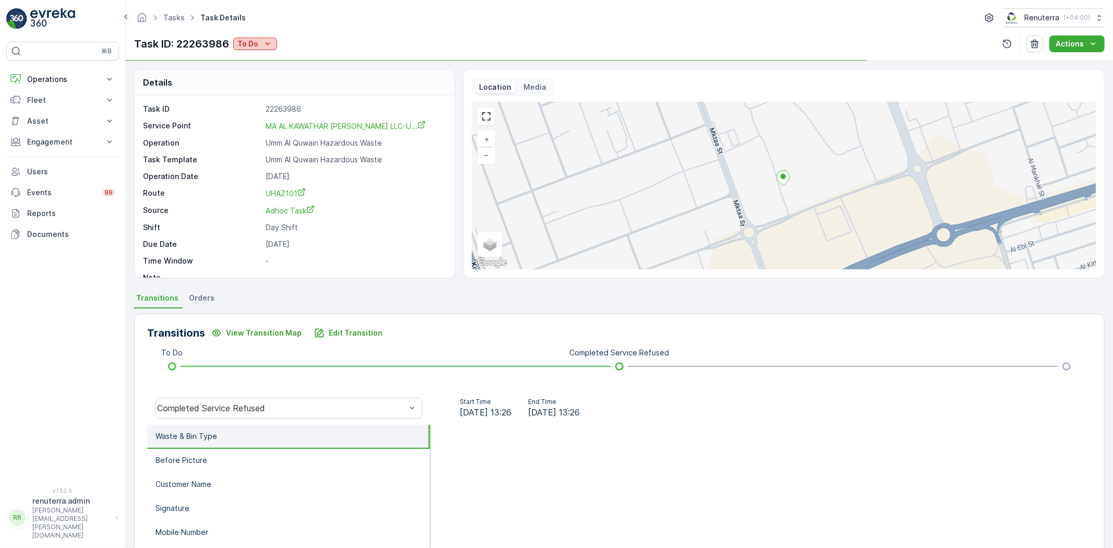
click at [267, 42] on icon "To Do" at bounding box center [268, 44] width 10 height 10
click at [299, 102] on span "Completed No One to Sign" at bounding box center [287, 103] width 95 height 10
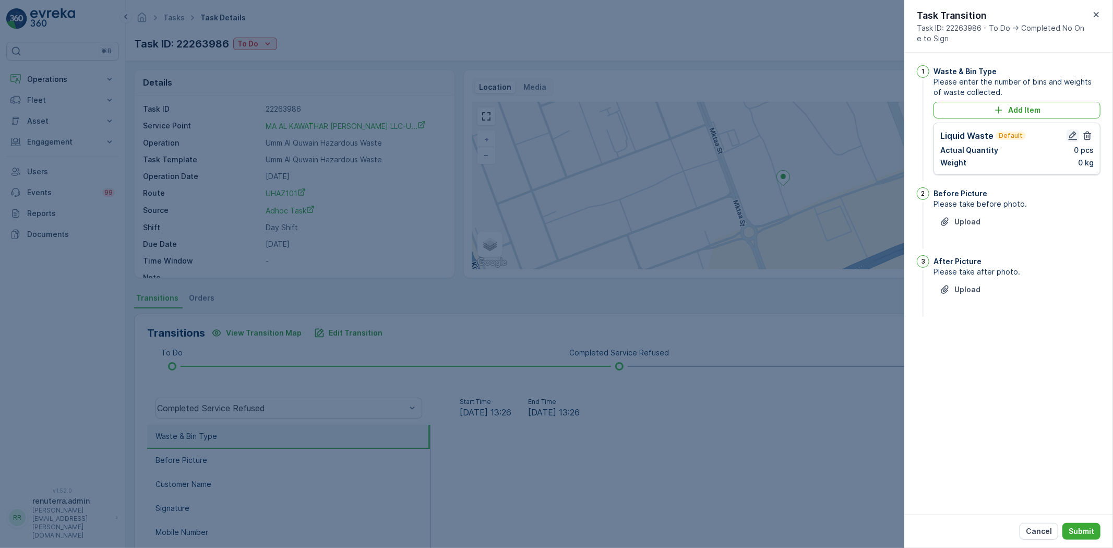
click at [1075, 134] on icon "button" at bounding box center [1073, 135] width 10 height 10
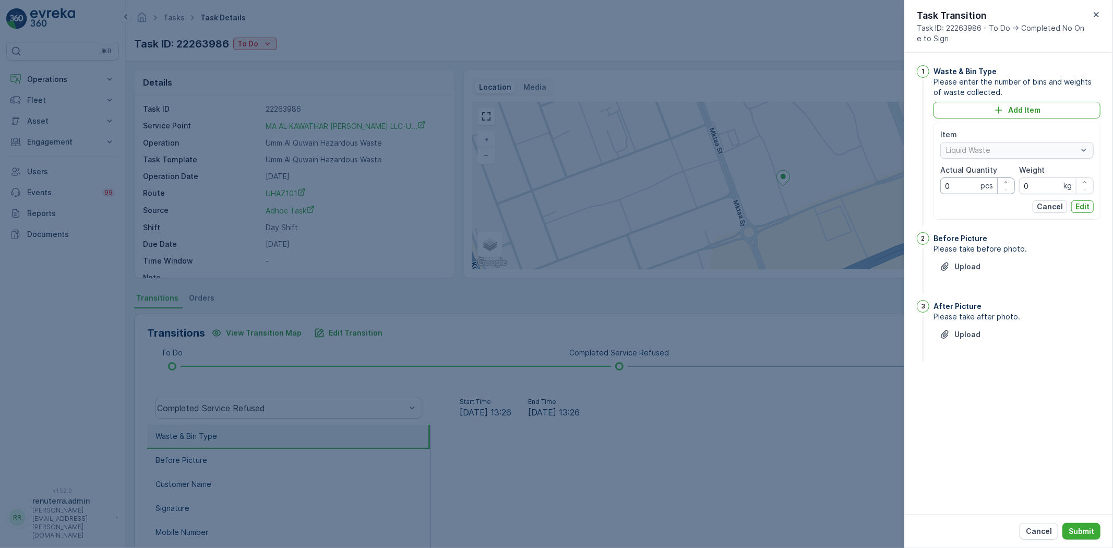
click at [958, 180] on Quantity "0" at bounding box center [978, 185] width 75 height 17
type Quantity "1"
drag, startPoint x: 1042, startPoint y: 183, endPoint x: 1014, endPoint y: 181, distance: 28.7
click at [1014, 181] on div "Item Liquid Waste Actual Quantity 1 pcs Weight 0 kg" at bounding box center [1017, 161] width 153 height 65
type input "1230"
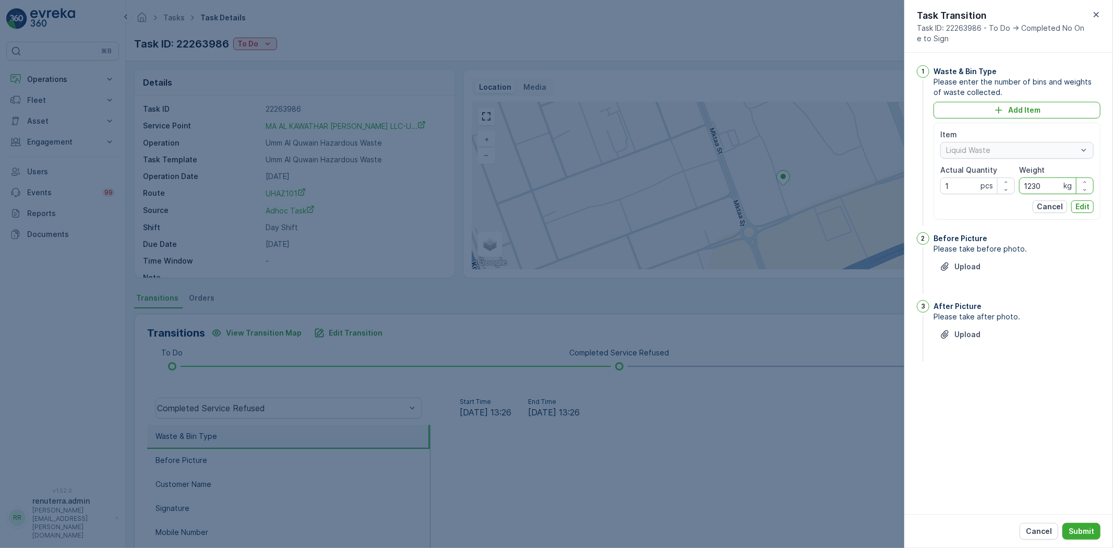
click at [1086, 207] on p "Edit" at bounding box center [1083, 206] width 14 height 10
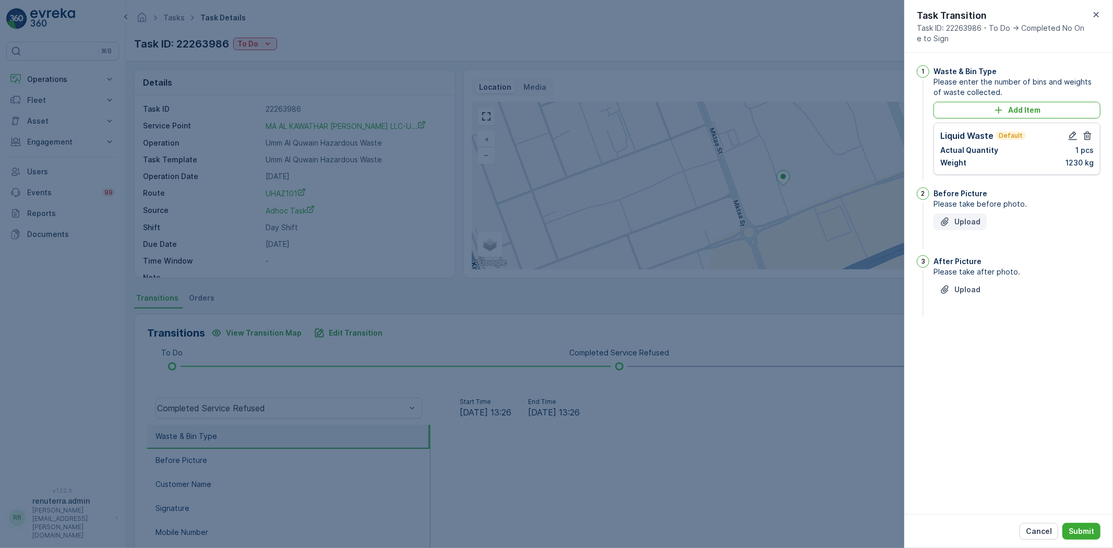
click at [969, 219] on p "Upload" at bounding box center [968, 222] width 26 height 10
click at [964, 347] on p "Upload" at bounding box center [968, 342] width 26 height 10
click at [1076, 525] on button "Submit" at bounding box center [1082, 531] width 38 height 17
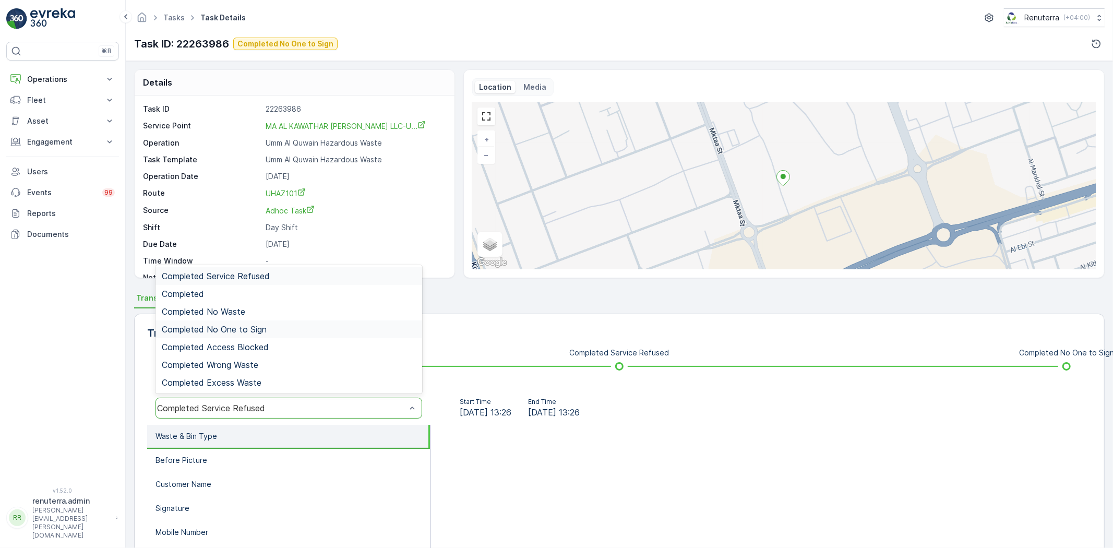
click at [213, 320] on div "Completed No One to Sign" at bounding box center [289, 329] width 267 height 18
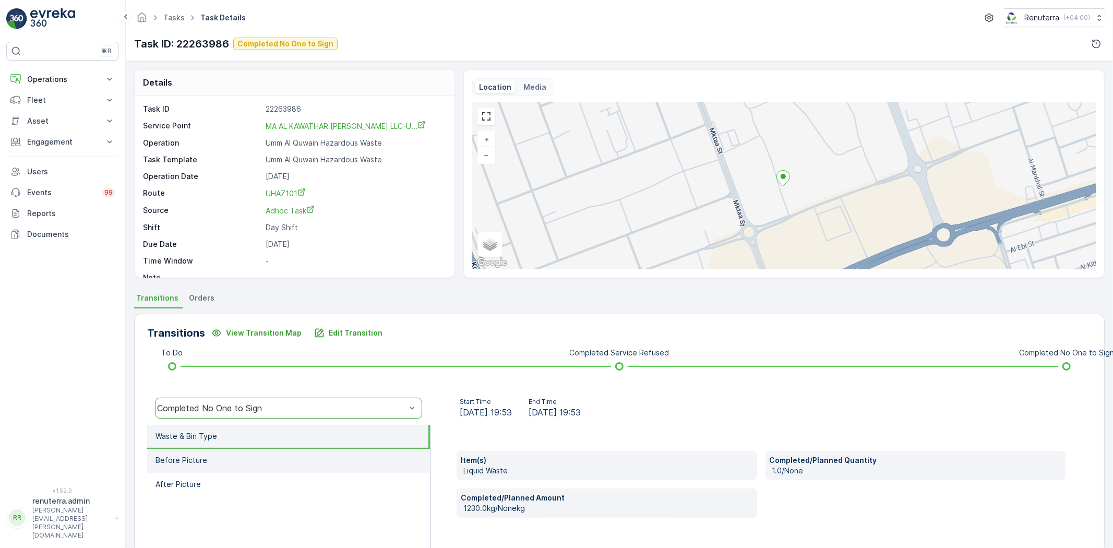
click at [224, 454] on li "Before Picture" at bounding box center [288, 461] width 283 height 24
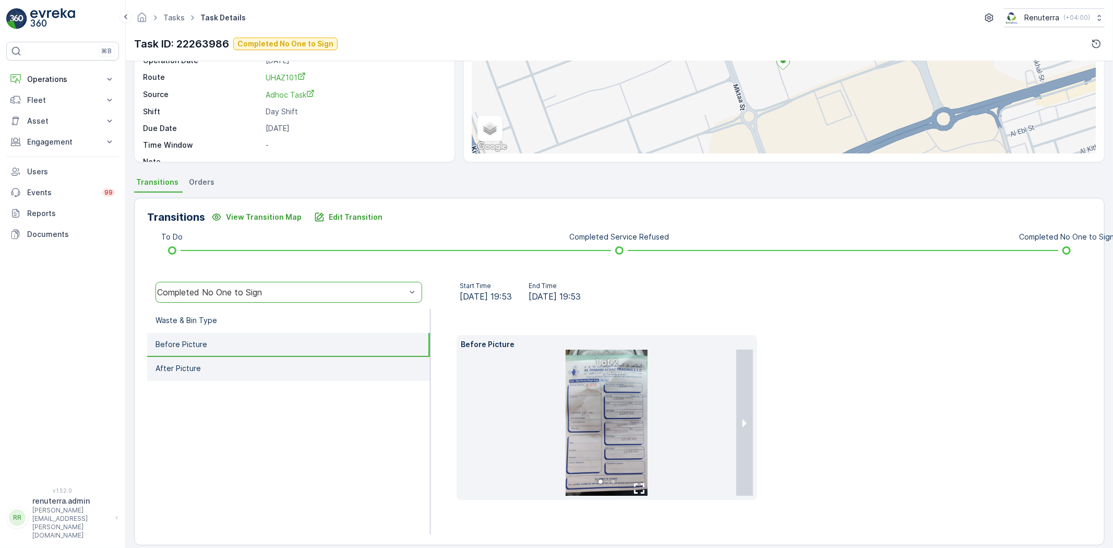
drag, startPoint x: 200, startPoint y: 386, endPoint x: 193, endPoint y: 375, distance: 13.3
click at [196, 382] on ul "Waste & Bin Type Before Picture After Picture" at bounding box center [288, 421] width 283 height 225
click at [192, 373] on li "After Picture" at bounding box center [288, 369] width 283 height 24
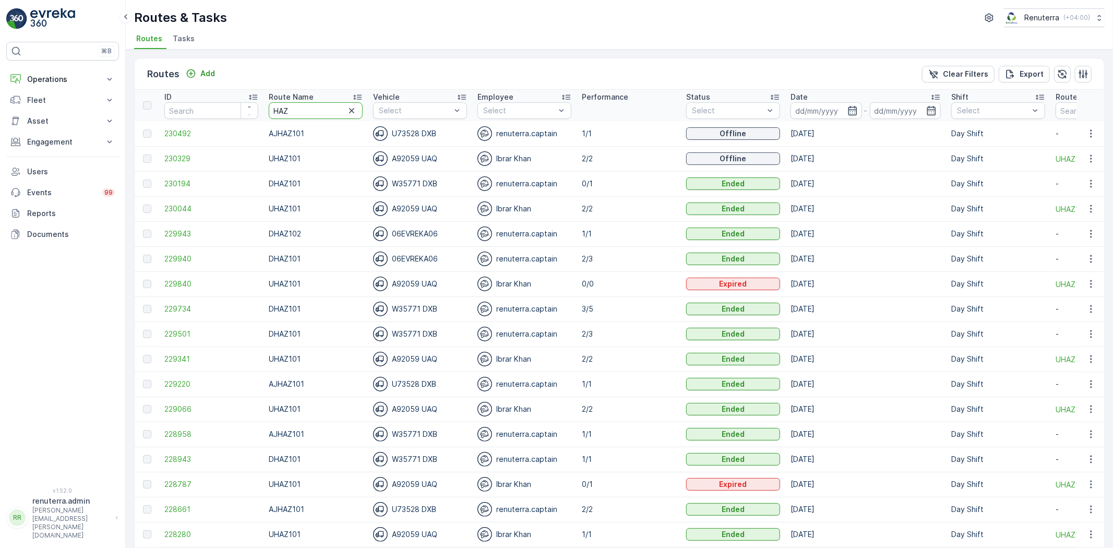
click at [257, 110] on tr "ID Route Name HAZ Vehicle Select Employee Select Performance Status Select Date…" at bounding box center [659, 105] width 1049 height 31
